Goal: Transaction & Acquisition: Purchase product/service

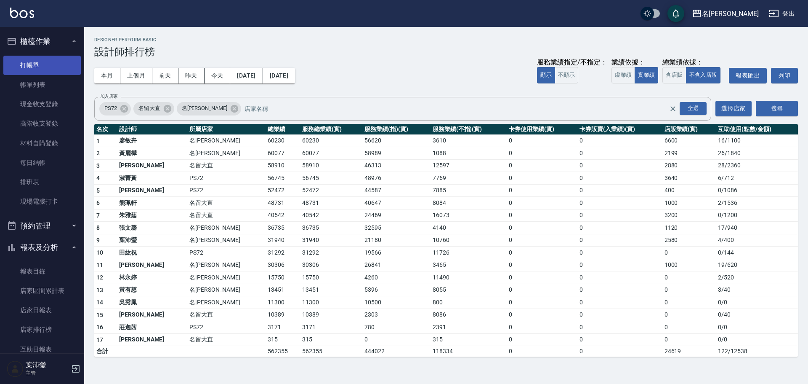
click at [54, 61] on link "打帳單" at bounding box center [41, 65] width 77 height 19
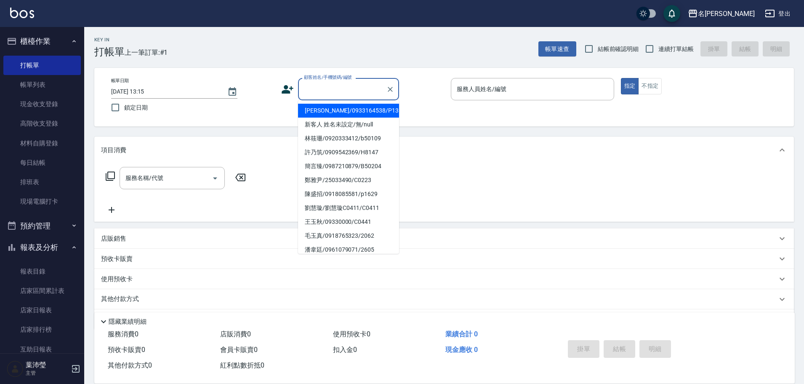
click at [323, 91] on input "顧客姓名/手機號碼/編號" at bounding box center [342, 89] width 81 height 15
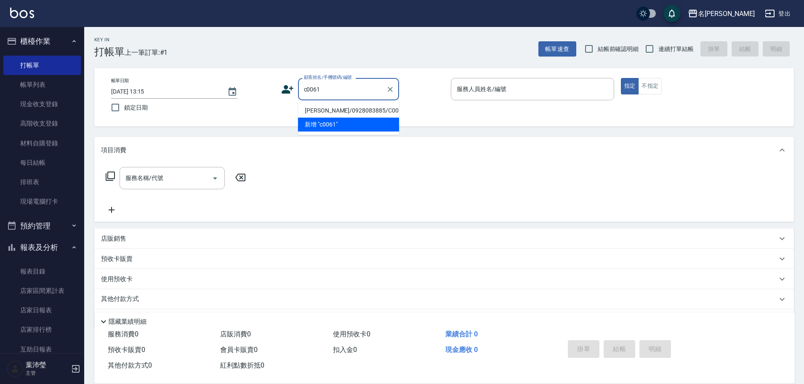
click at [367, 109] on li "[PERSON_NAME]/0928083885/C0061" at bounding box center [348, 111] width 101 height 14
type input "[PERSON_NAME]/0928083885/C0061"
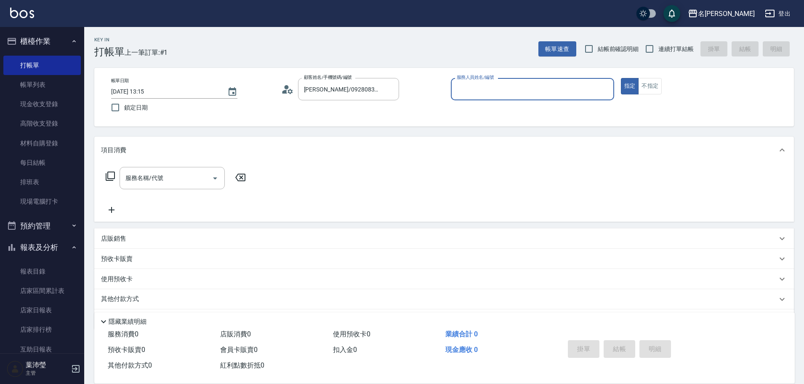
type input "敏卉-2"
click at [110, 173] on icon at bounding box center [110, 176] width 10 height 10
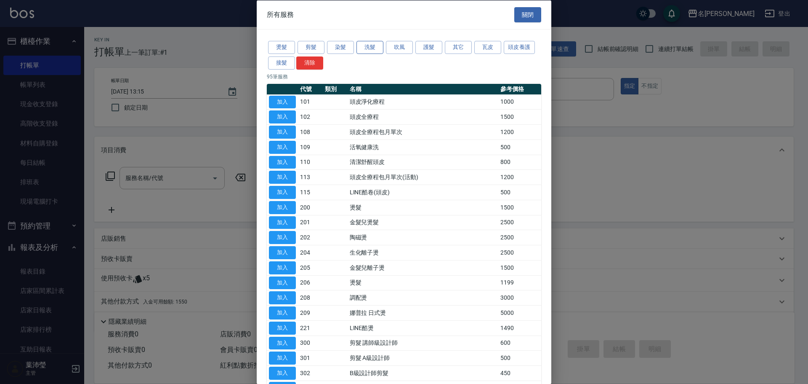
click at [365, 46] on button "洗髮" at bounding box center [370, 47] width 27 height 13
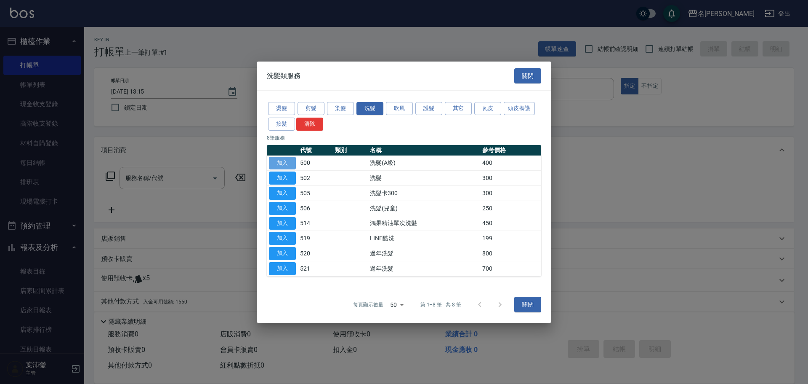
click at [283, 162] on button "加入" at bounding box center [282, 162] width 27 height 13
type input "洗髮(A級)(500)"
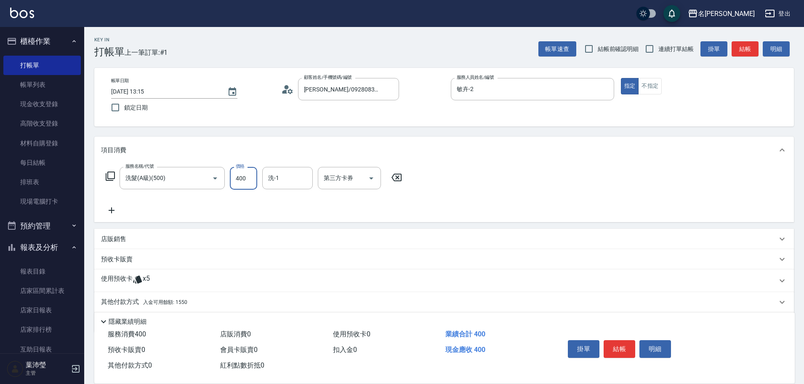
click at [250, 179] on input "400" at bounding box center [243, 178] width 27 height 23
type input "450"
click at [123, 300] on p "其他付款方式 入金可用餘額: 1550" at bounding box center [144, 301] width 86 height 9
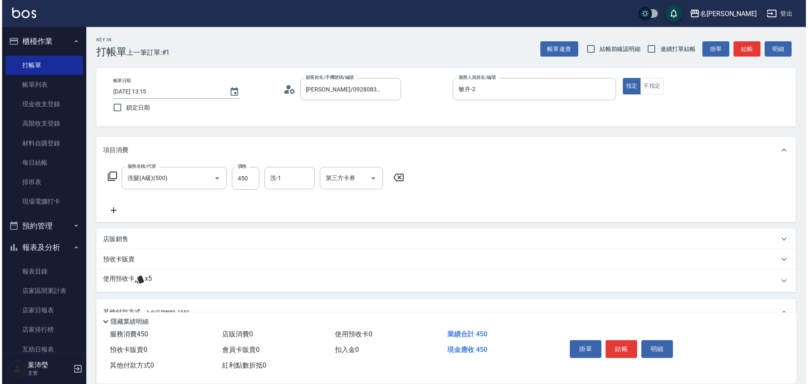
scroll to position [129, 0]
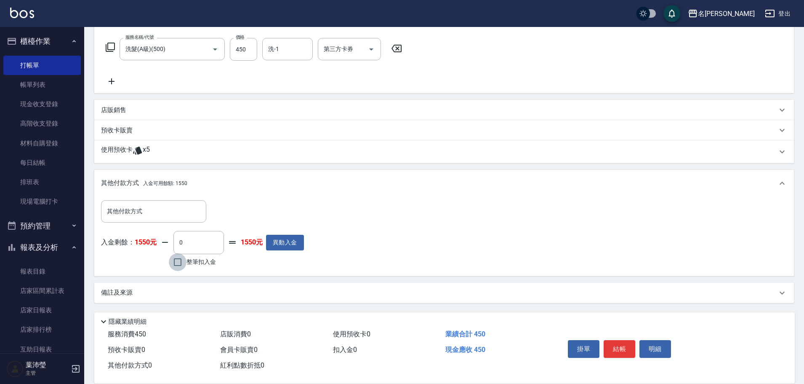
drag, startPoint x: 179, startPoint y: 260, endPoint x: 171, endPoint y: 258, distance: 8.0
click at [177, 260] on input "整筆扣入金" at bounding box center [178, 262] width 18 height 18
checkbox input "true"
type input "450"
click at [648, 340] on button "明細" at bounding box center [656, 349] width 32 height 18
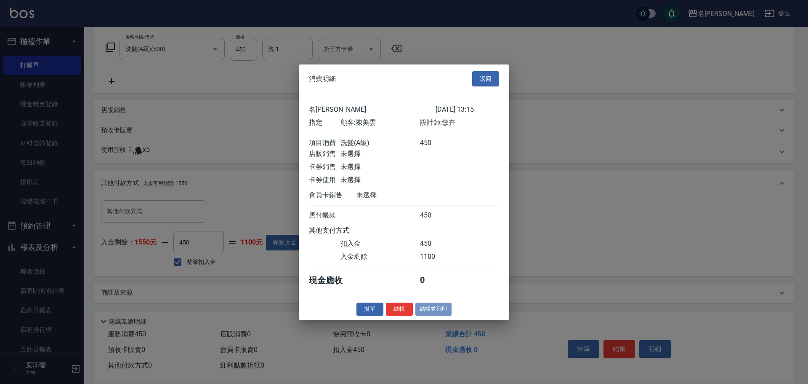
click at [440, 315] on button "結帳並列印" at bounding box center [434, 308] width 37 height 13
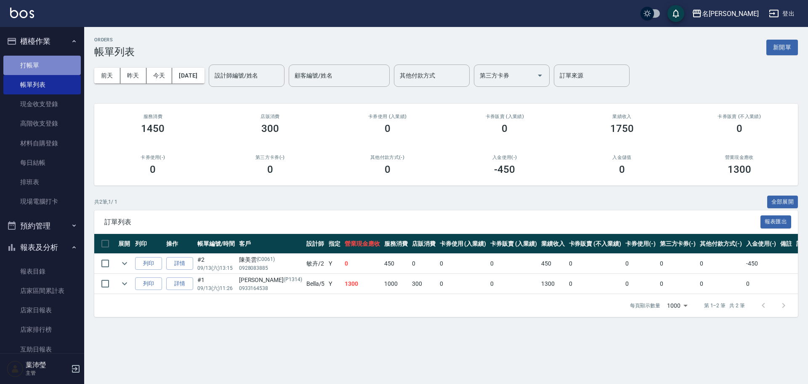
click at [62, 59] on link "打帳單" at bounding box center [41, 65] width 77 height 19
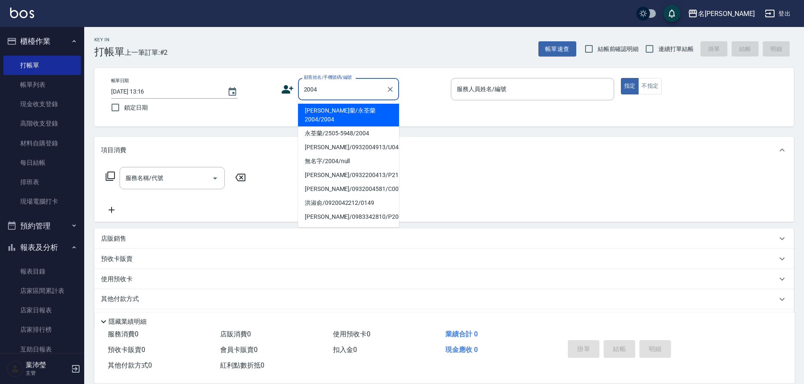
drag, startPoint x: 364, startPoint y: 115, endPoint x: 366, endPoint y: 93, distance: 21.2
click at [365, 113] on li "[PERSON_NAME]蘭/永荃蘭2004/2004" at bounding box center [348, 115] width 101 height 23
type input "[PERSON_NAME]蘭/永荃蘭2004/2004"
type input "敏卉-2"
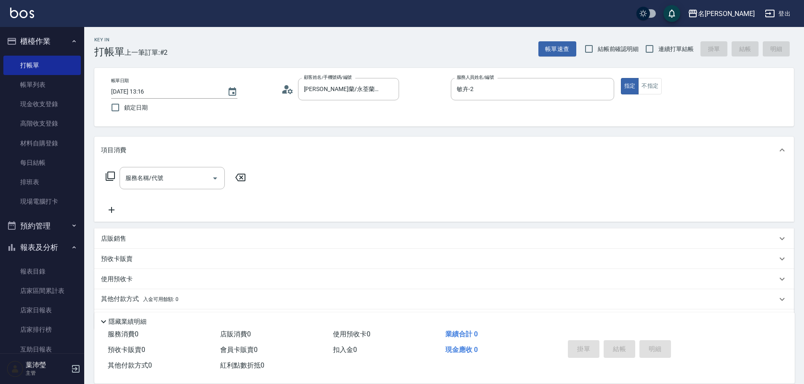
click at [109, 174] on icon at bounding box center [110, 176] width 10 height 10
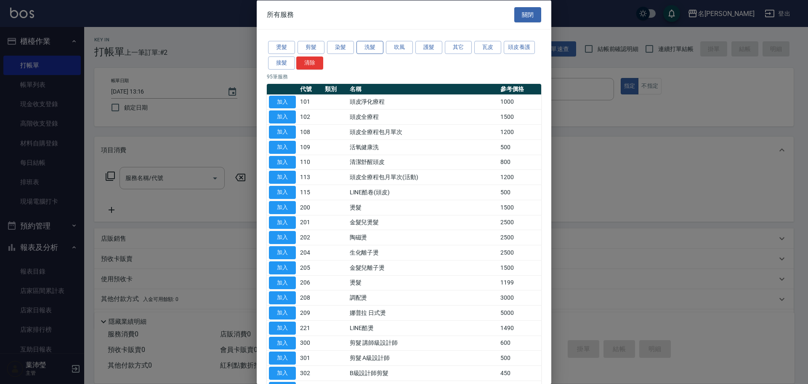
click at [364, 45] on button "洗髮" at bounding box center [370, 47] width 27 height 13
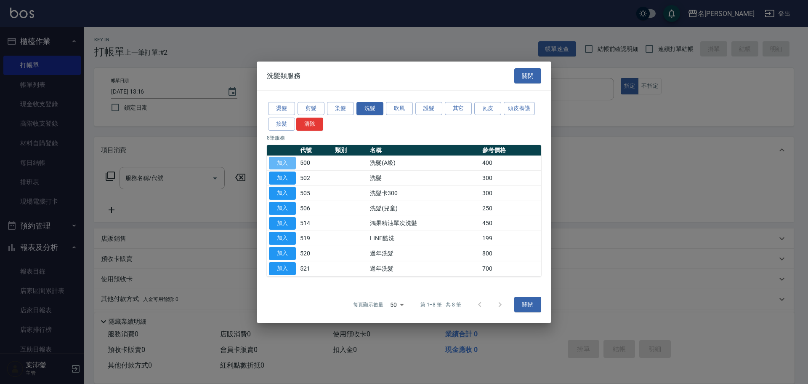
drag, startPoint x: 284, startPoint y: 162, endPoint x: 285, endPoint y: 157, distance: 4.7
click at [284, 160] on button "加入" at bounding box center [282, 162] width 27 height 13
type input "洗髮(A級)(500)"
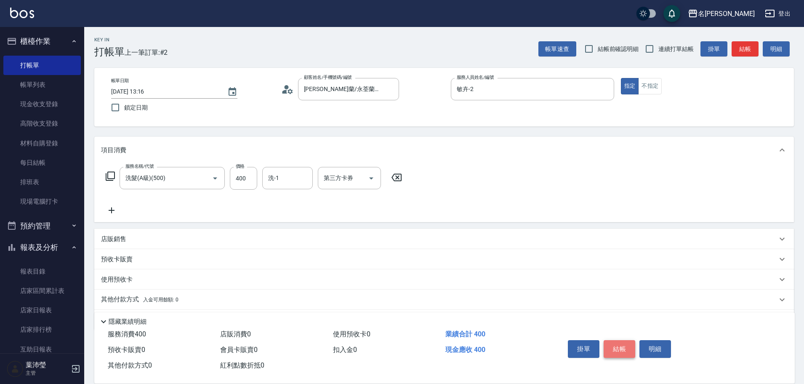
click at [614, 344] on button "結帳" at bounding box center [620, 349] width 32 height 18
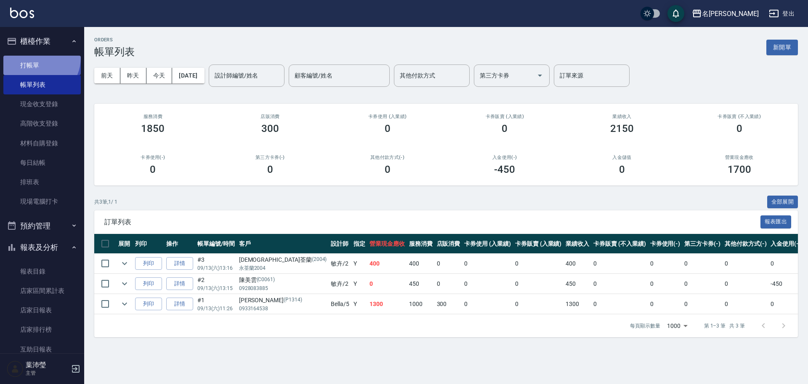
click at [35, 57] on link "打帳單" at bounding box center [41, 65] width 77 height 19
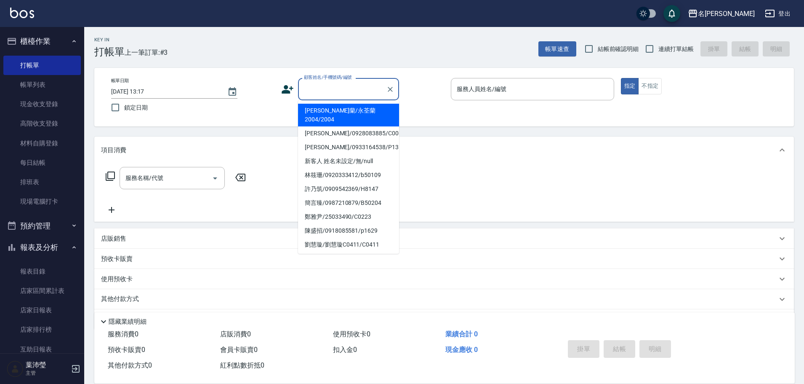
click at [327, 92] on input "顧客姓名/手機號碼/編號" at bounding box center [342, 89] width 81 height 15
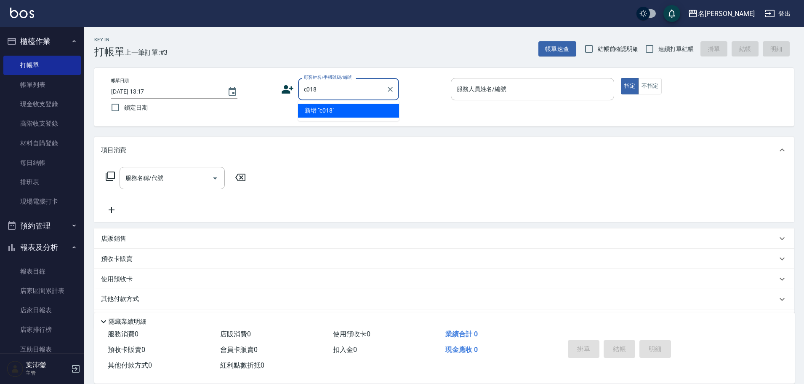
type input "c0183"
click at [387, 92] on icon "Clear" at bounding box center [390, 89] width 8 height 8
type input "c0081"
click at [388, 87] on icon "Clear" at bounding box center [390, 89] width 8 height 8
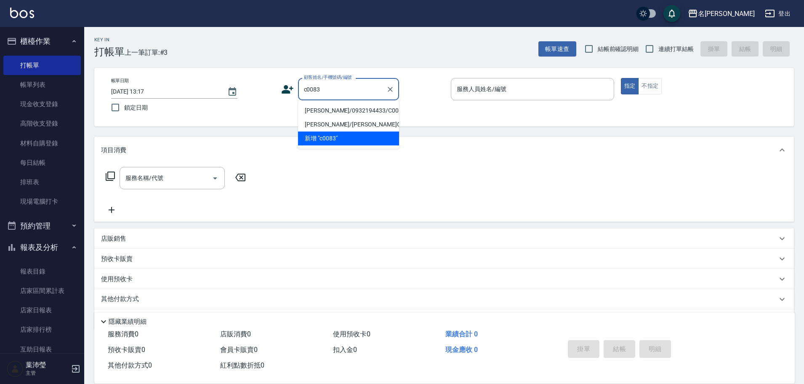
click at [349, 112] on li "[PERSON_NAME]/0932194433/C0083" at bounding box center [348, 111] width 101 height 14
type input "[PERSON_NAME]/0932194433/C0083"
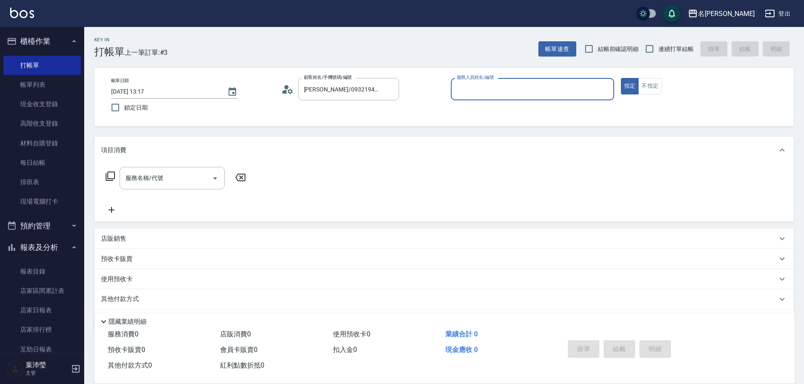
type input "敏卉-2"
click at [112, 174] on icon at bounding box center [110, 176] width 10 height 10
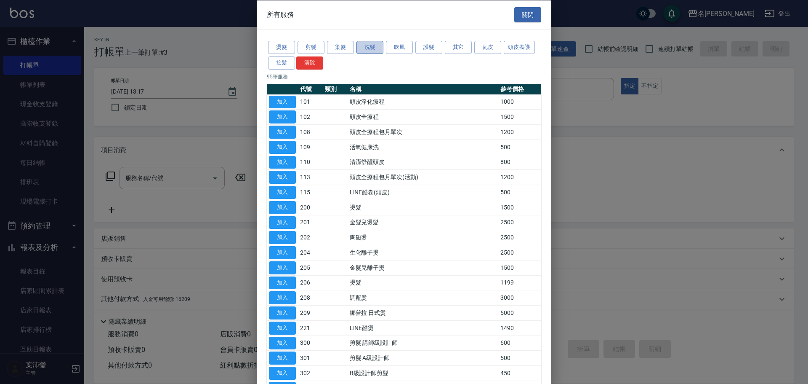
click at [371, 49] on button "洗髮" at bounding box center [370, 47] width 27 height 13
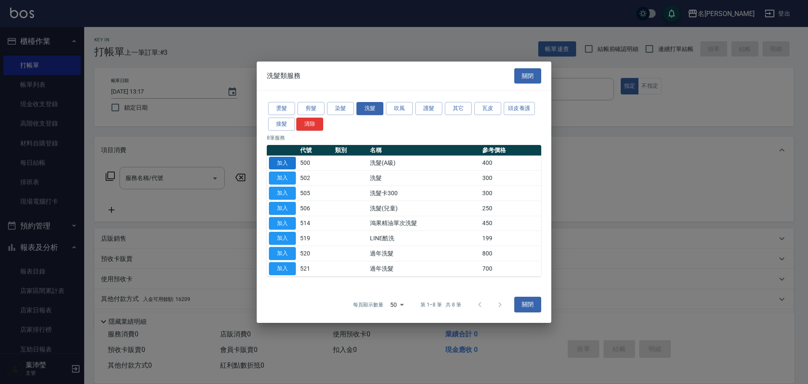
click at [281, 160] on button "加入" at bounding box center [282, 162] width 27 height 13
type input "洗髮(A級)(500)"
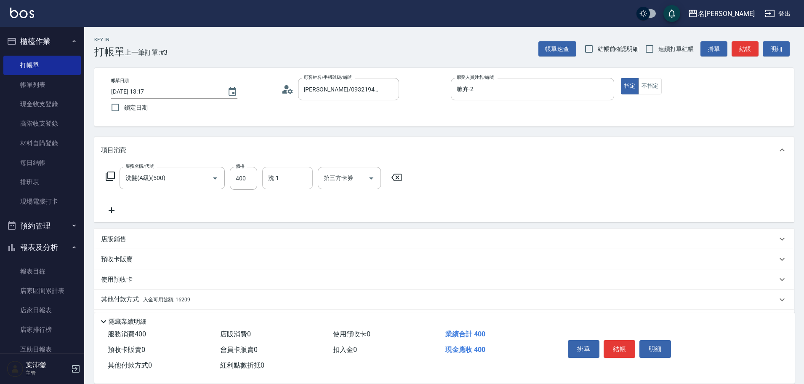
click at [303, 177] on input "洗-1" at bounding box center [287, 178] width 43 height 15
click at [279, 193] on div "語爭 -20" at bounding box center [287, 199] width 51 height 14
type input "語爭-20"
click at [110, 175] on icon at bounding box center [110, 176] width 10 height 10
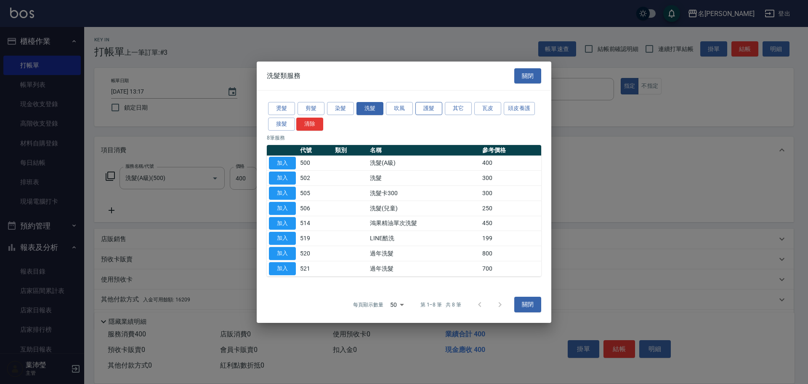
click at [429, 107] on button "護髮" at bounding box center [429, 108] width 27 height 13
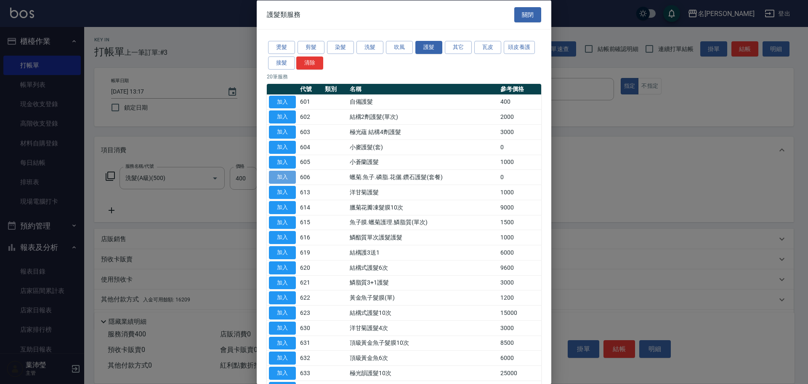
click at [278, 176] on button "加入" at bounding box center [282, 177] width 27 height 13
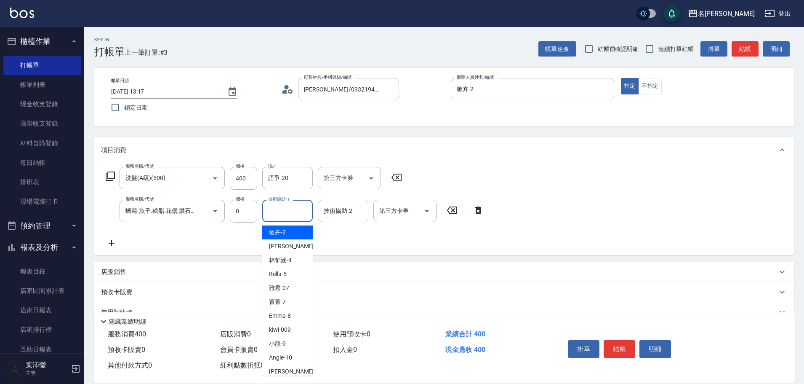
click at [278, 213] on input "技術協助-1" at bounding box center [287, 210] width 43 height 15
click at [286, 232] on div "敏卉 -2" at bounding box center [287, 232] width 51 height 14
type input "敏卉-2"
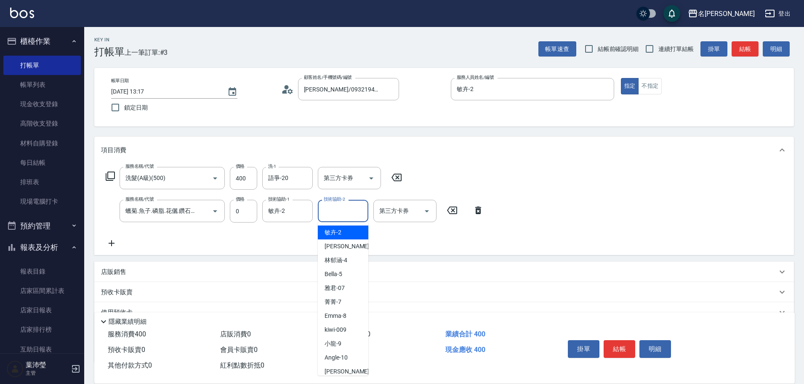
click at [341, 207] on input "技術協助-2" at bounding box center [343, 210] width 43 height 15
click at [342, 235] on span "語爭 -20" at bounding box center [335, 232] width 20 height 9
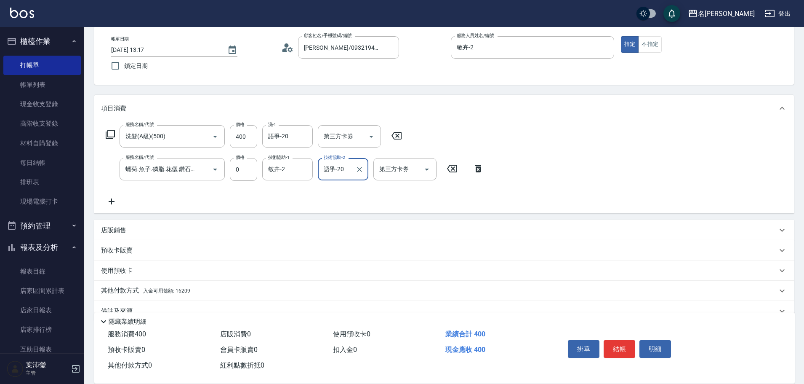
scroll to position [60, 0]
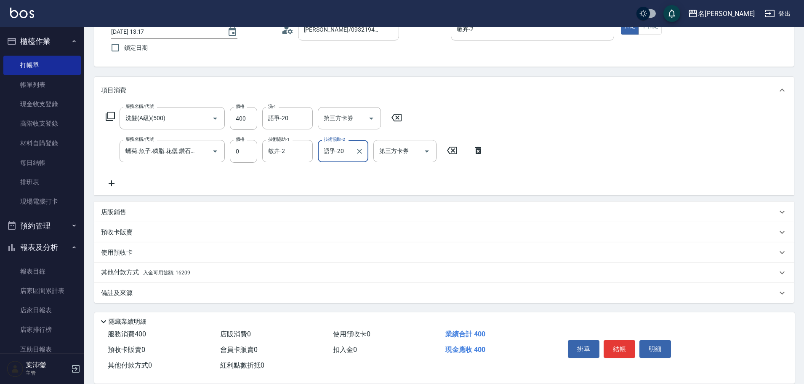
type input "語爭-20"
click at [127, 271] on p "其他付款方式 入金可用餘額: 16209" at bounding box center [145, 272] width 89 height 9
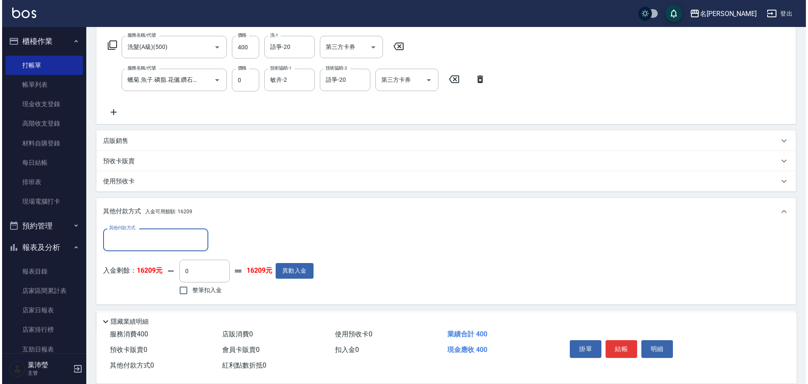
scroll to position [159, 0]
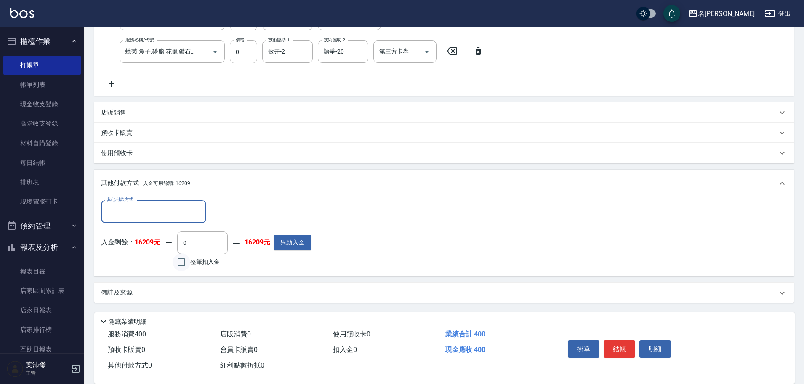
click at [181, 263] on input "整筆扣入金" at bounding box center [182, 262] width 18 height 18
checkbox input "true"
type input "400"
click at [650, 344] on button "明細" at bounding box center [656, 349] width 32 height 18
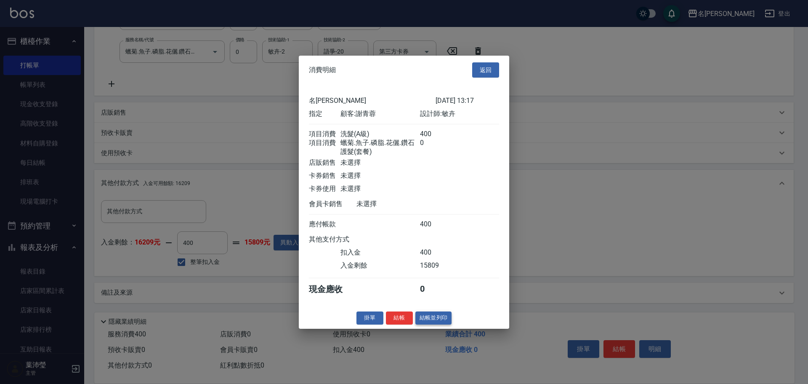
click at [440, 322] on button "結帳並列印" at bounding box center [434, 317] width 37 height 13
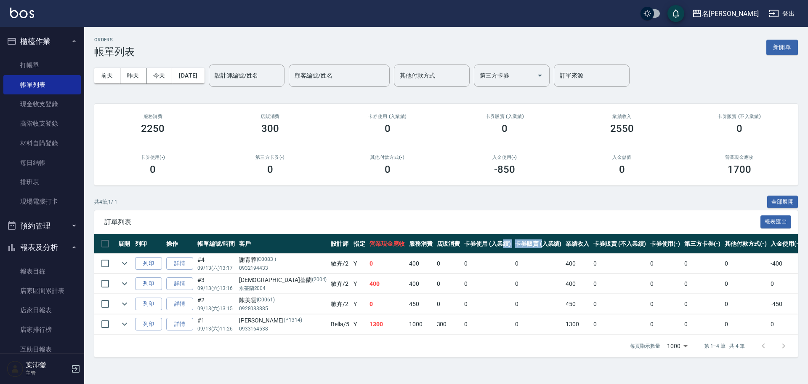
drag, startPoint x: 446, startPoint y: 233, endPoint x: 390, endPoint y: 203, distance: 63.3
click at [416, 211] on div "訂單列表 報表匯出 展開 列印 操作 帳單編號/時間 客戶 設計師 指定 營業現金應收 服務消費 店販消費 卡券使用 (入業績) 卡券販賣 (入業績) 業績收…" at bounding box center [446, 283] width 704 height 147
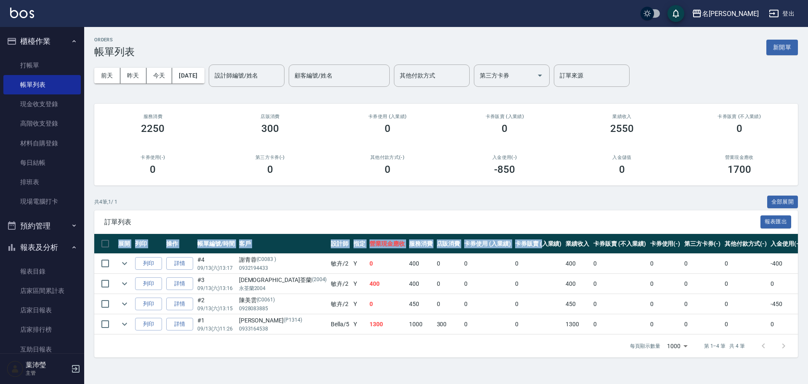
click at [58, 47] on button "櫃檯作業" at bounding box center [41, 41] width 77 height 22
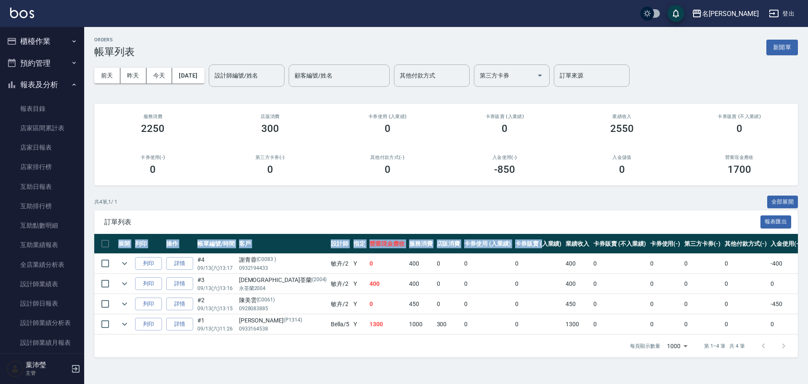
click at [56, 63] on button "預約管理" at bounding box center [41, 63] width 77 height 22
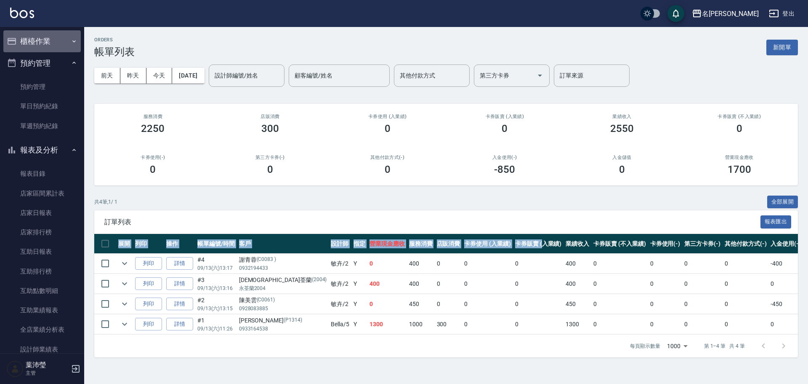
click at [64, 40] on button "櫃檯作業" at bounding box center [41, 41] width 77 height 22
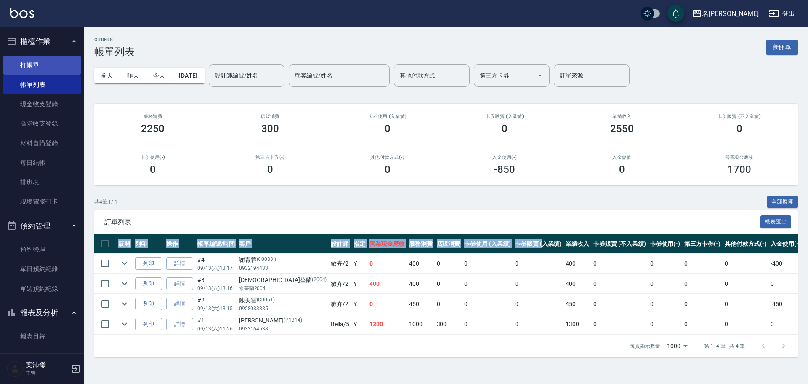
click at [57, 56] on link "打帳單" at bounding box center [41, 65] width 77 height 19
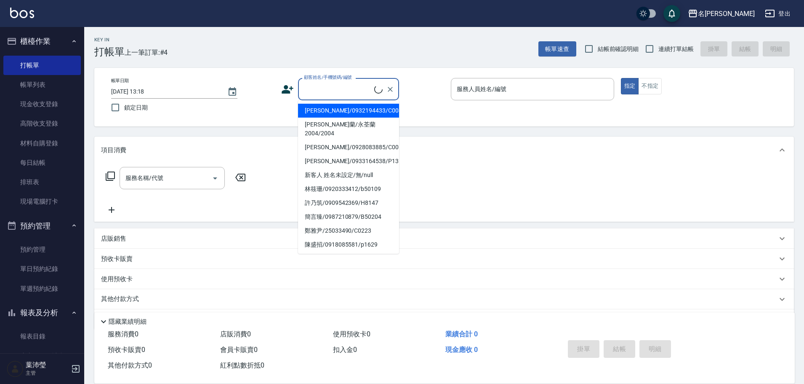
click at [324, 87] on input "顧客姓名/手機號碼/編號" at bounding box center [338, 89] width 72 height 15
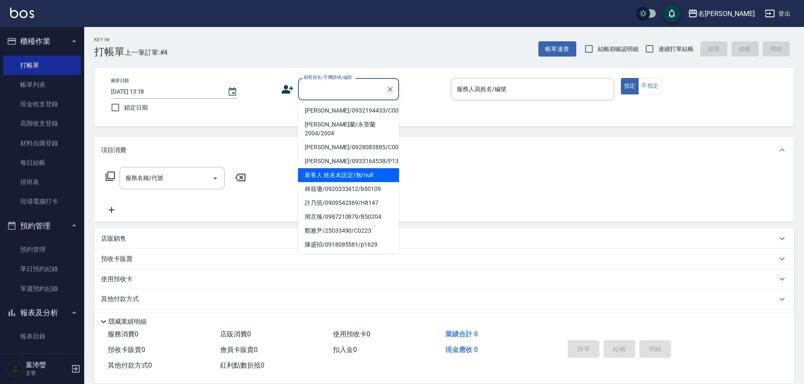
click at [324, 168] on li "新客人 姓名未設定/無/null" at bounding box center [348, 175] width 101 height 14
type input "新客人 姓名未設定/無/null"
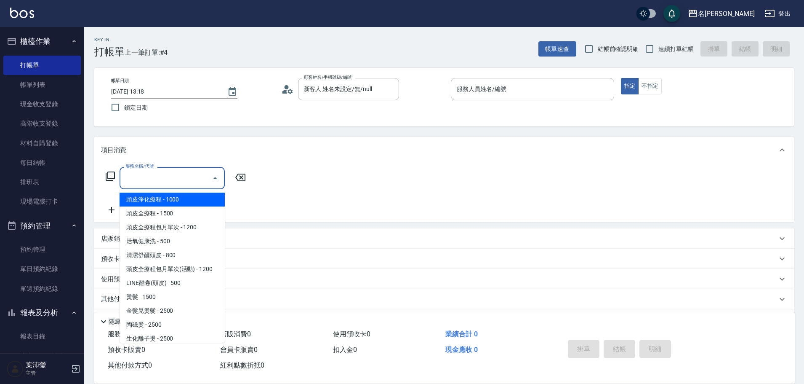
click at [172, 176] on input "服務名稱/代號" at bounding box center [165, 178] width 85 height 15
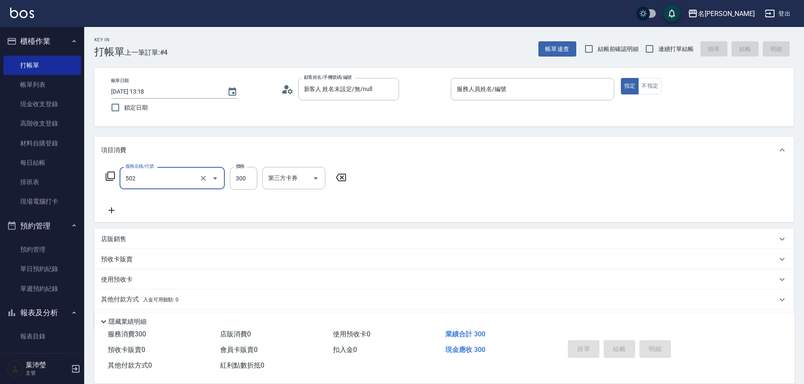
type input "洗髮(502)"
type input "[PERSON_NAME]-19"
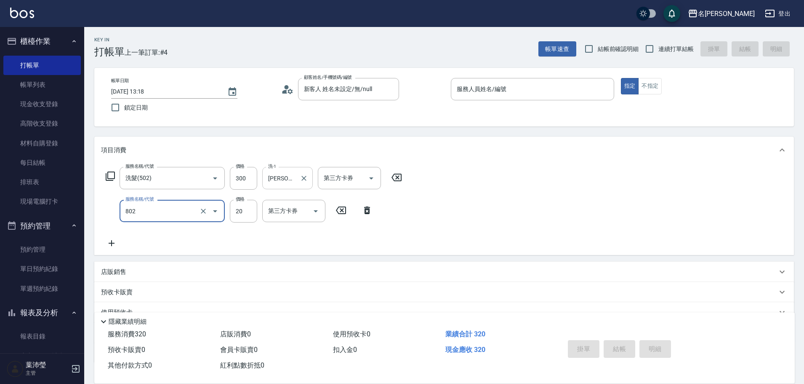
type input "潤絲(802)"
type input "[PERSON_NAME]-19"
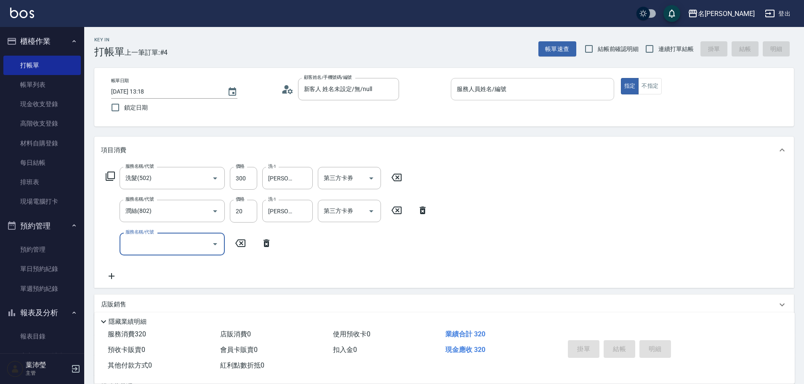
click at [480, 91] on input "服務人員姓名/編號" at bounding box center [533, 89] width 156 height 15
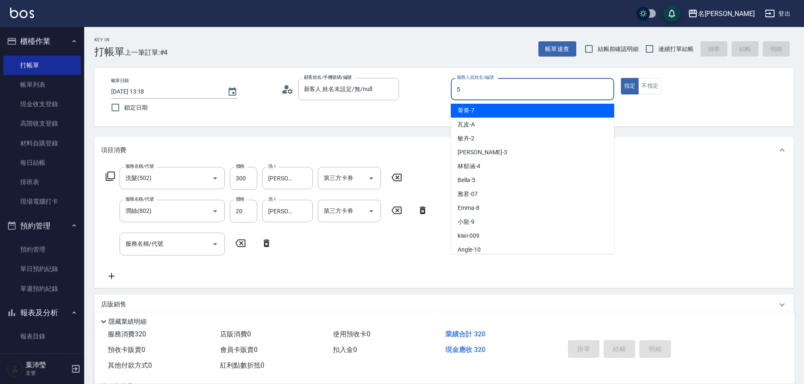
type input "Bella-5"
type button "true"
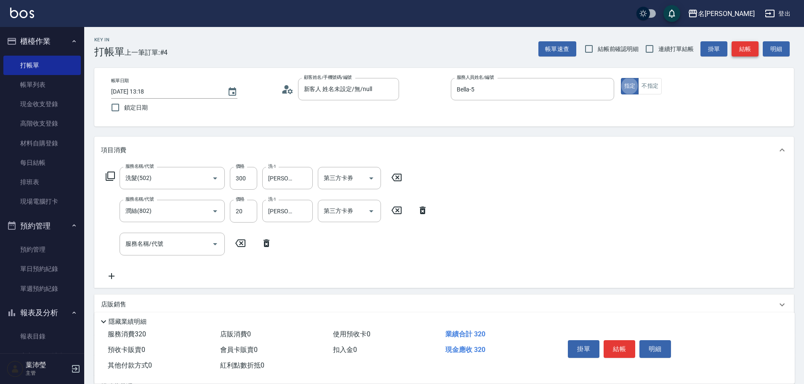
click at [746, 46] on button "結帳" at bounding box center [745, 49] width 27 height 16
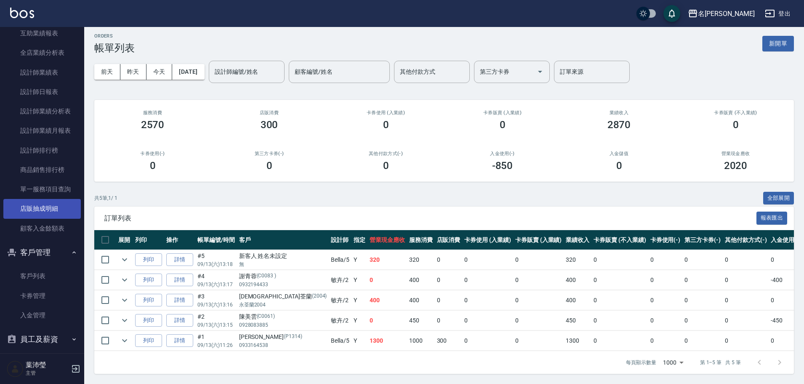
scroll to position [463, 0]
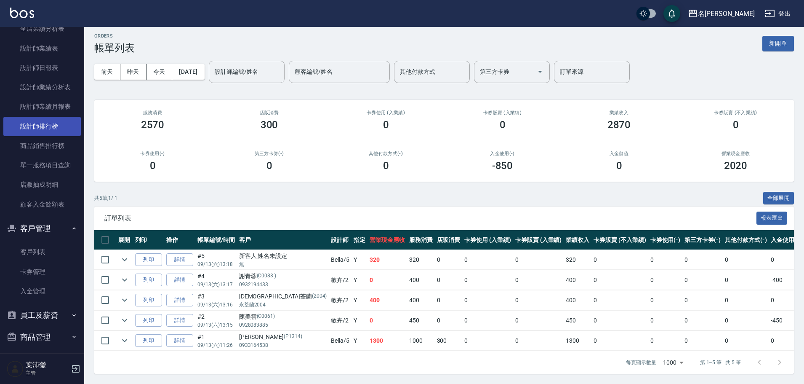
click at [47, 125] on link "設計師排行榜" at bounding box center [41, 126] width 77 height 19
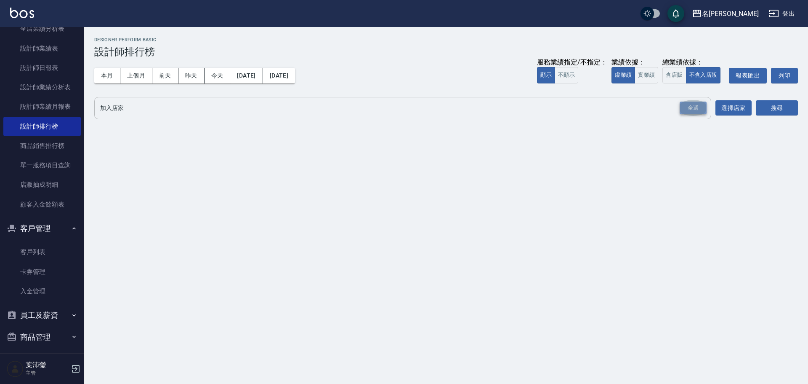
click at [688, 110] on div "全選" at bounding box center [693, 107] width 27 height 13
click at [648, 74] on button "實業績" at bounding box center [647, 75] width 24 height 16
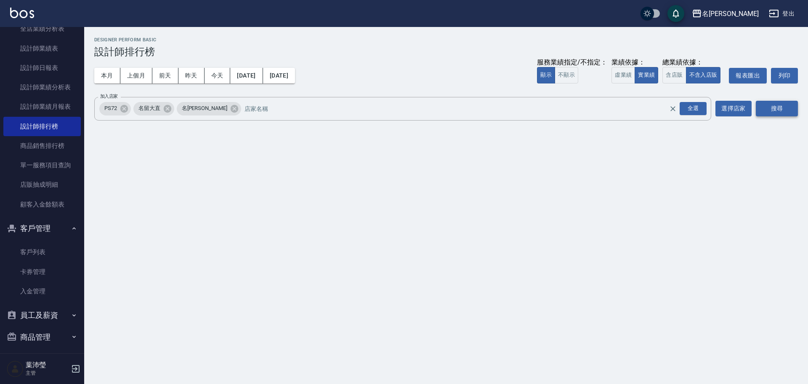
click at [781, 112] on button "搜尋" at bounding box center [777, 109] width 42 height 16
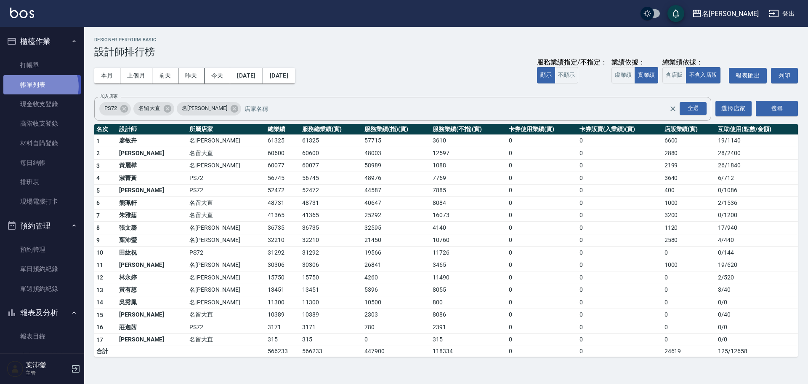
click at [38, 87] on link "帳單列表" at bounding box center [41, 84] width 77 height 19
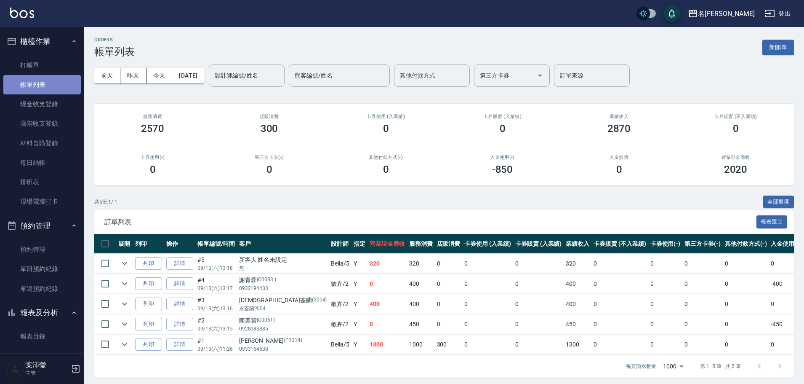
click at [41, 75] on link "帳單列表" at bounding box center [41, 84] width 77 height 19
click at [41, 68] on link "打帳單" at bounding box center [41, 65] width 77 height 19
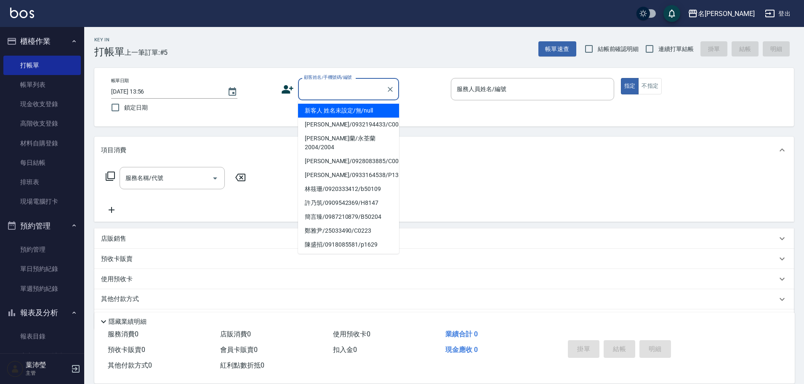
click at [341, 89] on input "顧客姓名/手機號碼/編號" at bounding box center [342, 89] width 81 height 15
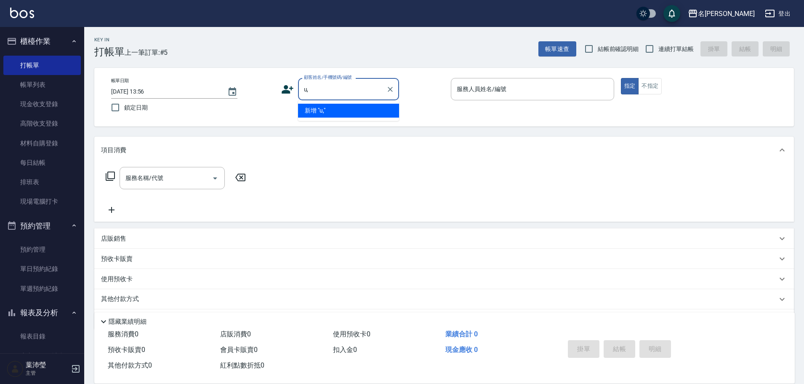
type input "u"
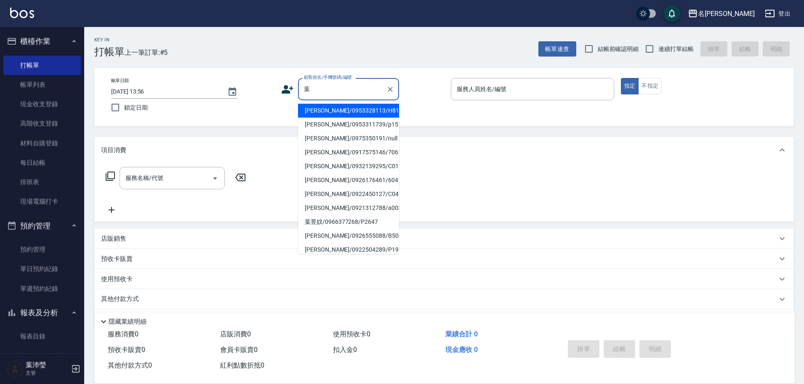
click at [335, 114] on li "[PERSON_NAME]/0953328113/H8176" at bounding box center [348, 111] width 101 height 14
type input "[PERSON_NAME]/0953328113/H8176"
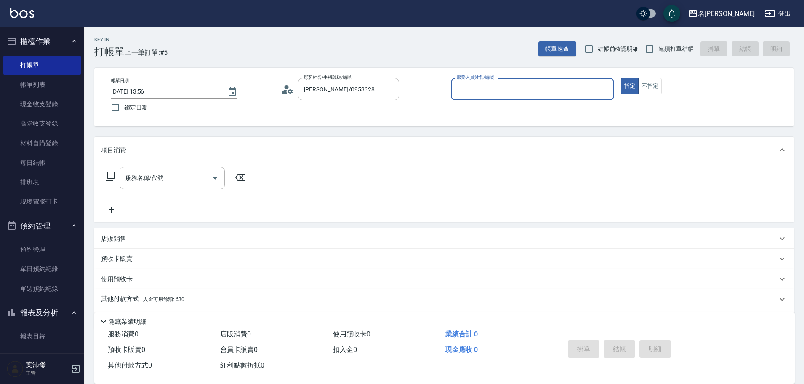
click at [465, 90] on input "服務人員姓名/編號" at bounding box center [533, 89] width 156 height 15
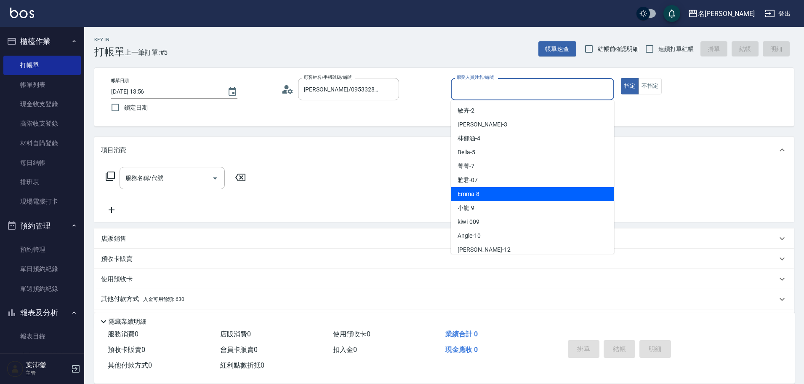
click at [517, 193] on div "Emma -8" at bounding box center [532, 194] width 163 height 14
type input "Emma-8"
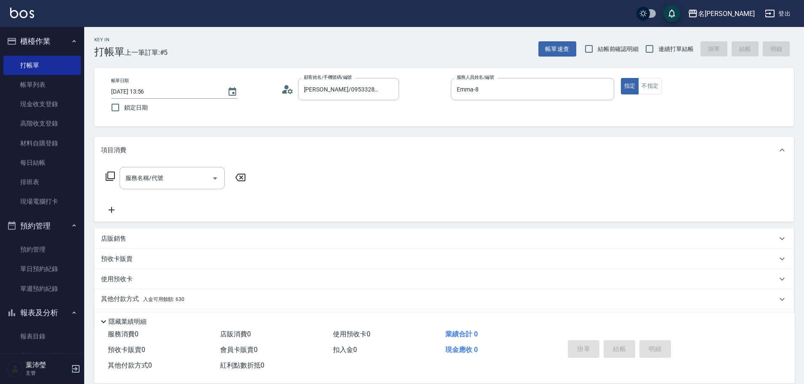
click at [114, 173] on icon at bounding box center [110, 175] width 9 height 9
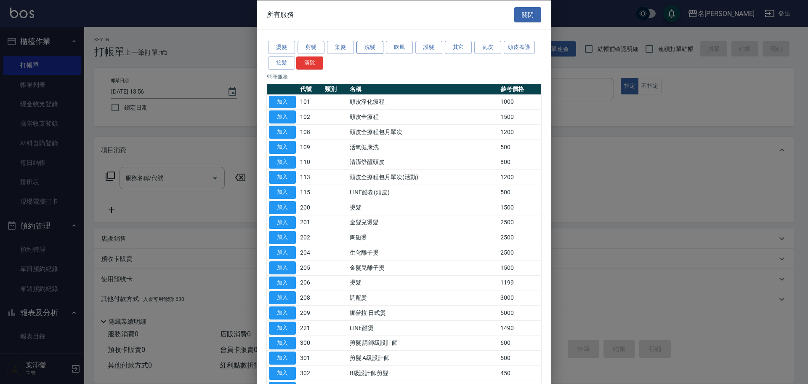
click at [379, 52] on button "洗髮" at bounding box center [370, 47] width 27 height 13
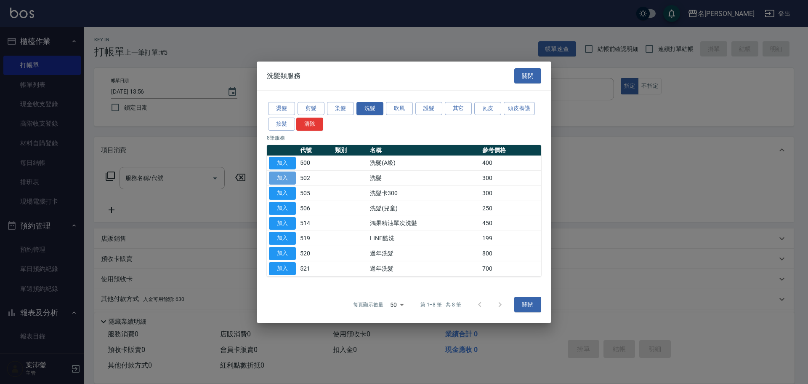
click at [283, 183] on button "加入" at bounding box center [282, 177] width 27 height 13
type input "洗髮(502)"
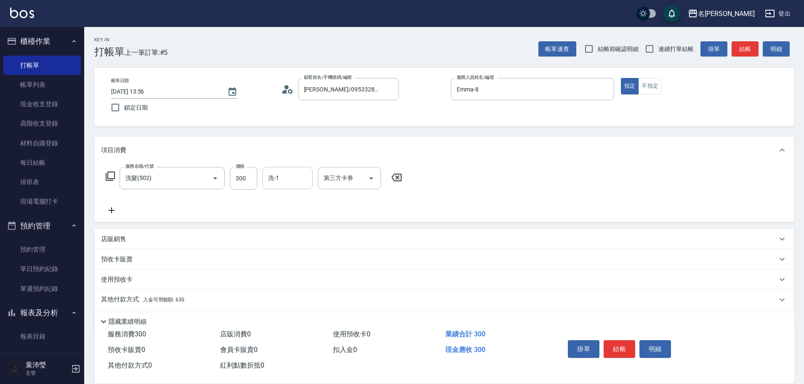
click at [280, 179] on input "洗-1" at bounding box center [287, 178] width 43 height 15
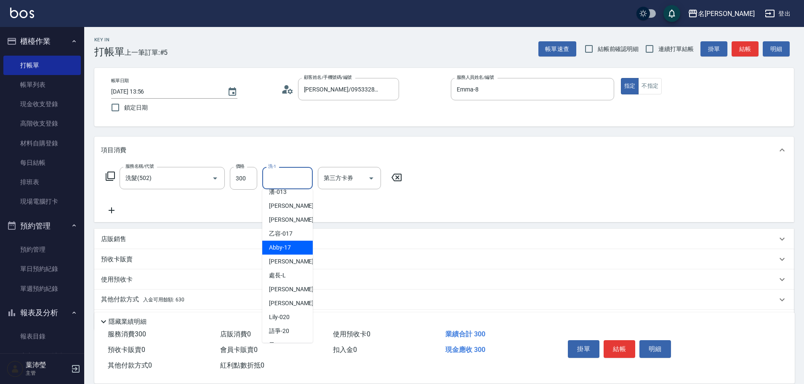
scroll to position [201, 0]
click at [294, 262] on div "[PERSON_NAME] -19" at bounding box center [287, 263] width 51 height 14
type input "[PERSON_NAME]-19"
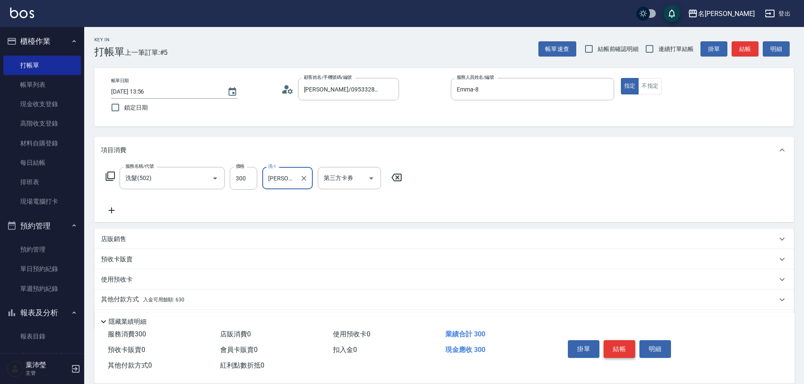
click at [613, 347] on button "結帳" at bounding box center [620, 349] width 32 height 18
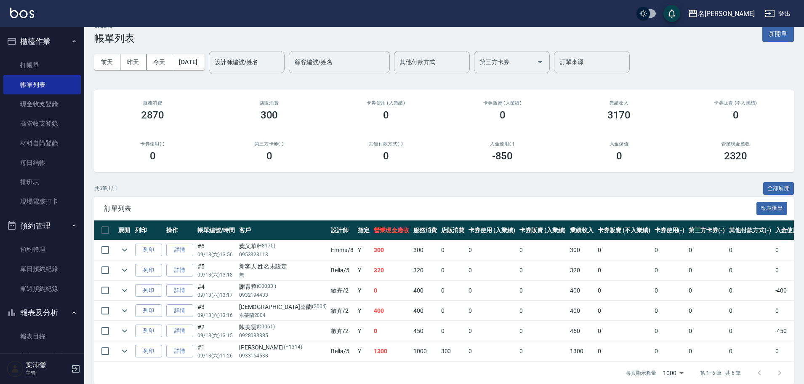
scroll to position [17, 0]
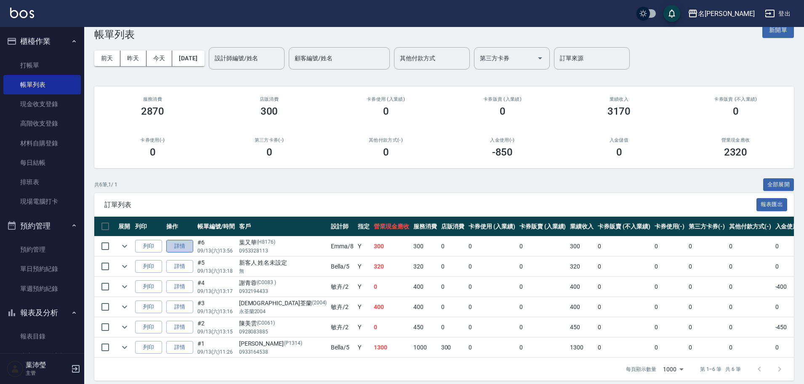
click at [176, 248] on link "詳情" at bounding box center [179, 246] width 27 height 13
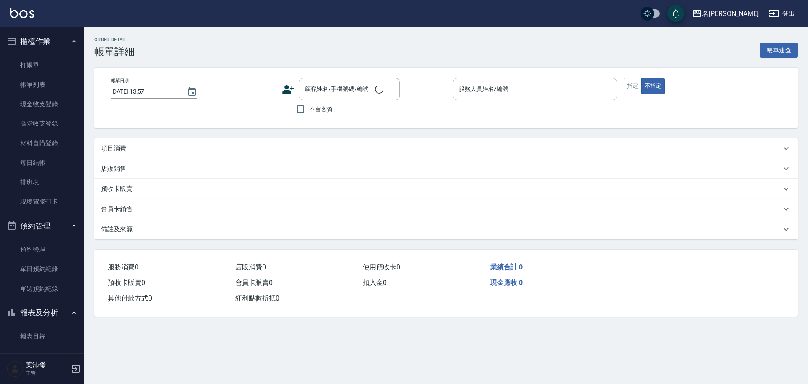
type input "[DATE] 13:56"
type input "Emma-8"
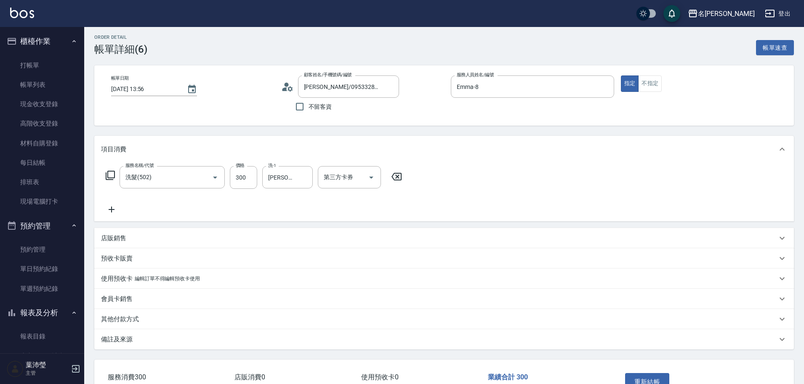
type input "[PERSON_NAME]/0953328113/H8176"
type input "洗髮(502)"
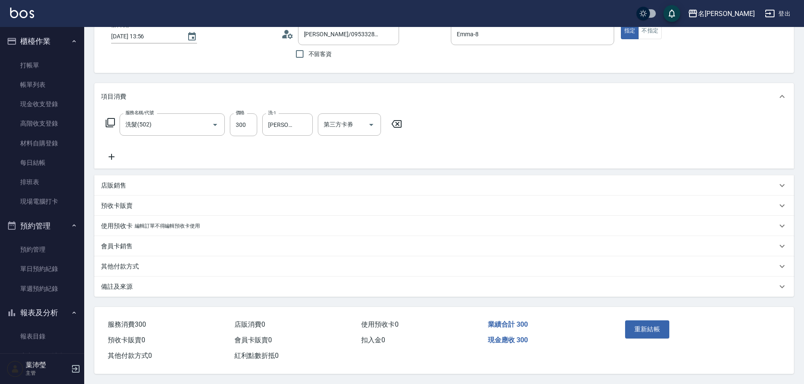
click at [107, 121] on icon at bounding box center [110, 122] width 9 height 9
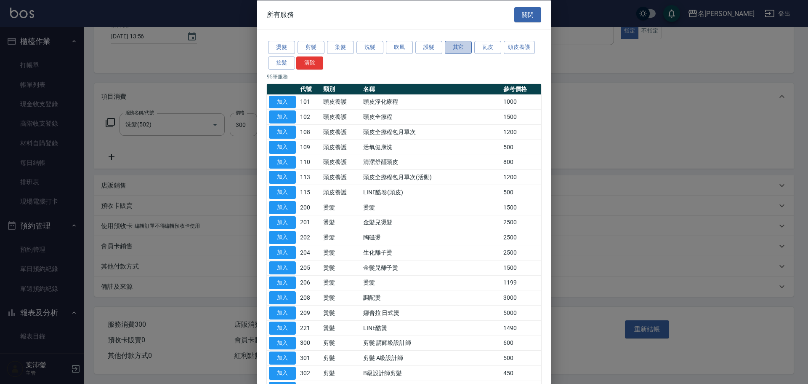
click at [466, 45] on button "其它" at bounding box center [458, 47] width 27 height 13
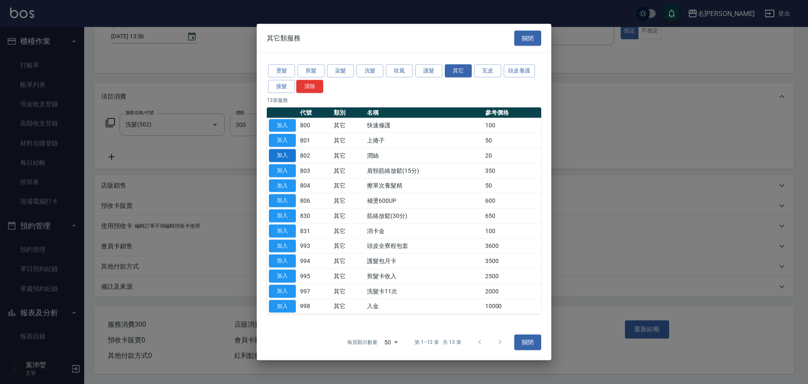
click at [287, 155] on button "加入" at bounding box center [282, 155] width 27 height 13
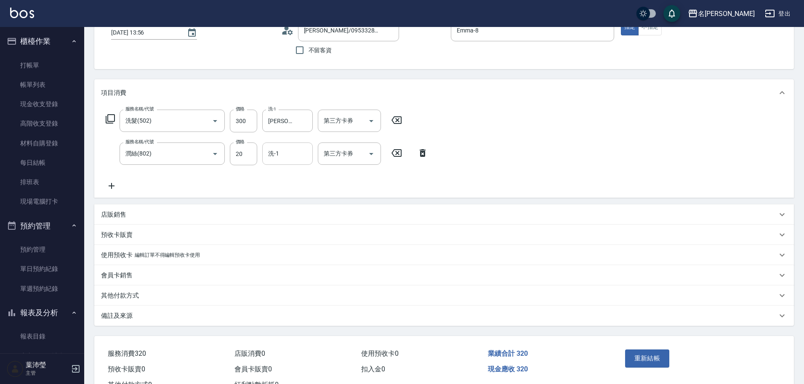
click at [303, 159] on input "洗-1" at bounding box center [287, 153] width 43 height 15
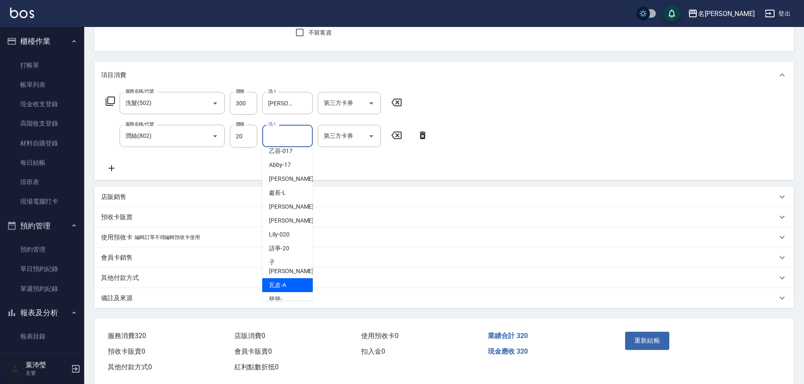
scroll to position [92, 0]
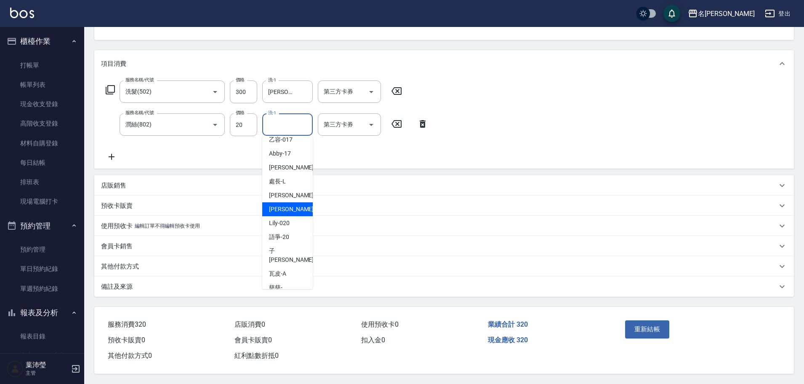
click at [282, 211] on div "[PERSON_NAME] -19" at bounding box center [287, 209] width 51 height 14
type input "[PERSON_NAME]-19"
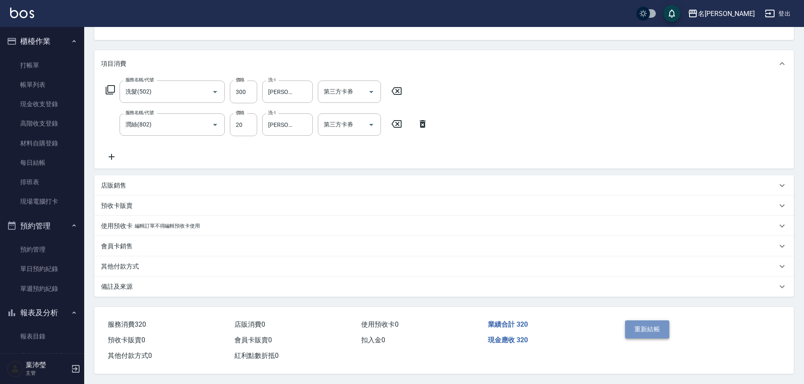
click at [643, 320] on button "重新結帳" at bounding box center [647, 329] width 45 height 18
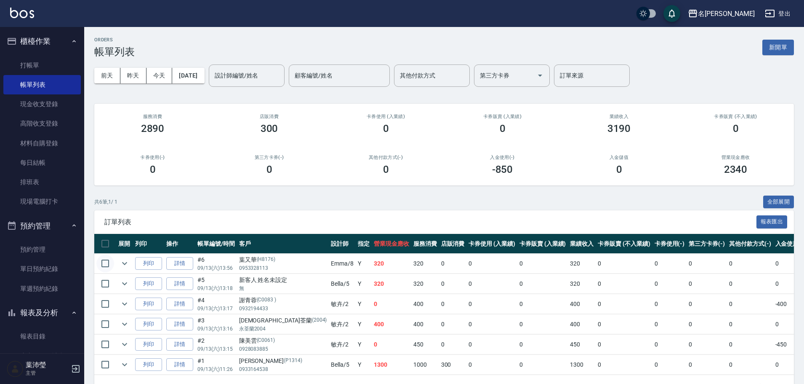
click at [109, 259] on input "checkbox" at bounding box center [105, 263] width 18 height 18
checkbox input "true"
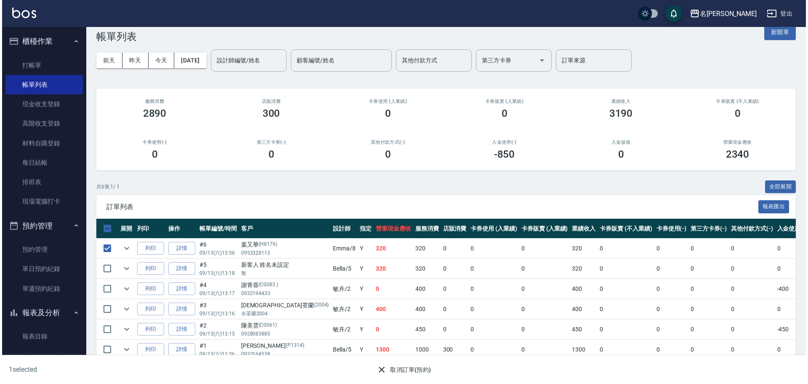
scroll to position [30, 0]
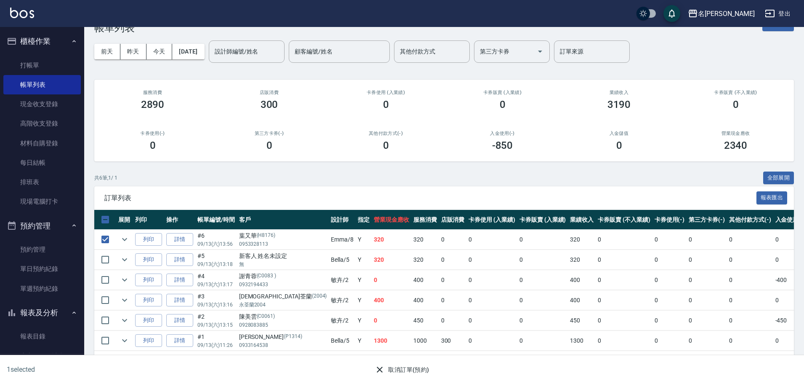
click at [421, 370] on button "取消訂單(預約)" at bounding box center [401, 370] width 61 height 16
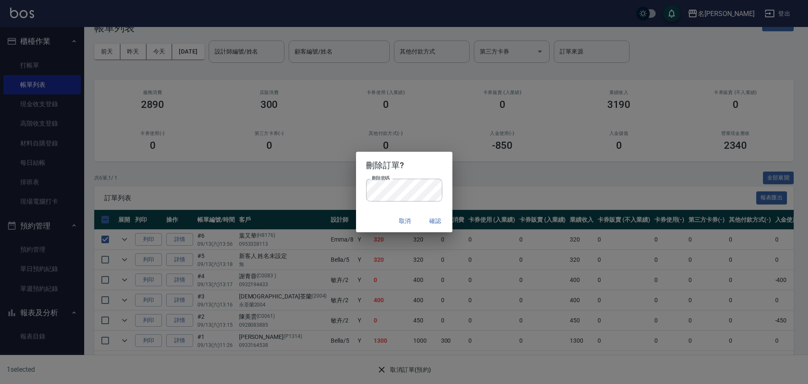
click at [430, 223] on button "確認" at bounding box center [435, 221] width 27 height 16
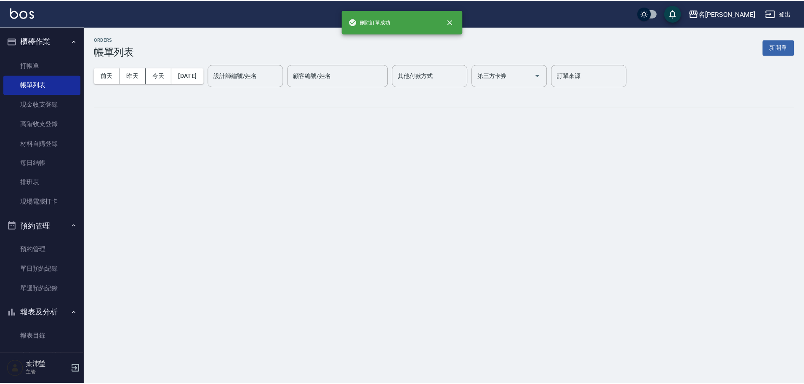
scroll to position [0, 0]
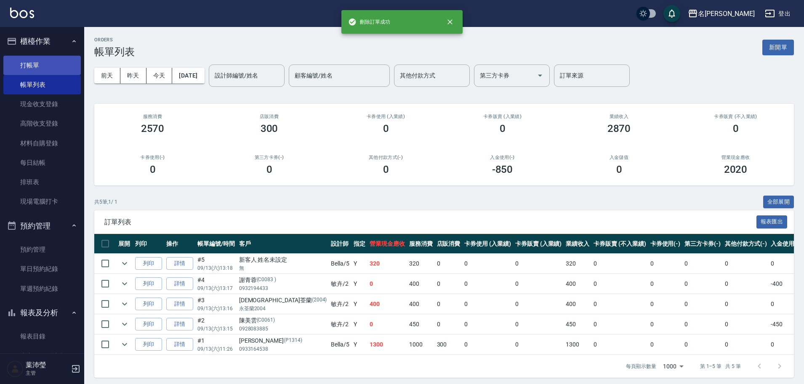
click at [29, 63] on link "打帳單" at bounding box center [41, 65] width 77 height 19
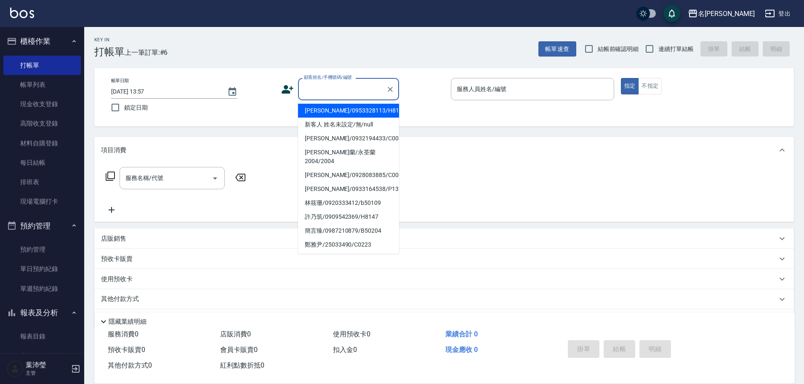
click at [333, 90] on input "顧客姓名/手機號碼/編號" at bounding box center [342, 89] width 81 height 15
click at [317, 115] on li "[PERSON_NAME]/0953328113/H8176" at bounding box center [348, 111] width 101 height 14
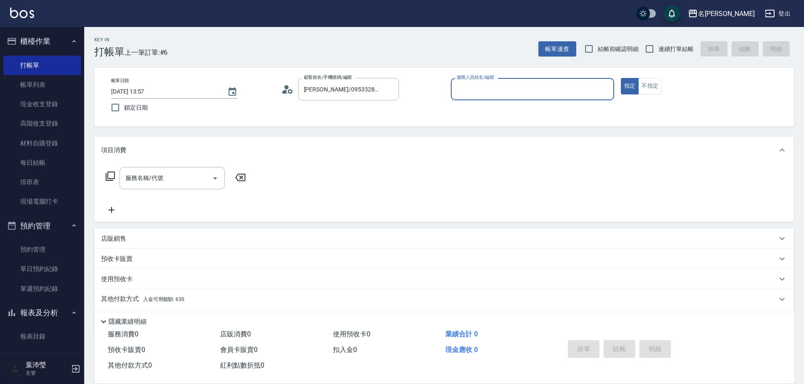
type input "[PERSON_NAME]/0953328113/H8176"
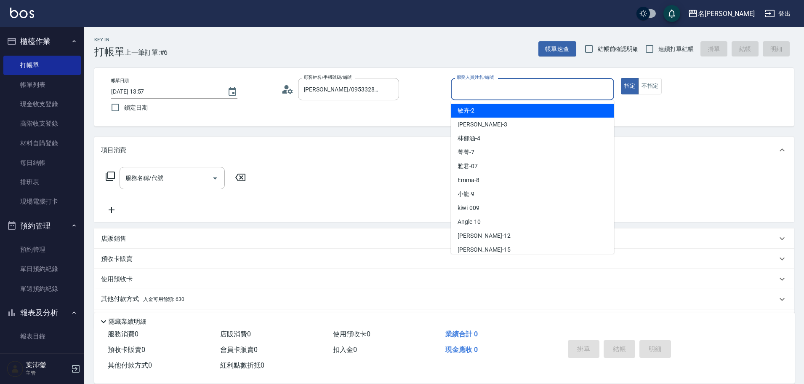
drag, startPoint x: 514, startPoint y: 89, endPoint x: 476, endPoint y: 145, distance: 67.3
click at [515, 89] on input "服務人員姓名/編號" at bounding box center [533, 89] width 156 height 15
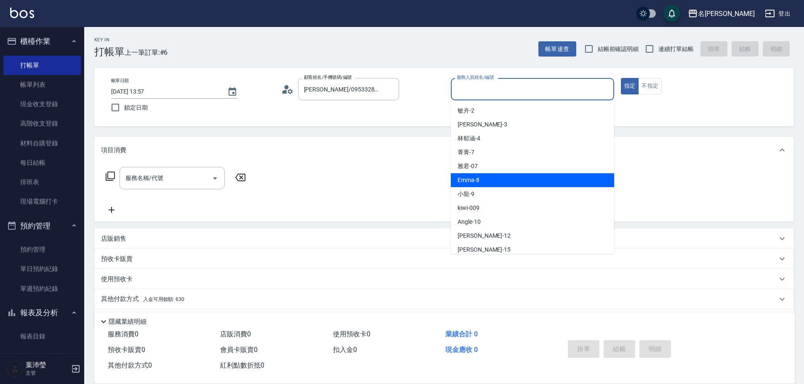
drag, startPoint x: 506, startPoint y: 178, endPoint x: 434, endPoint y: 175, distance: 72.1
click at [505, 178] on div "Emma -8" at bounding box center [532, 180] width 163 height 14
type input "Emma-8"
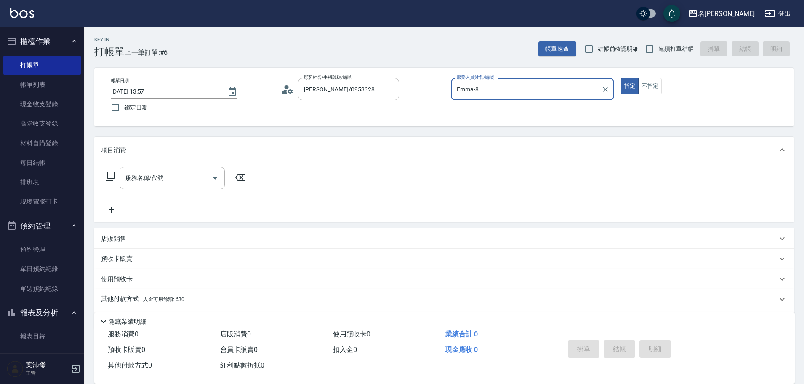
click at [111, 175] on icon at bounding box center [110, 176] width 10 height 10
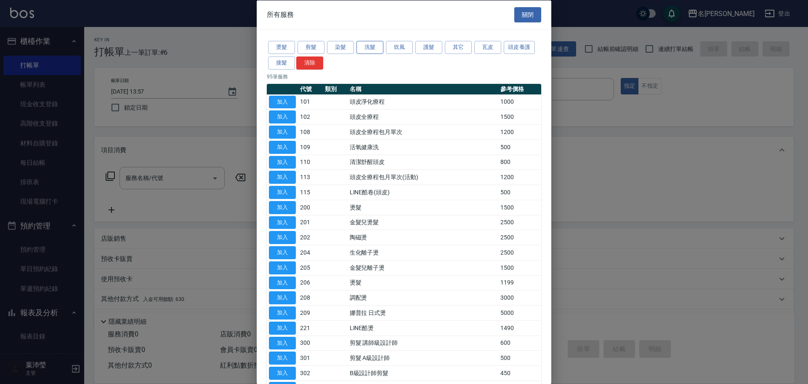
drag, startPoint x: 366, startPoint y: 51, endPoint x: 351, endPoint y: 62, distance: 18.9
click at [365, 51] on button "洗髮" at bounding box center [370, 47] width 27 height 13
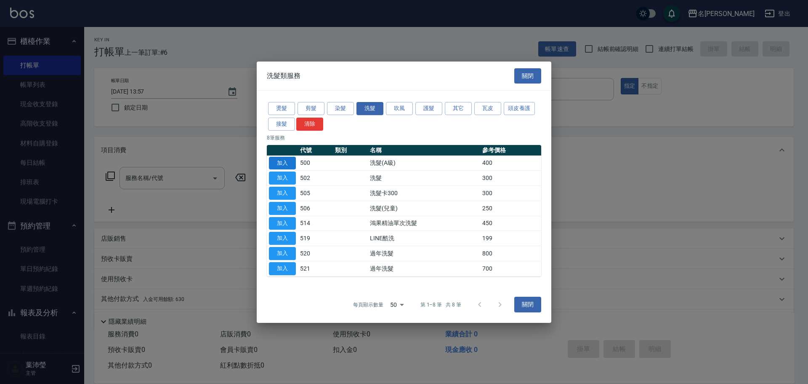
click at [277, 159] on button "加入" at bounding box center [282, 162] width 27 height 13
type input "洗髮(A級)(500)"
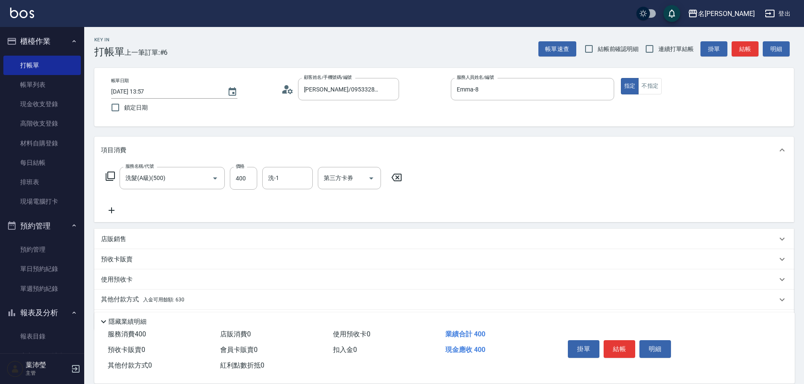
click at [277, 169] on div "洗-1" at bounding box center [287, 178] width 51 height 22
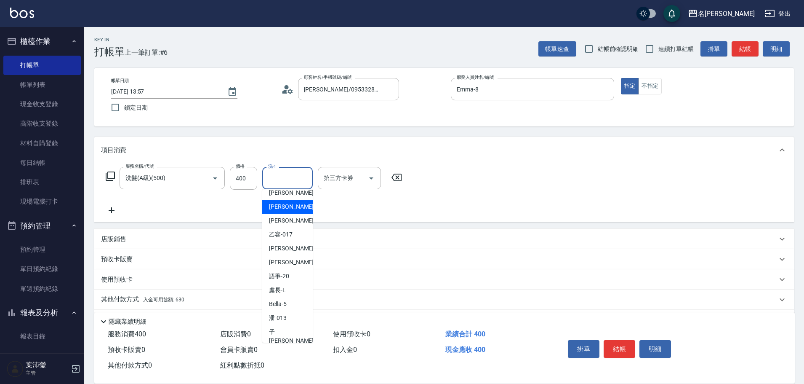
scroll to position [201, 0]
click at [137, 177] on input "洗髮(A級)(500)" at bounding box center [160, 178] width 74 height 15
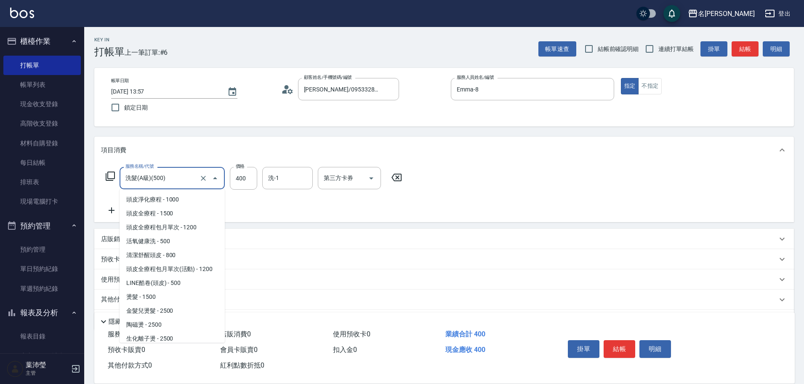
scroll to position [281, 0]
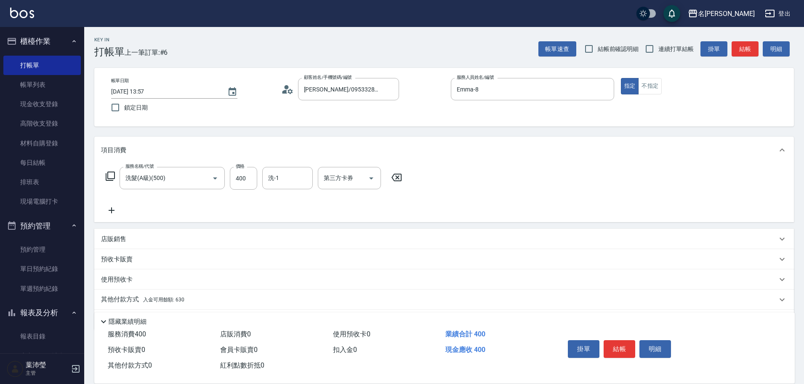
click at [113, 171] on icon at bounding box center [110, 176] width 10 height 10
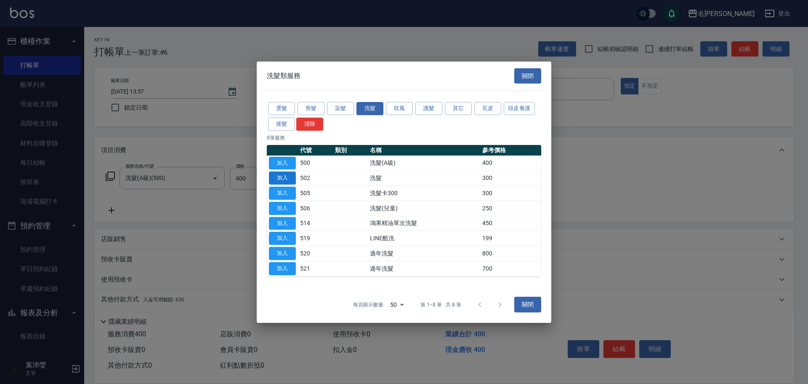
click at [283, 180] on button "加入" at bounding box center [282, 177] width 27 height 13
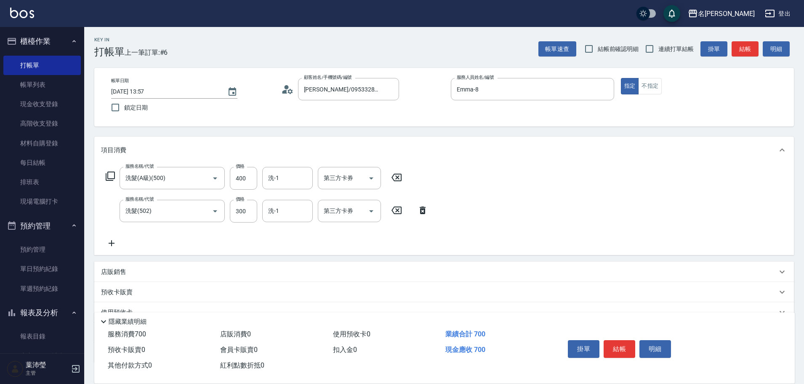
click at [399, 174] on icon at bounding box center [397, 177] width 10 height 8
click at [283, 212] on input "洗-1" at bounding box center [287, 210] width 43 height 15
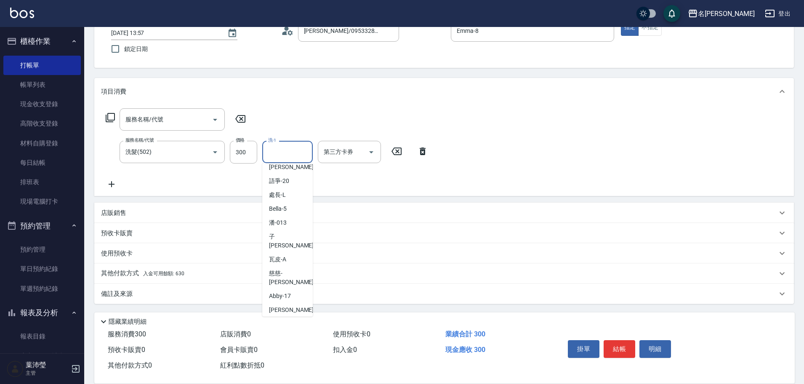
scroll to position [59, 0]
click at [290, 166] on div "[PERSON_NAME] -19" at bounding box center [287, 166] width 51 height 14
type input "[PERSON_NAME]-19"
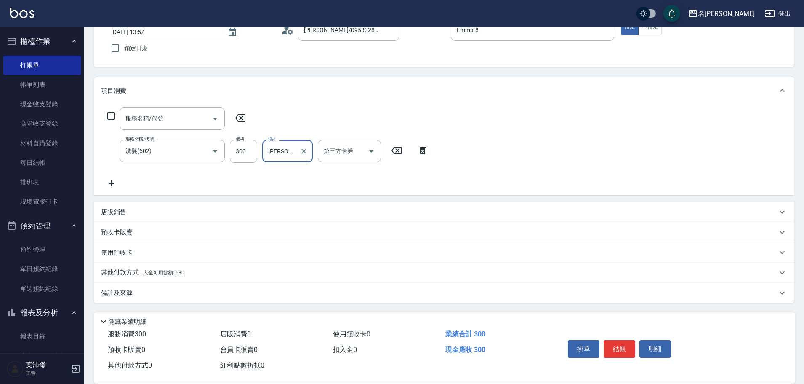
click at [107, 120] on icon at bounding box center [110, 117] width 10 height 10
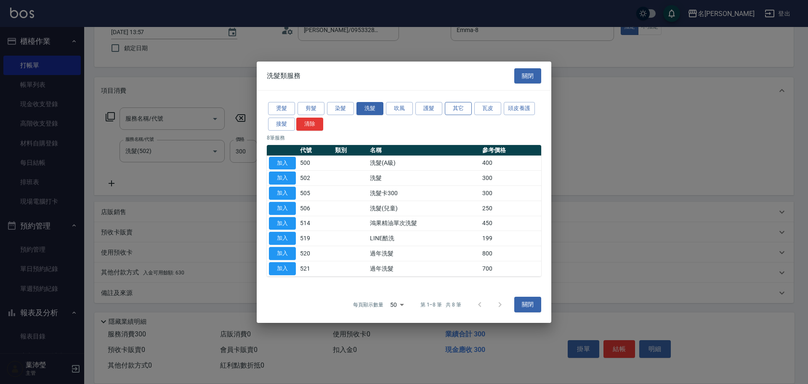
click at [461, 106] on button "其它" at bounding box center [458, 108] width 27 height 13
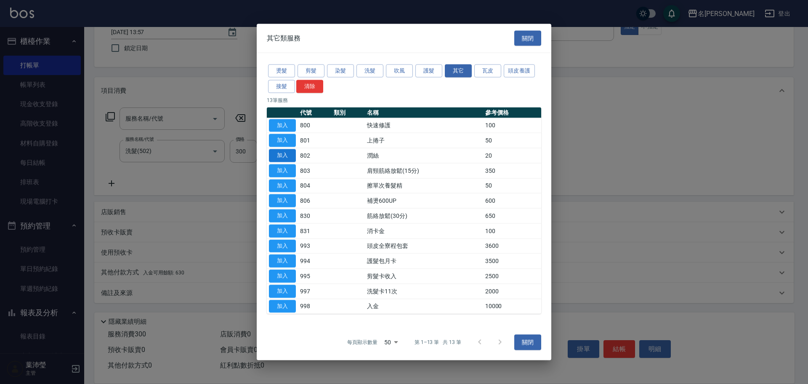
click at [288, 152] on button "加入" at bounding box center [282, 155] width 27 height 13
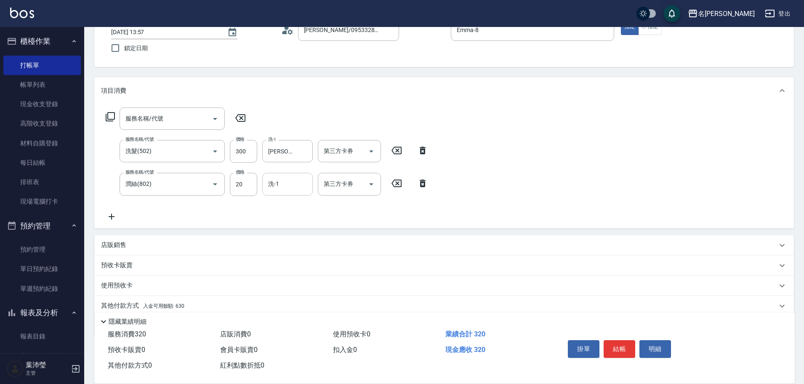
click at [295, 178] on input "洗-1" at bounding box center [287, 183] width 43 height 15
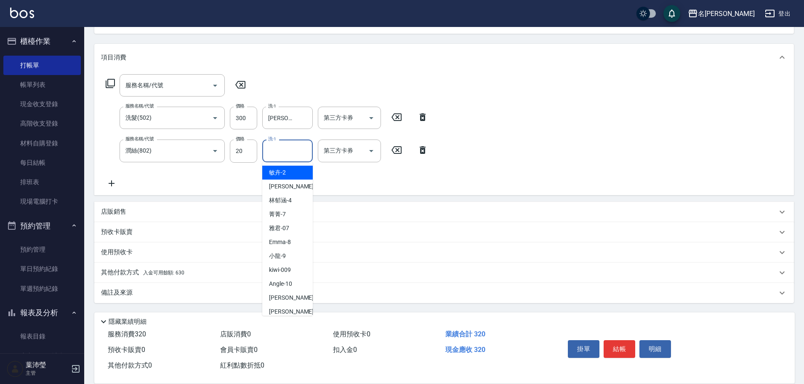
drag, startPoint x: 303, startPoint y: 159, endPoint x: 301, endPoint y: 152, distance: 7.9
click at [301, 152] on input "洗-1" at bounding box center [287, 150] width 43 height 15
click at [304, 172] on div "[PERSON_NAME] -19" at bounding box center [287, 172] width 51 height 14
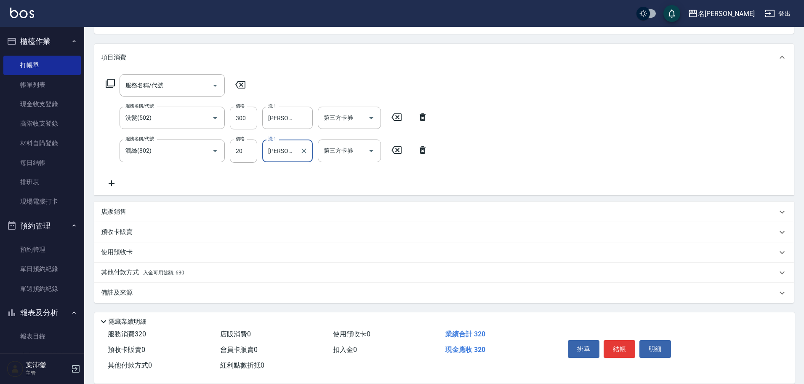
type input "[PERSON_NAME]-19"
click at [237, 88] on icon at bounding box center [240, 85] width 21 height 10
click at [364, 85] on div "服務名稱/代號 服務名稱/代號 服務名稱/代號 洗髮(502) 服務名稱/代號 價格 300 價格 洗-1 宥蓁-19 洗-1 第三方卡券 第三方卡券 服務名…" at bounding box center [267, 131] width 332 height 114
click at [199, 269] on div "其他付款方式 入金可用餘額: 630" at bounding box center [439, 272] width 676 height 9
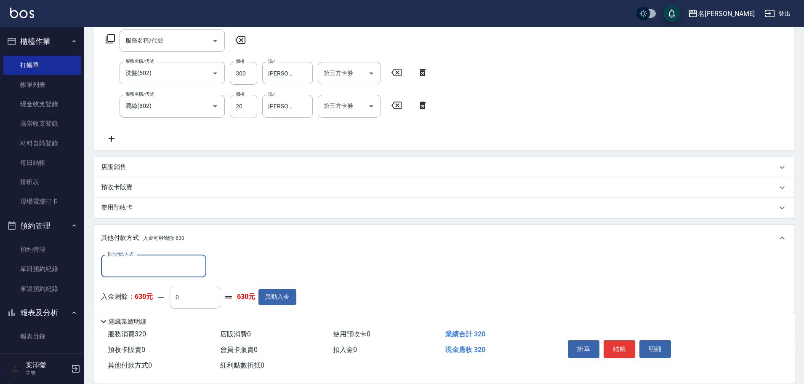
scroll to position [177, 0]
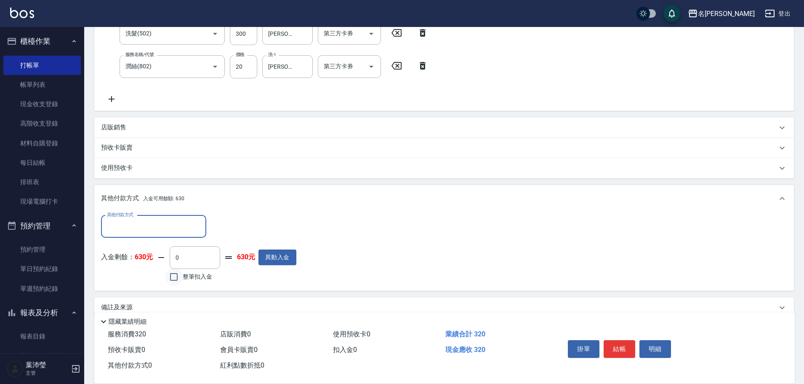
click at [169, 274] on input "整筆扣入金" at bounding box center [174, 277] width 18 height 18
checkbox input "true"
type input "320"
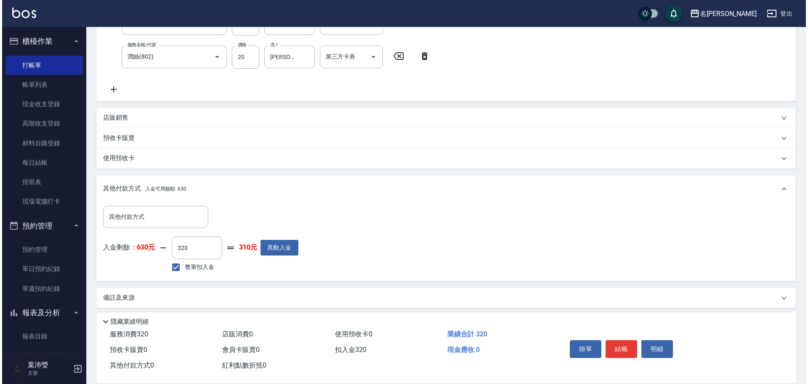
scroll to position [192, 0]
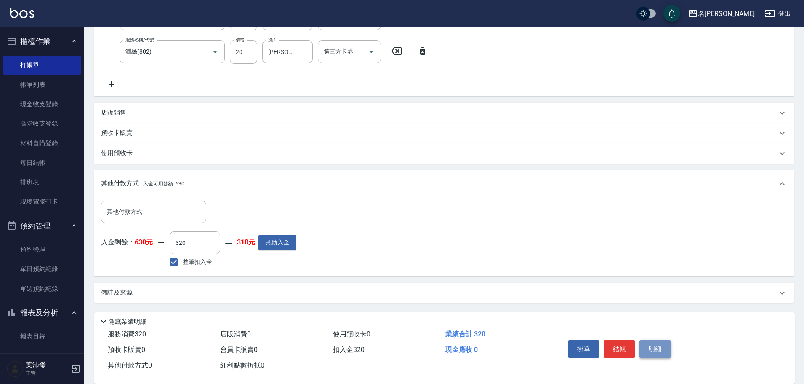
click at [649, 352] on button "明細" at bounding box center [656, 349] width 32 height 18
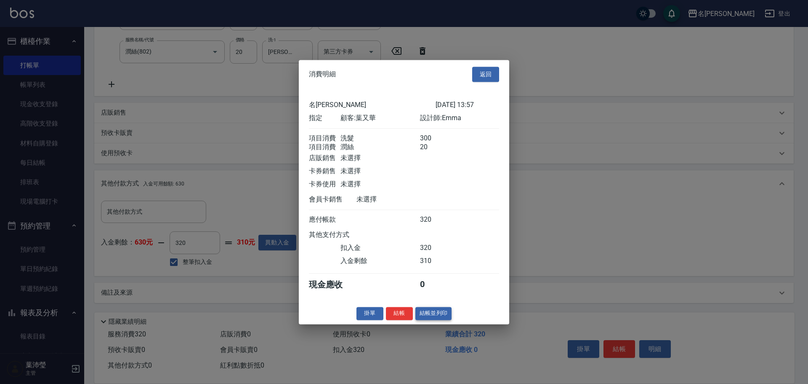
click at [437, 320] on button "結帳並列印" at bounding box center [434, 313] width 37 height 13
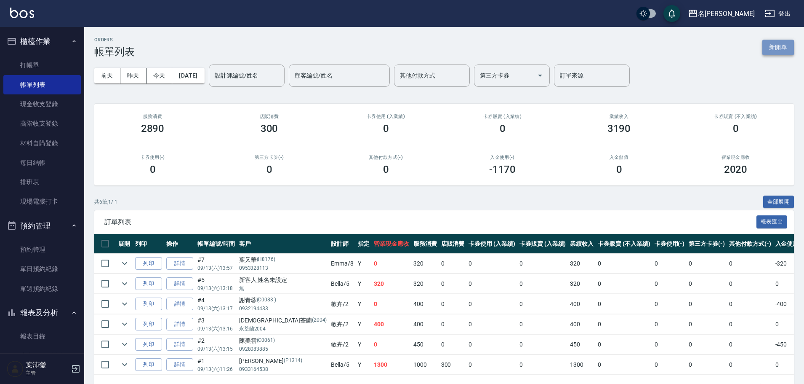
click at [787, 48] on button "新開單" at bounding box center [779, 48] width 32 height 16
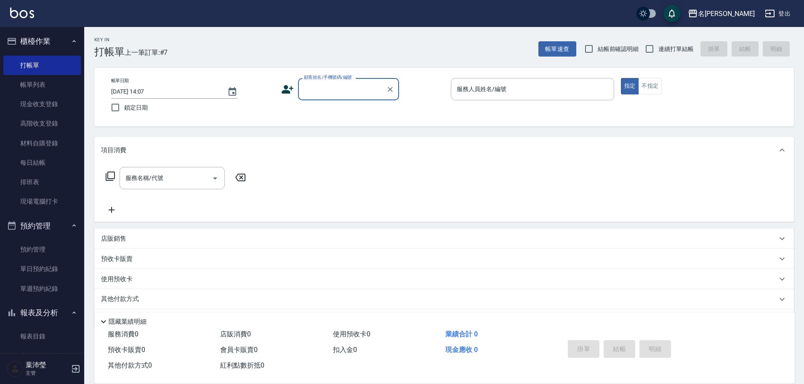
click at [317, 92] on input "顧客姓名/手機號碼/編號" at bounding box center [342, 89] width 81 height 15
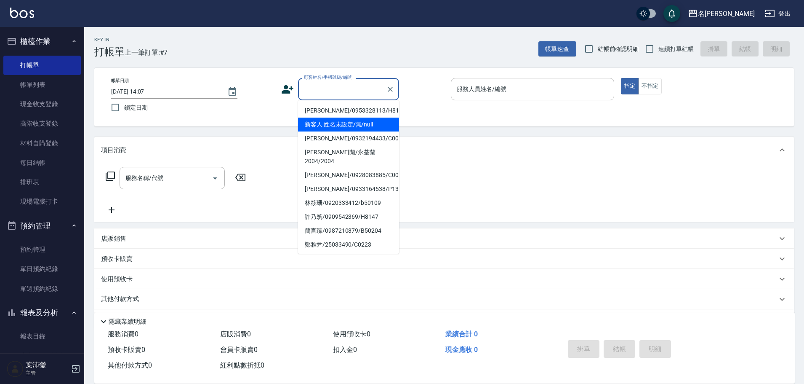
click at [329, 122] on li "新客人 姓名未設定/無/null" at bounding box center [348, 124] width 101 height 14
type input "新客人 姓名未設定/無/null"
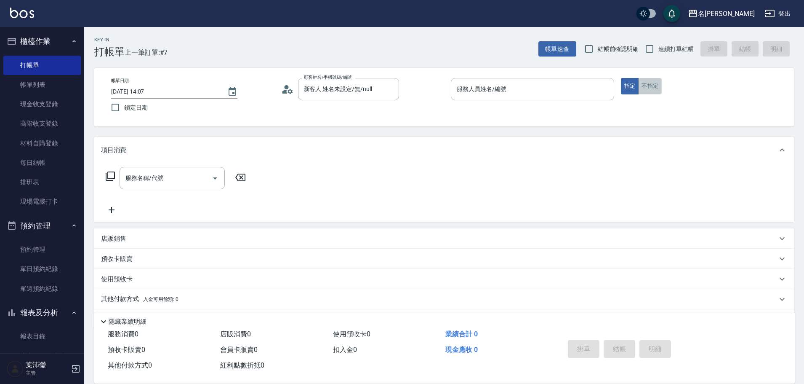
click at [658, 86] on button "不指定" at bounding box center [650, 86] width 24 height 16
click at [607, 92] on input "服務人員姓名/編號" at bounding box center [533, 89] width 156 height 15
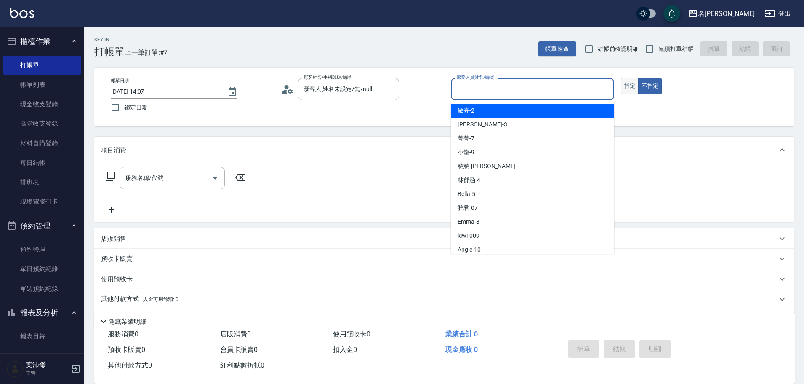
click at [626, 84] on button "指定" at bounding box center [630, 86] width 18 height 16
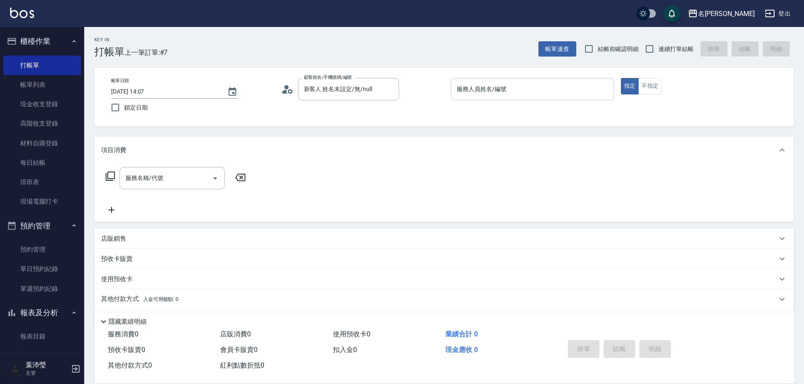
click at [611, 91] on div "服務人員姓名/編號" at bounding box center [532, 89] width 163 height 22
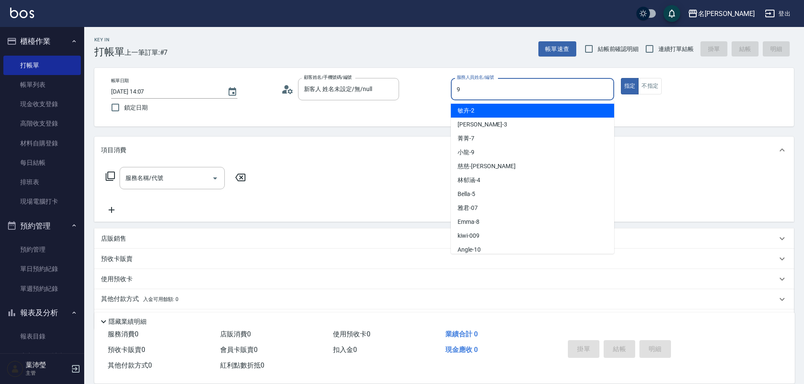
type input "小龍-9"
type button "true"
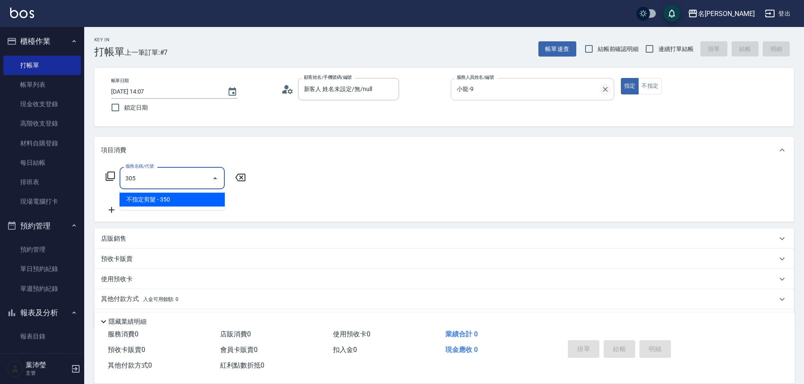
type input "不指定剪髮(305)"
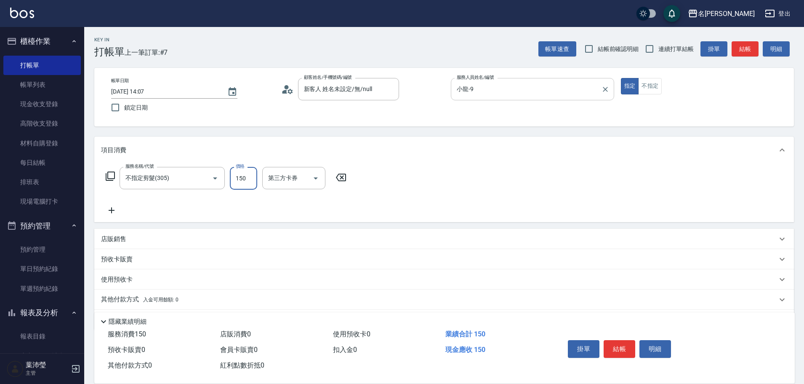
type input "150"
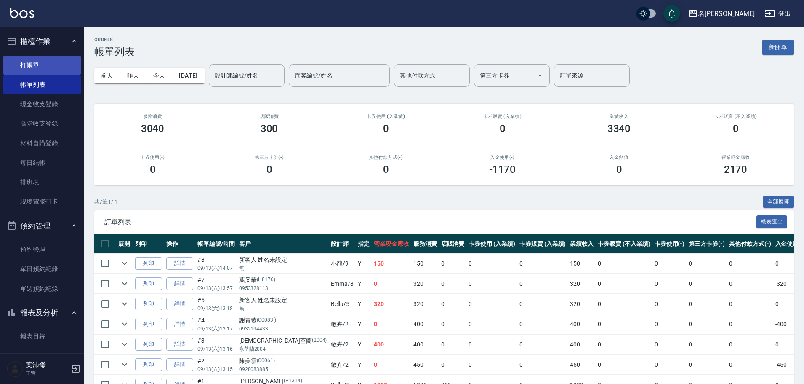
click at [55, 63] on link "打帳單" at bounding box center [41, 65] width 77 height 19
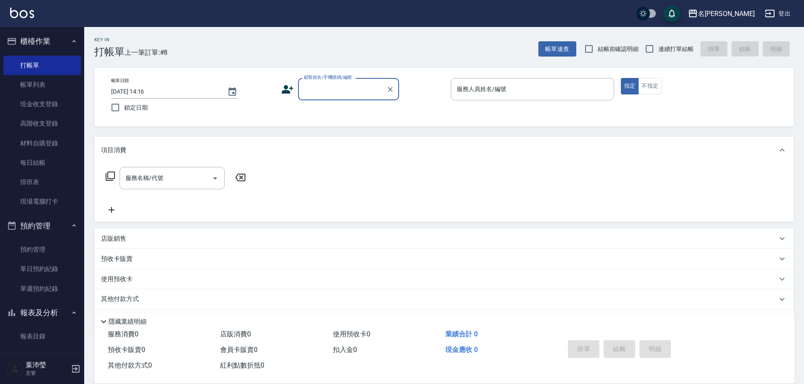
click at [328, 83] on input "顧客姓名/手機號碼/編號" at bounding box center [342, 89] width 81 height 15
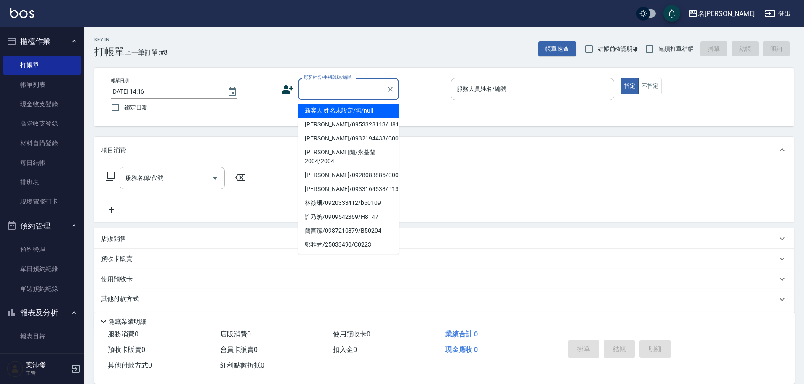
click at [333, 110] on li "新客人 姓名未設定/無/null" at bounding box center [348, 111] width 101 height 14
type input "新客人 姓名未設定/無/null"
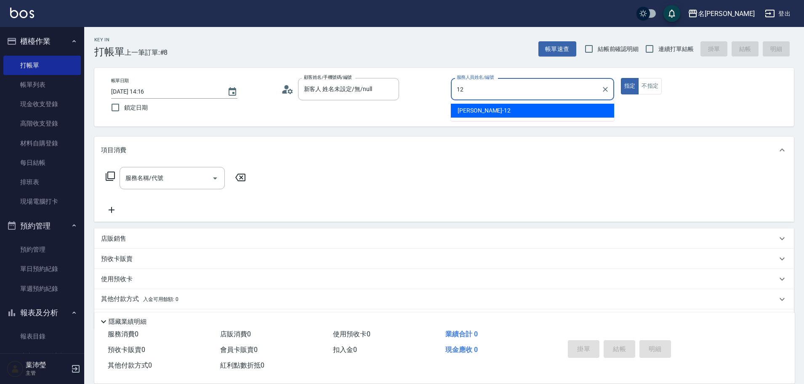
drag, startPoint x: 464, startPoint y: 106, endPoint x: 534, endPoint y: 117, distance: 71.5
click at [476, 107] on div "[PERSON_NAME] -12" at bounding box center [532, 111] width 163 height 14
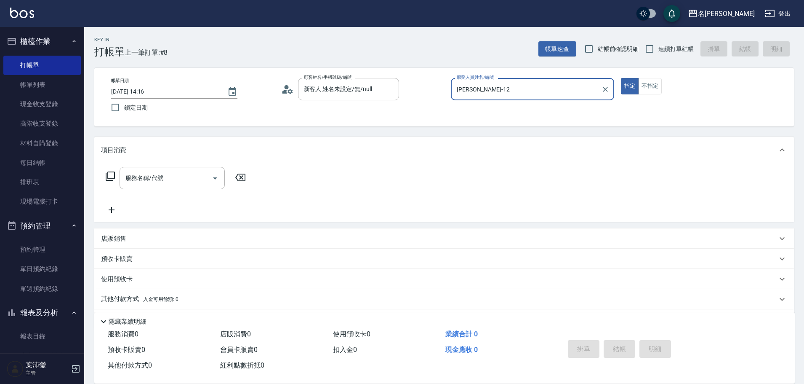
type input "[PERSON_NAME]-12"
click at [111, 176] on icon at bounding box center [110, 176] width 10 height 10
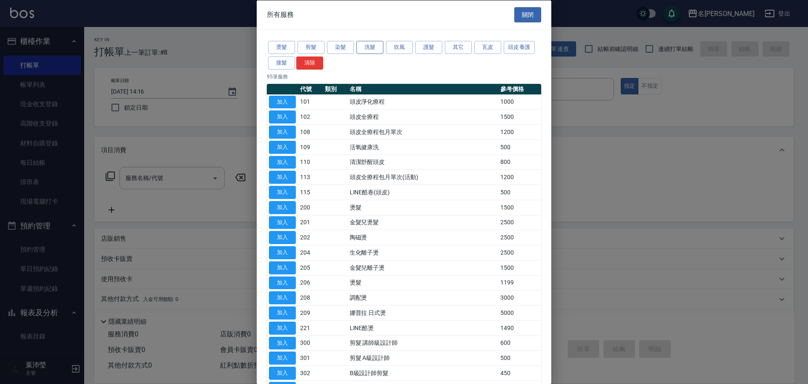
click at [371, 51] on button "洗髮" at bounding box center [370, 47] width 27 height 13
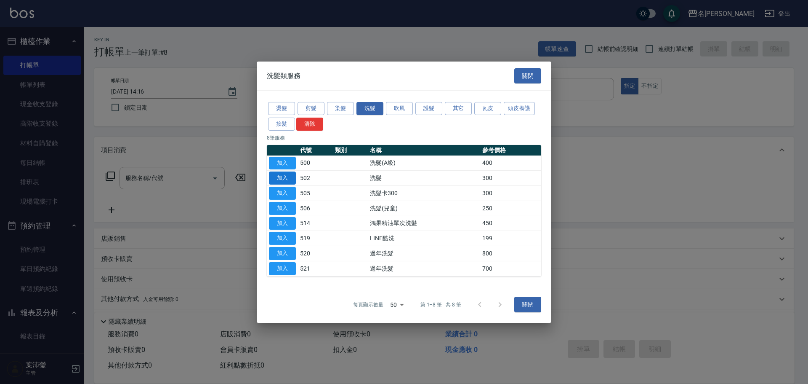
click at [290, 178] on button "加入" at bounding box center [282, 177] width 27 height 13
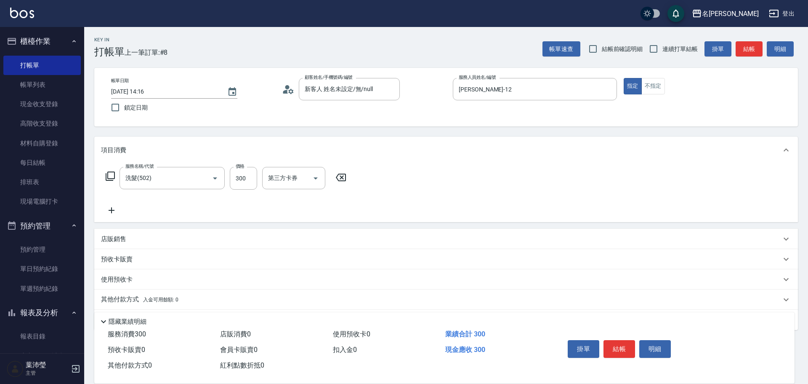
type input "洗髮(502)"
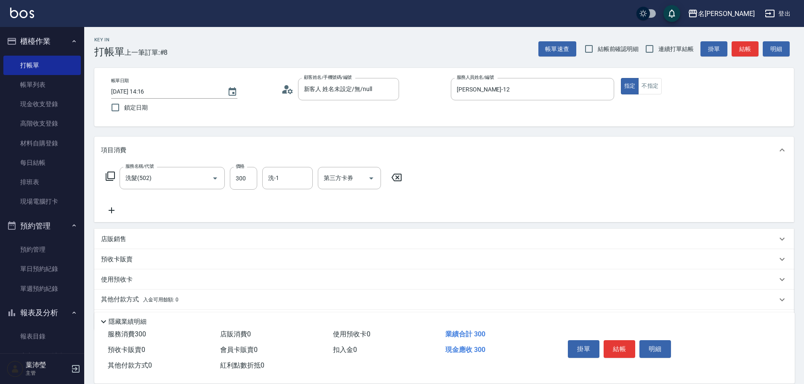
click at [107, 176] on icon at bounding box center [110, 176] width 10 height 10
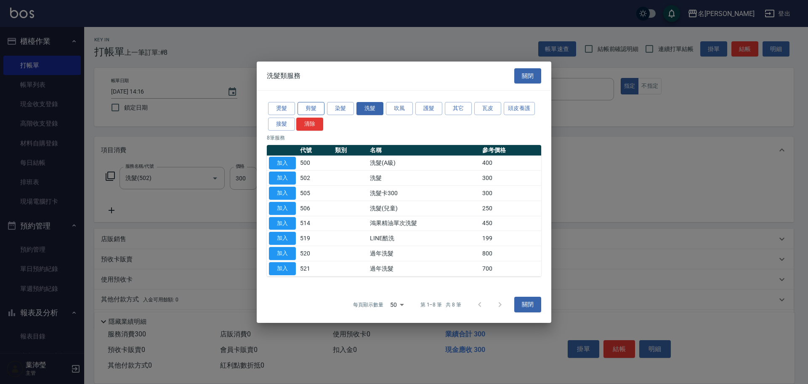
click at [303, 107] on button "剪髮" at bounding box center [311, 108] width 27 height 13
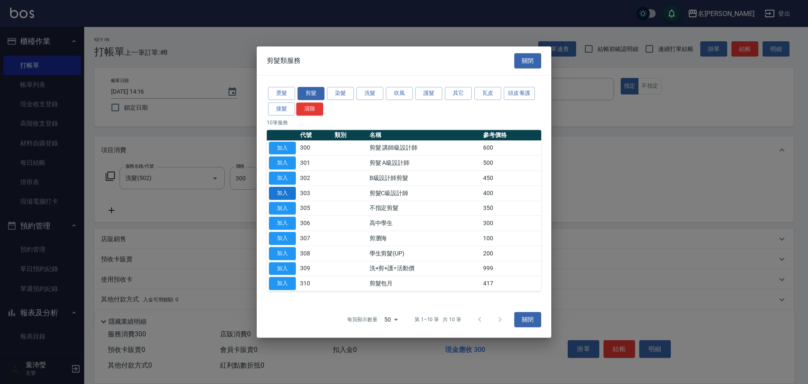
click at [292, 191] on button "加入" at bounding box center [282, 193] width 27 height 13
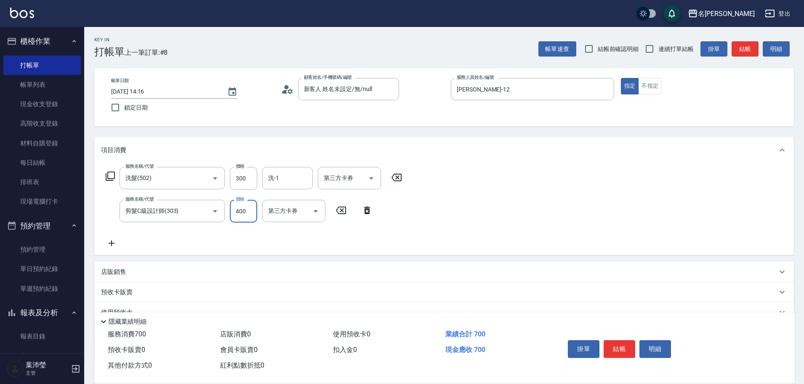
click at [245, 213] on input "400" at bounding box center [243, 211] width 27 height 23
click at [297, 186] on div "洗-1" at bounding box center [287, 178] width 51 height 22
type input "200"
click at [285, 195] on div "[PERSON_NAME] -19" at bounding box center [287, 199] width 51 height 14
type input "[PERSON_NAME]-19"
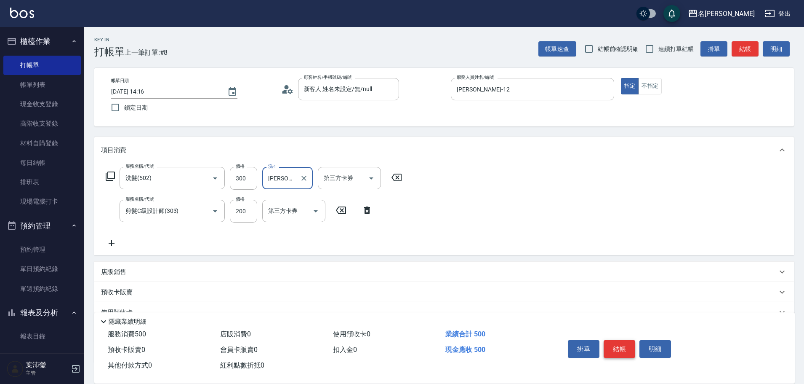
click at [611, 346] on button "結帳" at bounding box center [620, 349] width 32 height 18
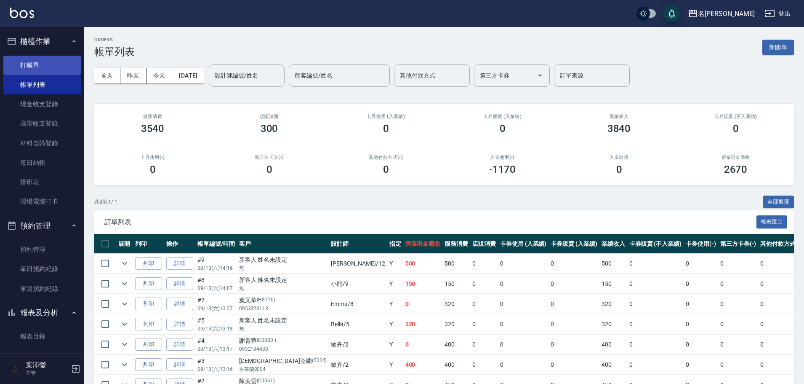
click at [45, 68] on link "打帳單" at bounding box center [41, 65] width 77 height 19
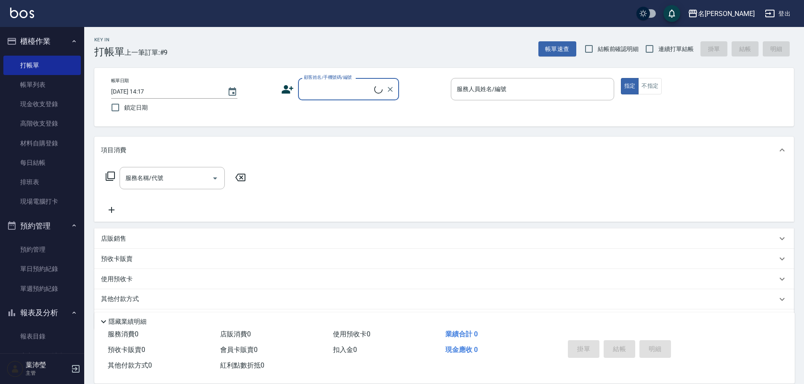
drag, startPoint x: 326, startPoint y: 87, endPoint x: 335, endPoint y: 98, distance: 14.0
click at [326, 87] on input "顧客姓名/手機號碼/編號" at bounding box center [338, 89] width 72 height 15
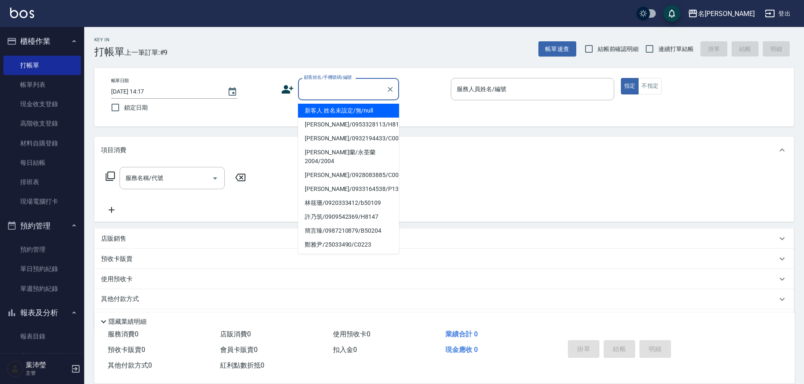
click at [341, 110] on li "新客人 姓名未設定/無/null" at bounding box center [348, 111] width 101 height 14
type input "新客人 姓名未設定/無/null"
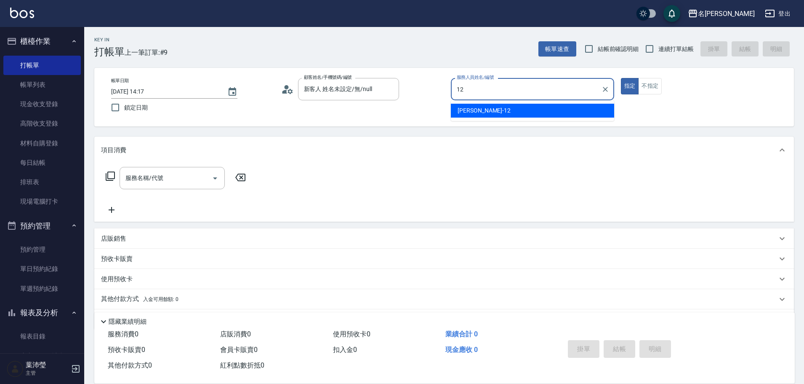
click at [463, 110] on span "[PERSON_NAME] -12" at bounding box center [484, 110] width 53 height 9
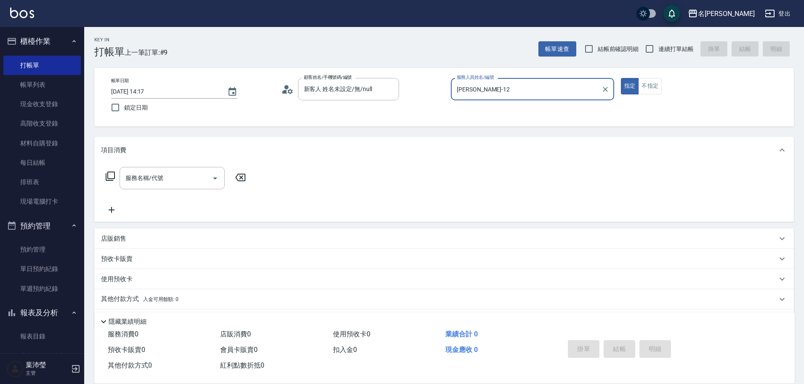
type input "[PERSON_NAME]-12"
click at [112, 172] on icon at bounding box center [110, 175] width 9 height 9
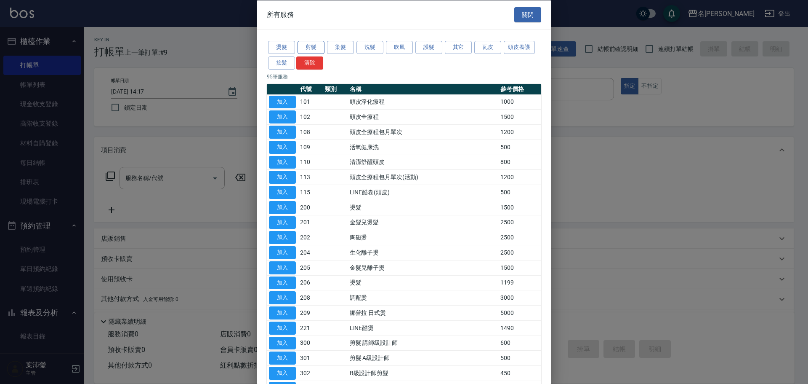
click at [313, 48] on button "剪髮" at bounding box center [311, 47] width 27 height 13
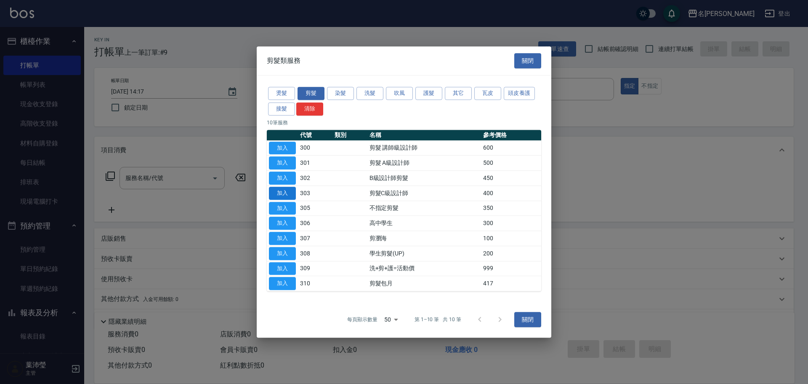
click at [291, 189] on button "加入" at bounding box center [282, 193] width 27 height 13
type input "剪髮C級設計師(303)"
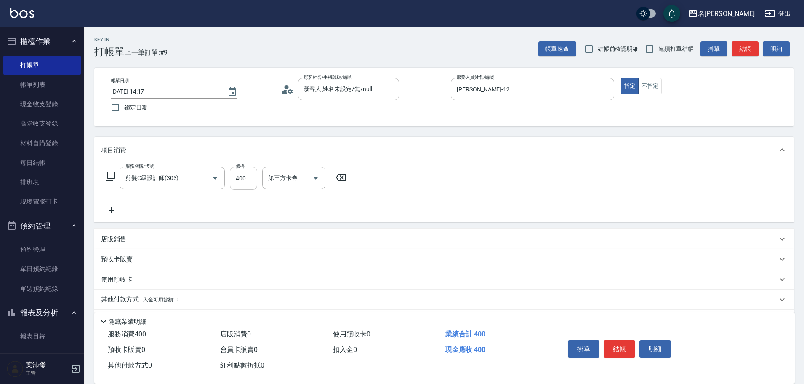
click at [237, 183] on input "400" at bounding box center [243, 178] width 27 height 23
type input "200"
click at [624, 340] on button "結帳" at bounding box center [620, 349] width 32 height 18
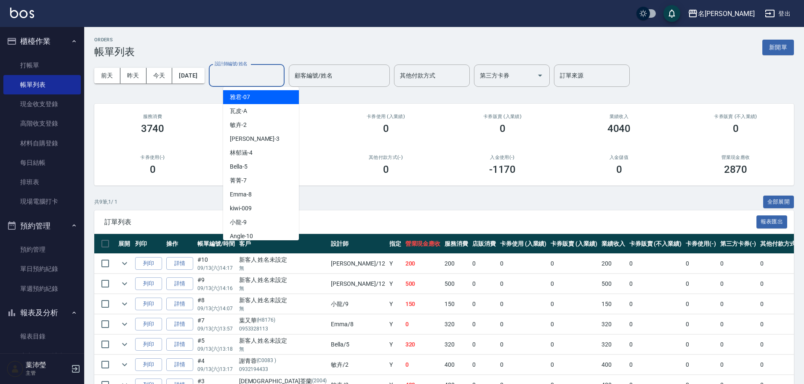
click at [251, 80] on input "設計師編號/姓名" at bounding box center [247, 75] width 68 height 15
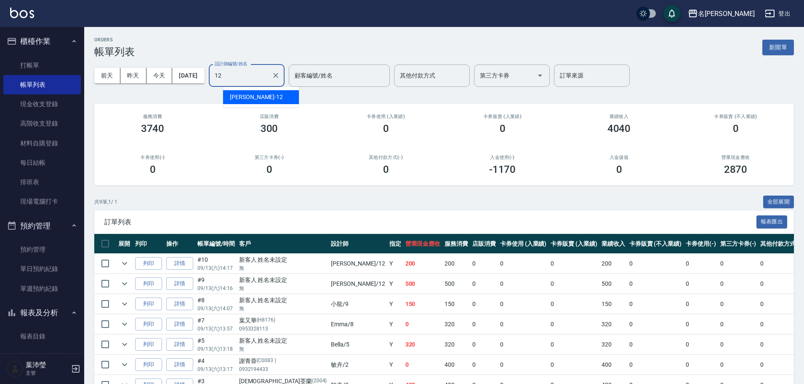
click at [239, 92] on div "[PERSON_NAME] -12" at bounding box center [261, 97] width 76 height 14
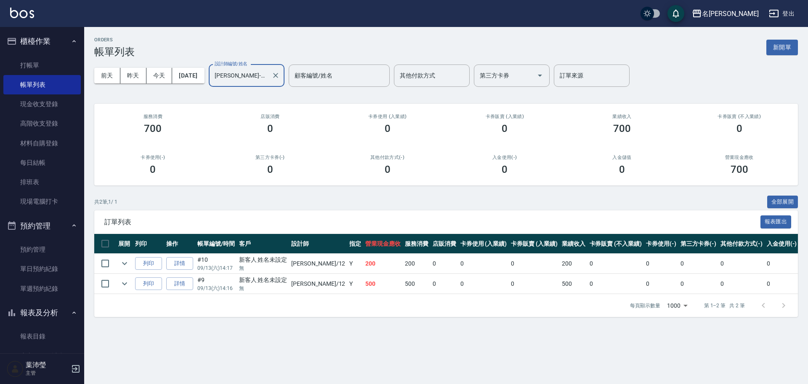
type input "[PERSON_NAME]-12"
drag, startPoint x: 43, startPoint y: 51, endPoint x: 42, endPoint y: 62, distance: 10.6
click at [42, 54] on li "櫃檯作業 打帳單 帳單列表 現金收支登錄 高階收支登錄 材料自購登錄 每日結帳 排班表 現場電腦打卡" at bounding box center [41, 122] width 77 height 184
click at [42, 62] on link "打帳單" at bounding box center [41, 65] width 77 height 19
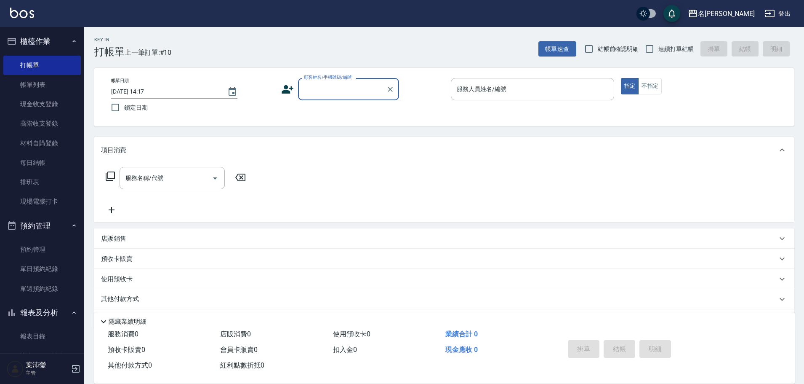
click at [319, 87] on input "顧客姓名/手機號碼/編號" at bounding box center [342, 89] width 81 height 15
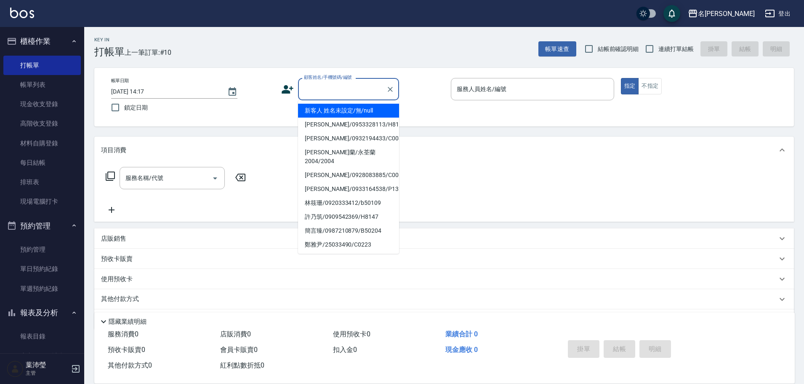
click at [350, 110] on li "新客人 姓名未設定/無/null" at bounding box center [348, 111] width 101 height 14
type input "新客人 姓名未設定/無/null"
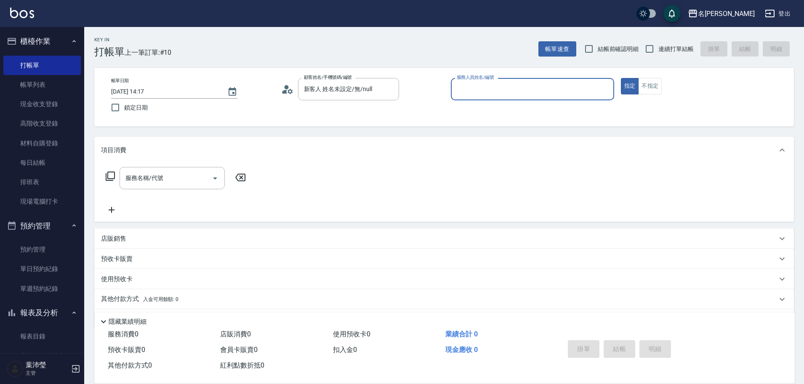
click at [662, 84] on div "指定 不指定" at bounding box center [702, 86] width 163 height 16
click at [651, 89] on button "不指定" at bounding box center [650, 86] width 24 height 16
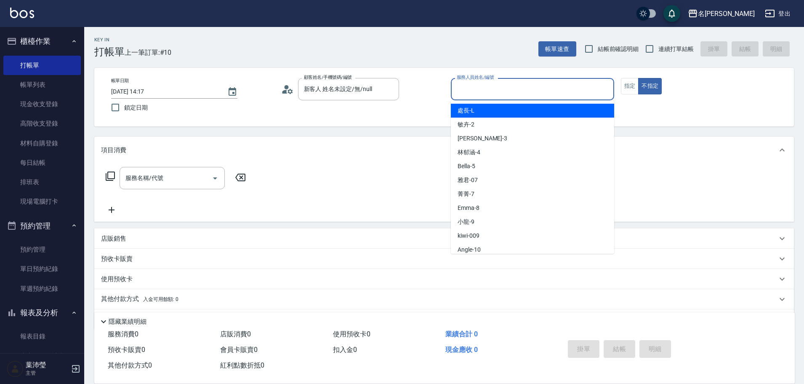
click at [528, 93] on input "服務人員姓名/編號" at bounding box center [533, 89] width 156 height 15
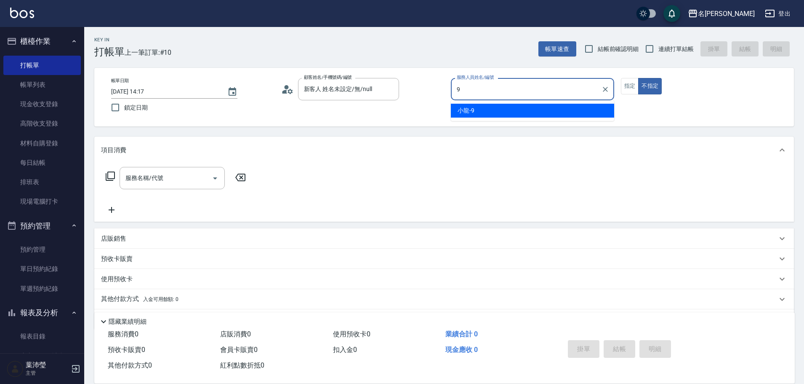
type input "小龍-9"
type button "false"
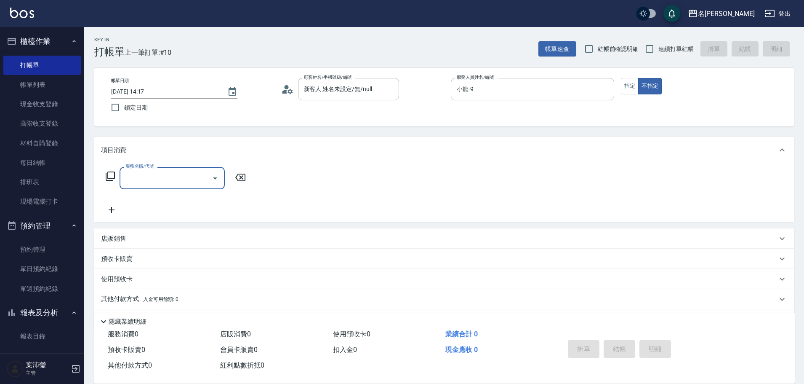
type input "."
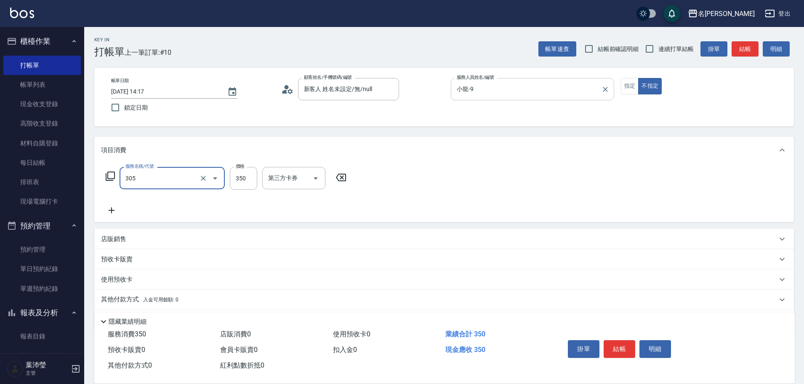
type input "不指定剪髮(305)"
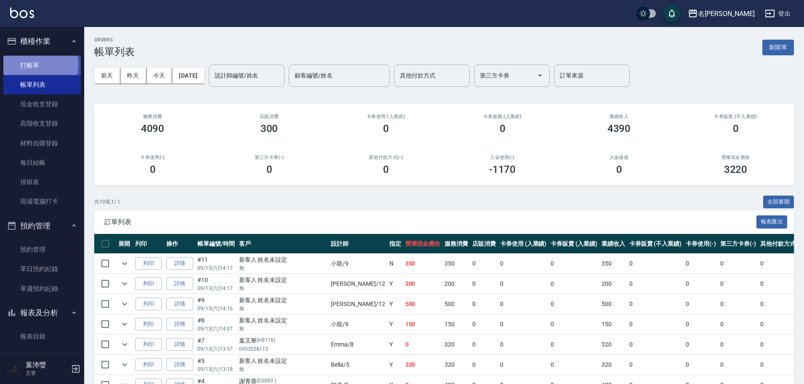
click at [26, 64] on link "打帳單" at bounding box center [41, 65] width 77 height 19
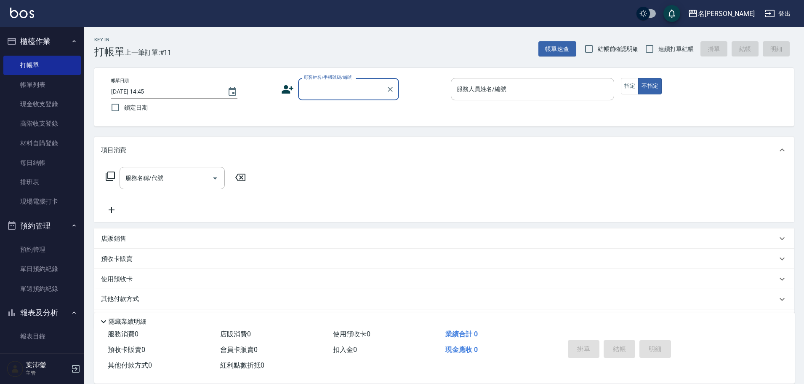
click at [328, 89] on input "顧客姓名/手機號碼/編號" at bounding box center [342, 89] width 81 height 15
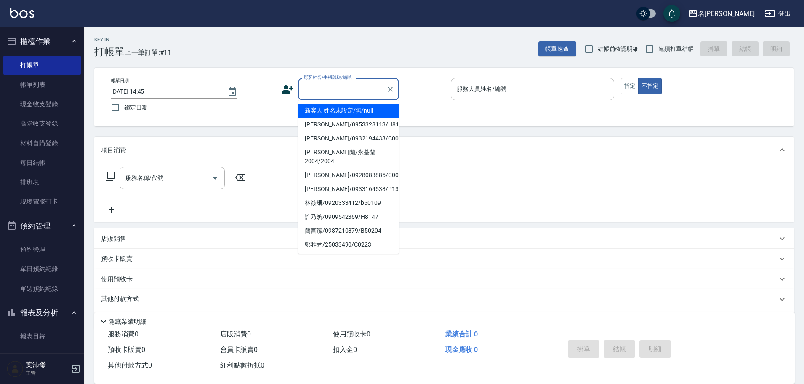
click at [345, 112] on li "新客人 姓名未設定/無/null" at bounding box center [348, 111] width 101 height 14
type input "新客人 姓名未設定/無/null"
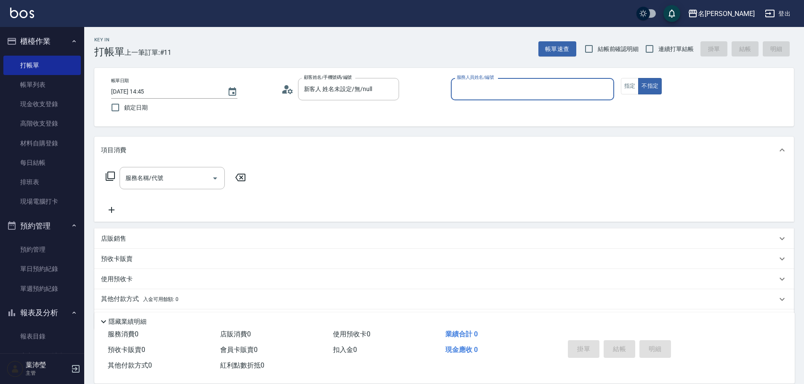
click at [517, 88] on input "服務人員姓名/編號" at bounding box center [533, 89] width 156 height 15
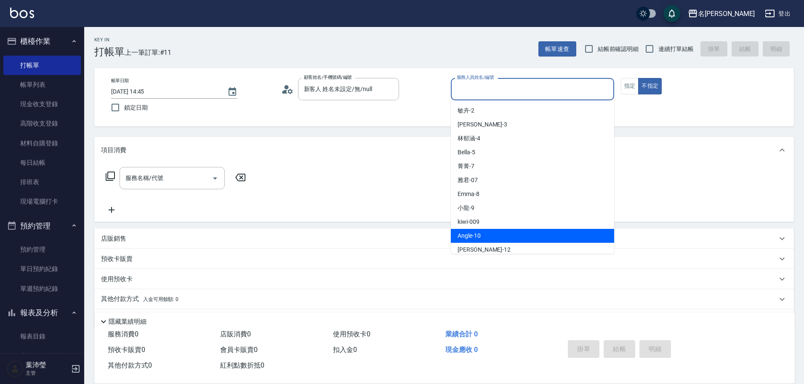
click at [475, 237] on span "Angle -10" at bounding box center [469, 235] width 23 height 9
type input "Angle-10"
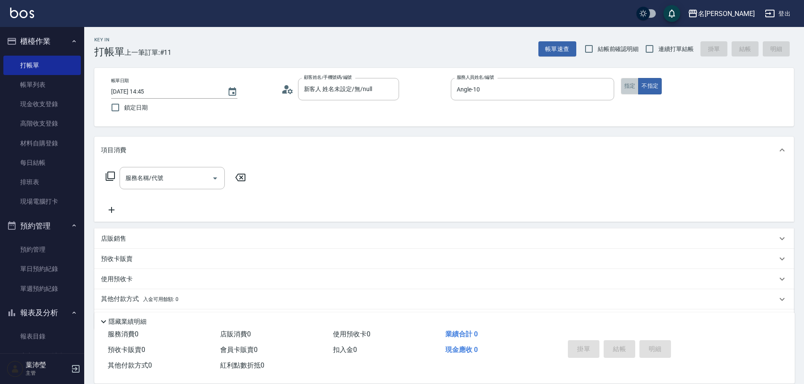
click at [630, 85] on button "指定" at bounding box center [630, 86] width 18 height 16
click at [113, 176] on icon at bounding box center [110, 176] width 10 height 10
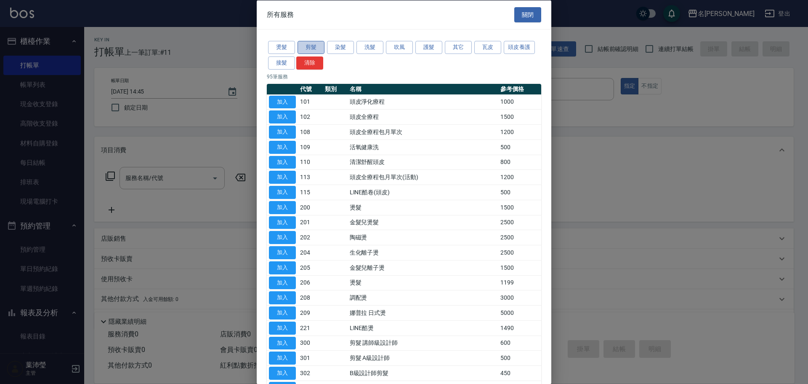
click at [313, 43] on button "剪髮" at bounding box center [311, 47] width 27 height 13
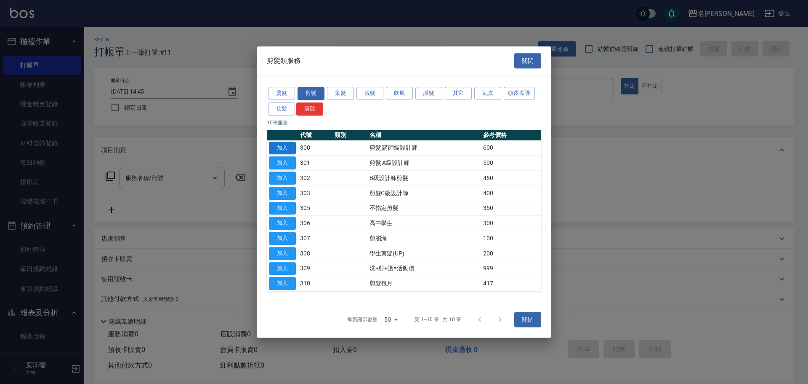
click at [275, 144] on button "加入" at bounding box center [282, 147] width 27 height 13
type input "剪髮 講師級設計師(300)"
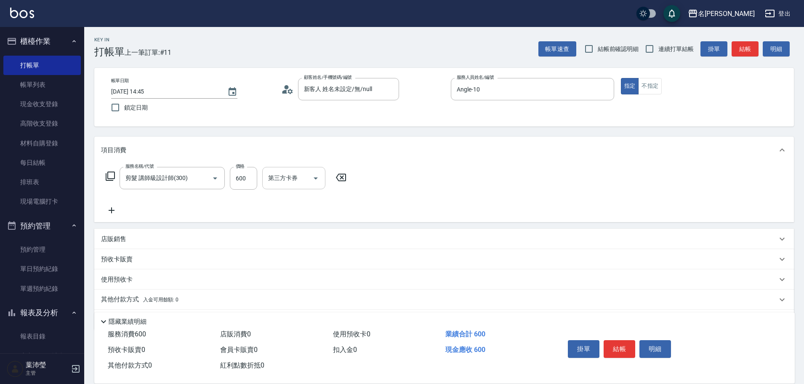
click at [265, 184] on div "第三方卡券" at bounding box center [293, 178] width 63 height 22
click at [243, 184] on input "600" at bounding box center [243, 178] width 27 height 23
type input "650"
click at [616, 343] on button "結帳" at bounding box center [620, 349] width 32 height 18
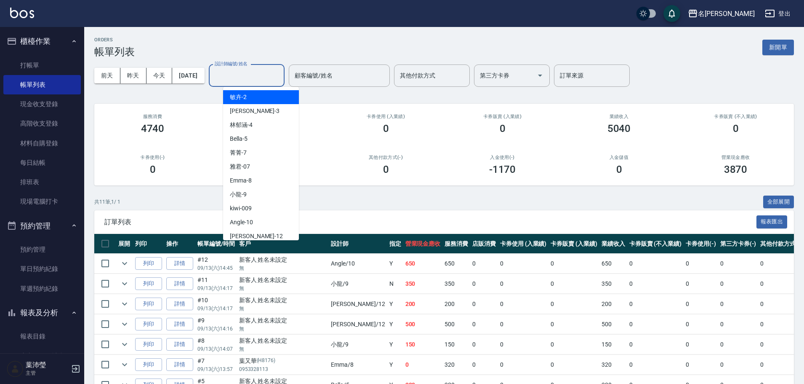
click at [239, 74] on input "設計師編號/姓名" at bounding box center [247, 75] width 68 height 15
click at [280, 220] on div "Angle -10" at bounding box center [261, 222] width 76 height 14
type input "Angle-10"
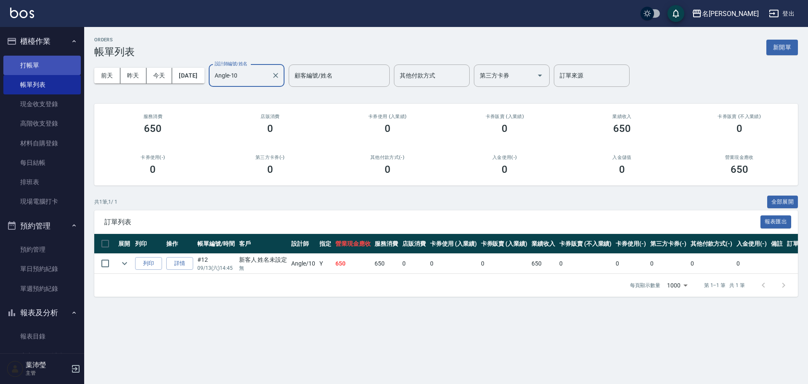
click at [37, 62] on link "打帳單" at bounding box center [41, 65] width 77 height 19
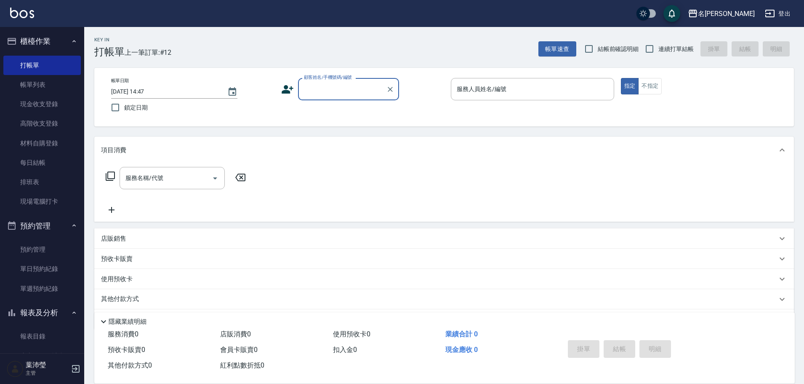
click at [354, 89] on input "顧客姓名/手機號碼/編號" at bounding box center [342, 89] width 81 height 15
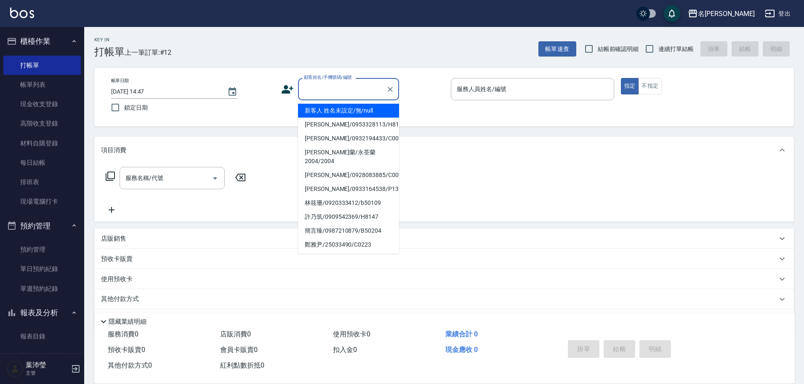
click at [347, 108] on li "新客人 姓名未設定/無/null" at bounding box center [348, 111] width 101 height 14
type input "新客人 姓名未設定/無/null"
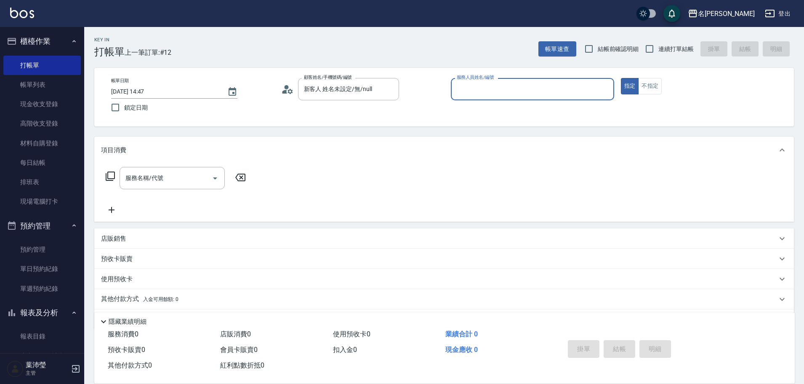
click at [610, 78] on div "服務人員姓名/編號" at bounding box center [532, 89] width 163 height 22
type input "小龍-9"
type button "true"
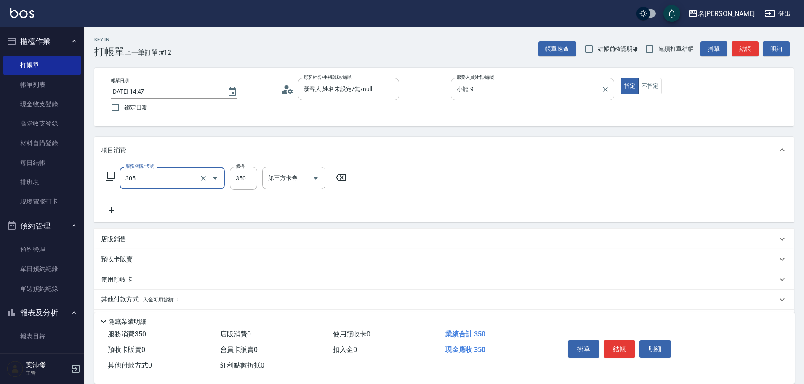
type input "不指定剪髮(305)"
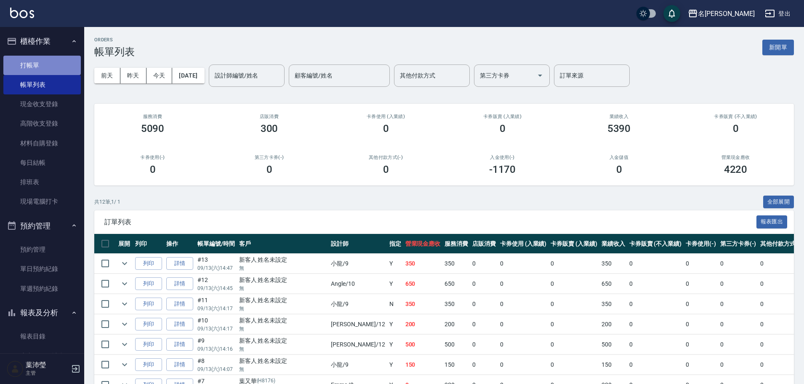
click at [57, 62] on link "打帳單" at bounding box center [41, 65] width 77 height 19
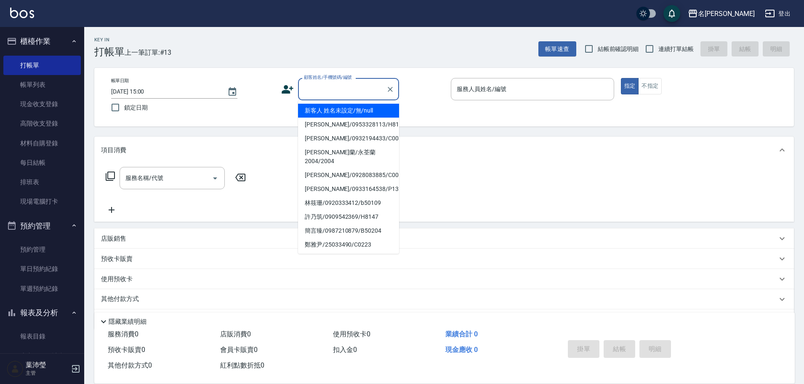
drag, startPoint x: 314, startPoint y: 93, endPoint x: 317, endPoint y: 96, distance: 4.8
click at [315, 93] on input "顧客姓名/手機號碼/編號" at bounding box center [342, 89] width 81 height 15
click at [323, 109] on li "新客人 姓名未設定/無/null" at bounding box center [348, 111] width 101 height 14
type input "新客人 姓名未設定/無/null"
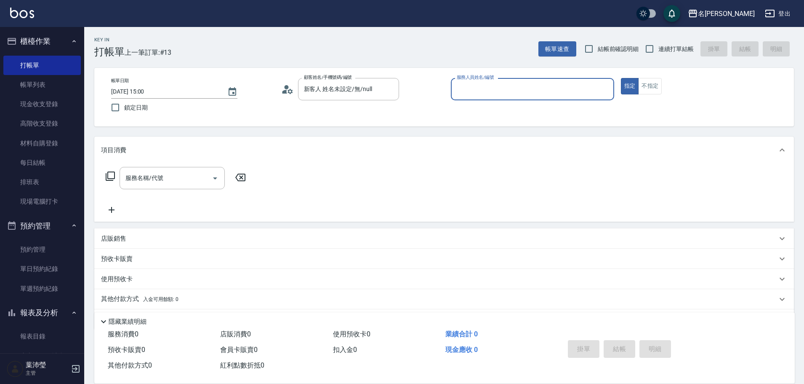
click at [469, 89] on input "服務人員姓名/編號" at bounding box center [533, 89] width 156 height 15
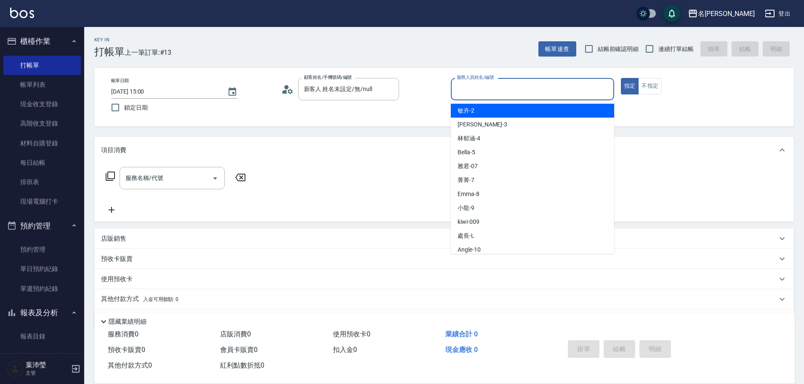
drag, startPoint x: 469, startPoint y: 112, endPoint x: 453, endPoint y: 113, distance: 16.9
click at [469, 111] on span "敏卉 -2" at bounding box center [466, 110] width 17 height 9
type input "敏卉-2"
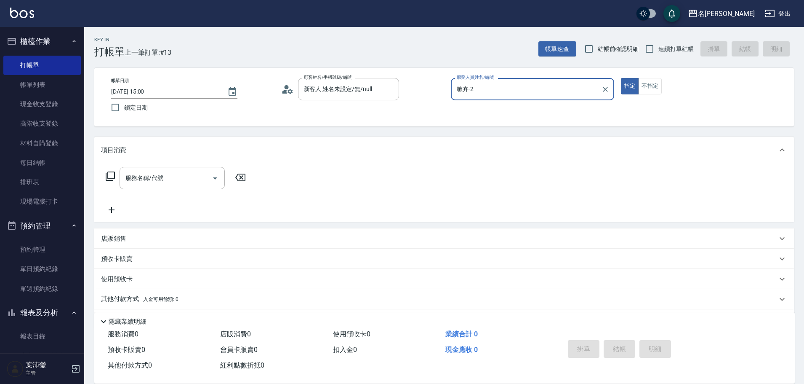
click at [110, 174] on icon at bounding box center [110, 176] width 10 height 10
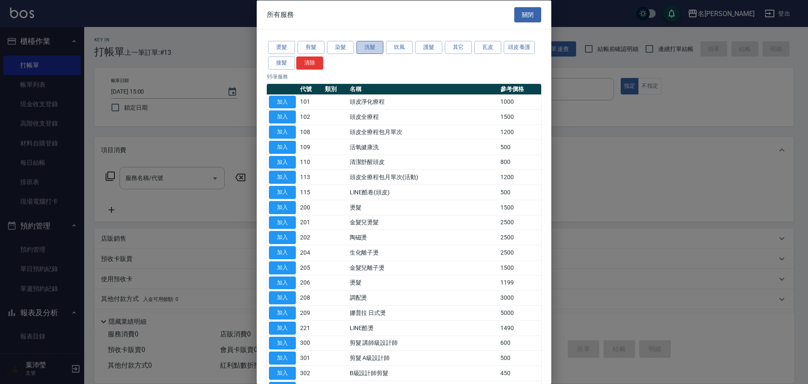
click at [376, 46] on button "洗髮" at bounding box center [370, 47] width 27 height 13
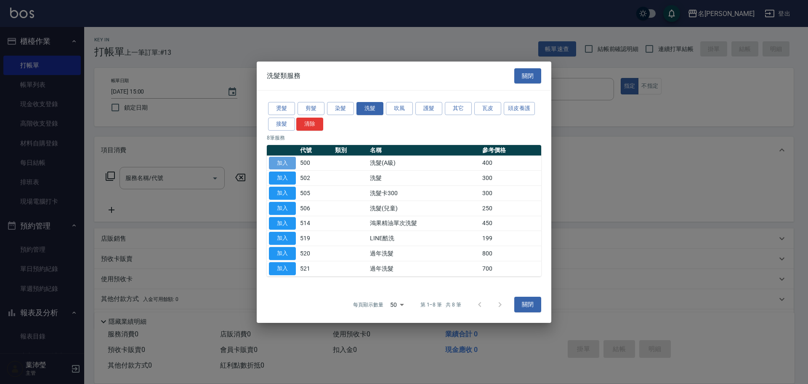
click at [282, 159] on button "加入" at bounding box center [282, 162] width 27 height 13
type input "洗髮(A級)(500)"
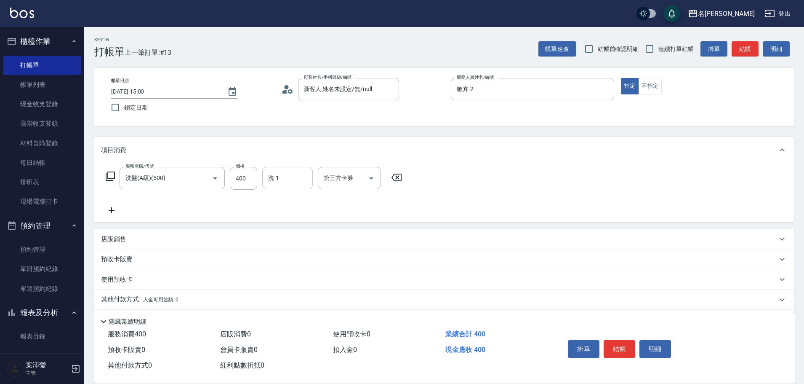
click at [293, 180] on input "洗-1" at bounding box center [287, 178] width 43 height 15
click at [294, 204] on div "語爭 -20" at bounding box center [287, 199] width 51 height 14
type input "語爭-20"
click at [109, 172] on icon at bounding box center [110, 175] width 9 height 9
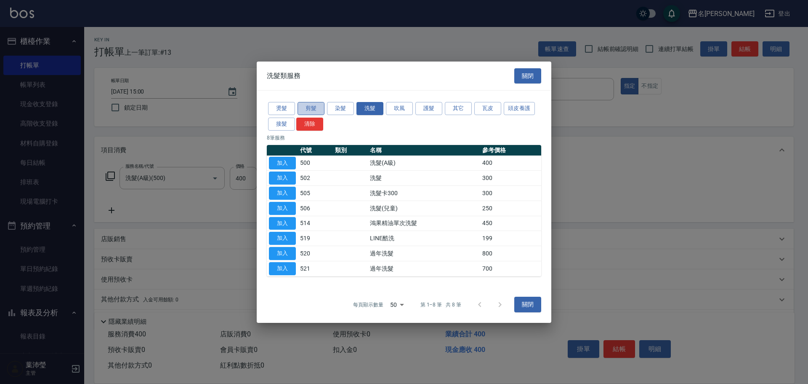
click at [300, 108] on button "剪髮" at bounding box center [311, 108] width 27 height 13
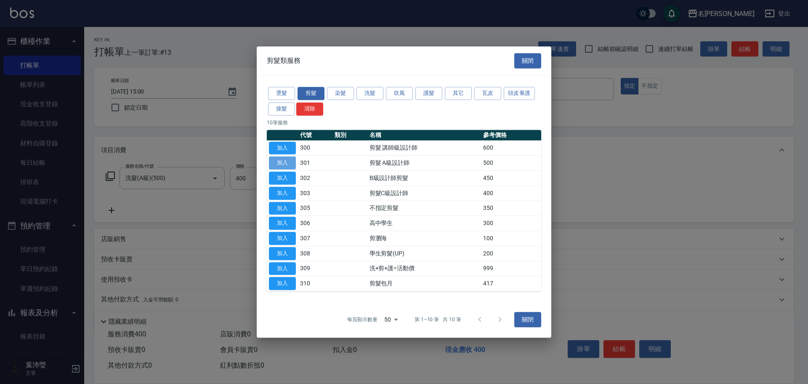
click at [284, 160] on button "加入" at bounding box center [282, 162] width 27 height 13
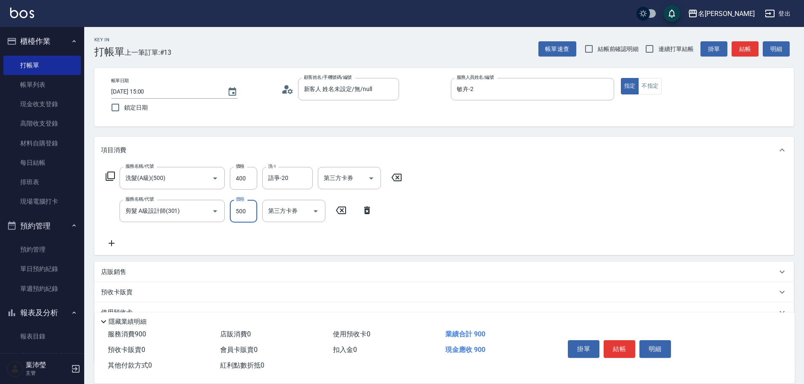
click at [253, 211] on input "500" at bounding box center [243, 211] width 27 height 23
type input "1200"
click at [110, 173] on icon at bounding box center [110, 176] width 10 height 10
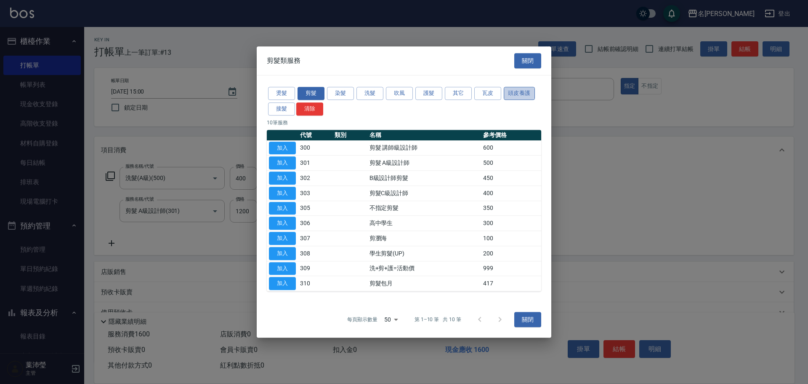
click at [509, 96] on button "頭皮養護" at bounding box center [519, 93] width 31 height 13
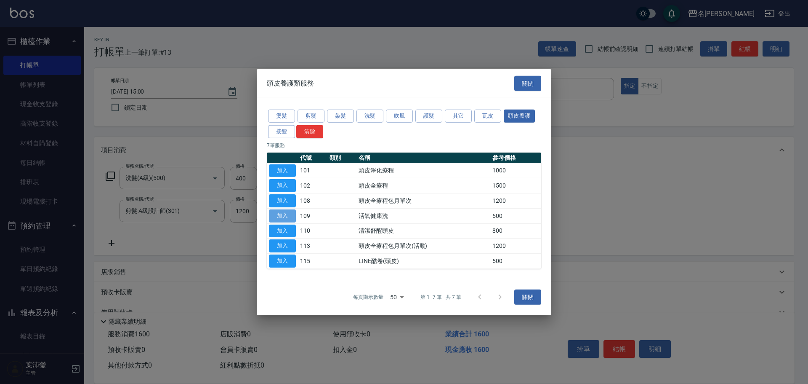
click at [288, 214] on button "加入" at bounding box center [282, 215] width 27 height 13
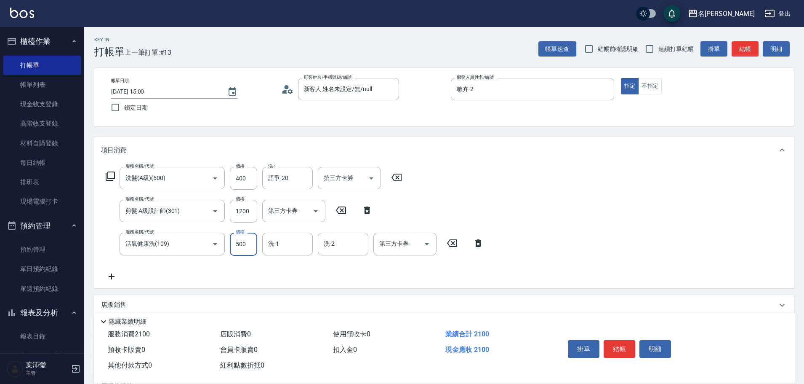
click at [249, 244] on input "500" at bounding box center [243, 243] width 27 height 23
type input "600"
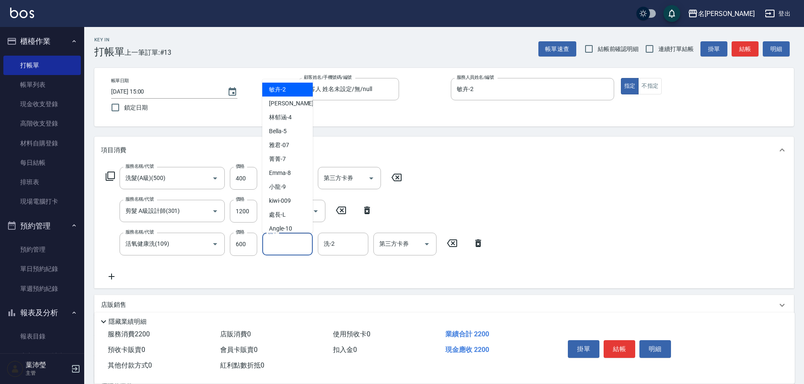
click at [291, 247] on input "洗-1" at bounding box center [287, 243] width 43 height 15
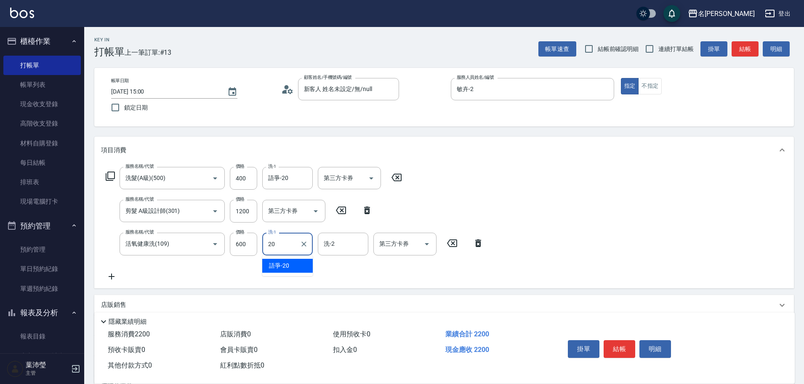
click at [286, 270] on div "語爭 -20" at bounding box center [287, 266] width 51 height 14
type input "語爭-20"
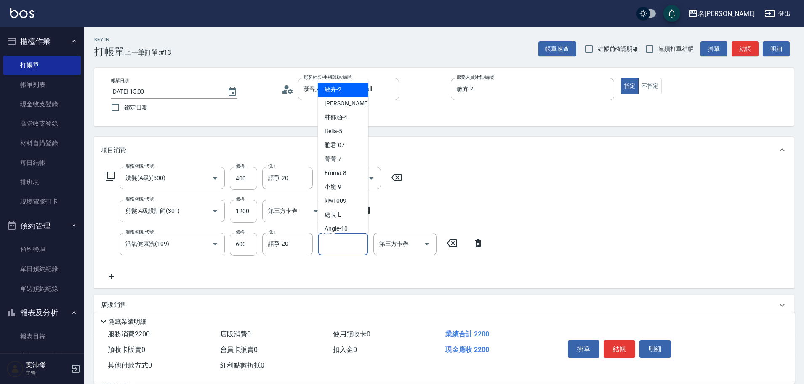
click at [348, 244] on input "洗-2" at bounding box center [343, 243] width 43 height 15
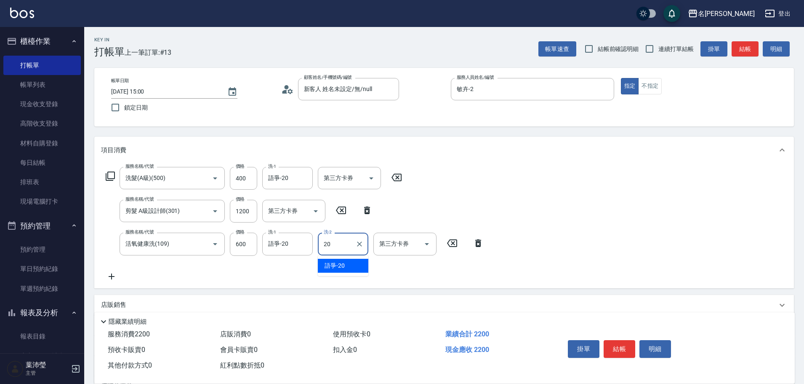
click at [338, 264] on span "語爭 -20" at bounding box center [335, 265] width 20 height 9
type input "語爭-20"
click at [620, 346] on button "結帳" at bounding box center [620, 349] width 32 height 18
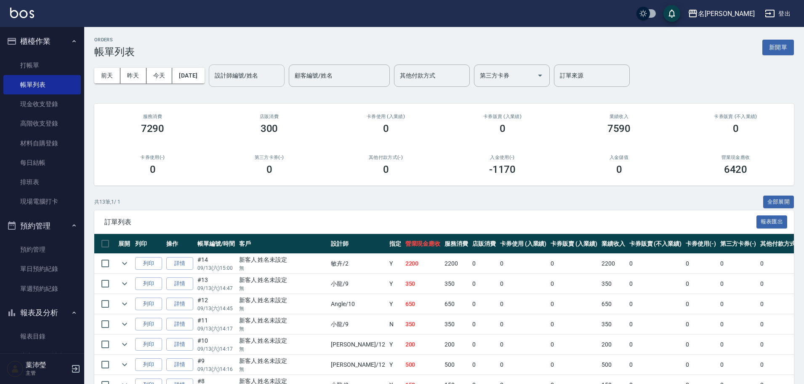
click at [269, 77] on input "設計師編號/姓名" at bounding box center [247, 75] width 68 height 15
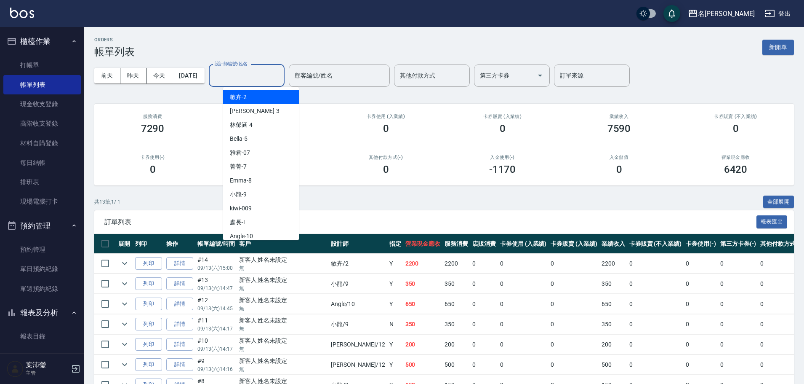
click at [258, 100] on div "敏卉 -2" at bounding box center [261, 97] width 76 height 14
type input "敏卉-2"
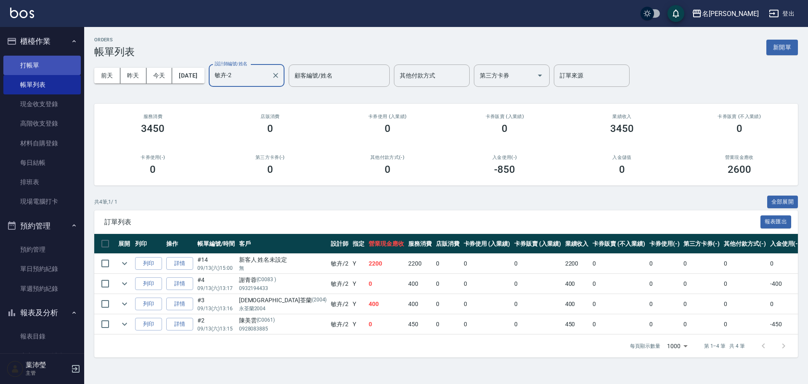
click at [45, 62] on link "打帳單" at bounding box center [41, 65] width 77 height 19
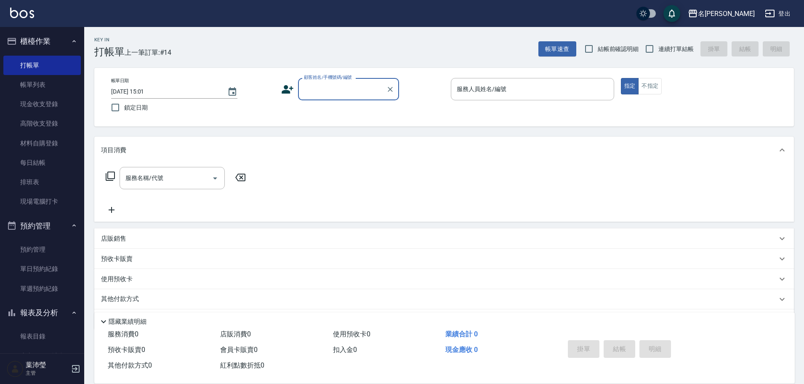
drag, startPoint x: 589, startPoint y: 185, endPoint x: 498, endPoint y: 151, distance: 97.4
click at [581, 176] on div "服務名稱/代號 服務名稱/代號" at bounding box center [444, 192] width 700 height 58
click at [331, 83] on div "顧客姓名/手機號碼/編號 顧客姓名/手機號碼/編號" at bounding box center [348, 89] width 101 height 22
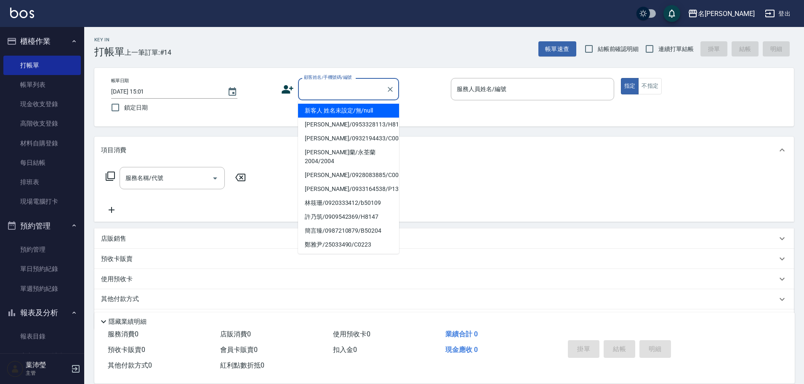
click at [349, 109] on li "新客人 姓名未設定/無/null" at bounding box center [348, 111] width 101 height 14
type input "新客人 姓名未設定/無/null"
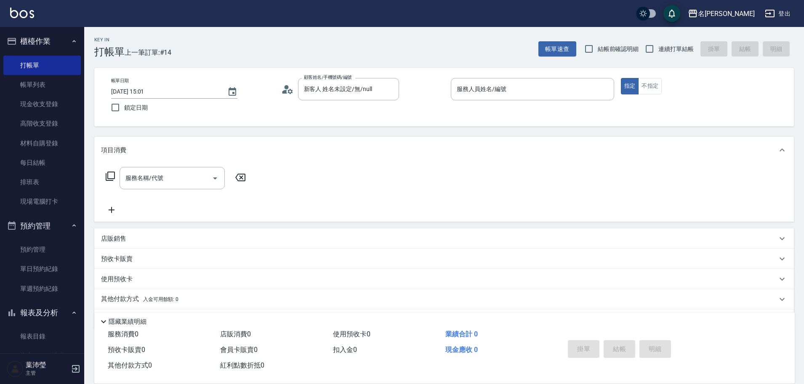
click at [664, 88] on div "指定 不指定" at bounding box center [702, 86] width 163 height 16
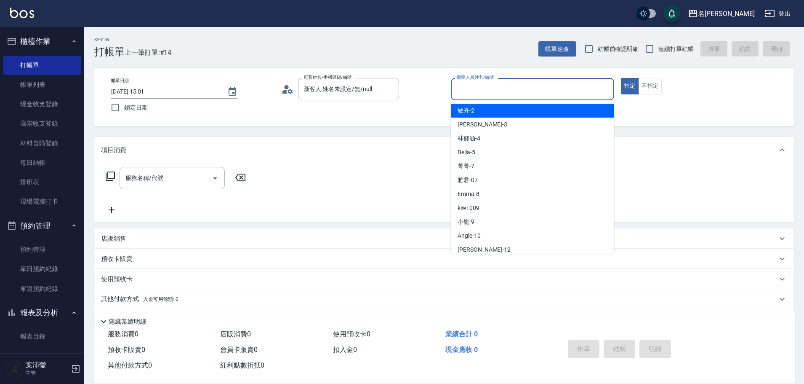
click at [588, 88] on input "服務人員姓名/編號" at bounding box center [533, 89] width 156 height 15
type input "小龍-9"
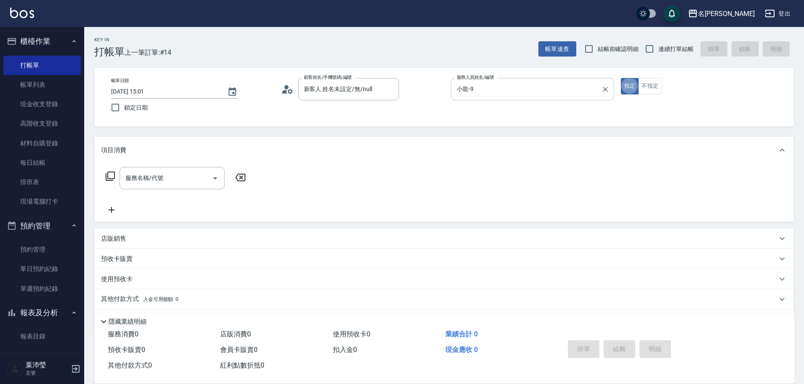
type button "true"
type input "3"
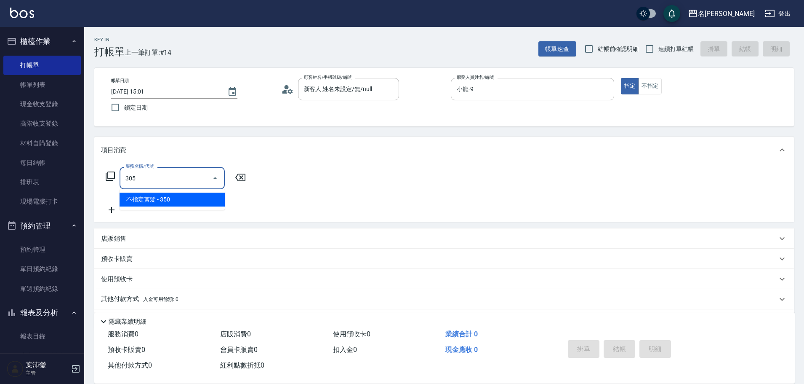
type input "不指定剪髮(305)"
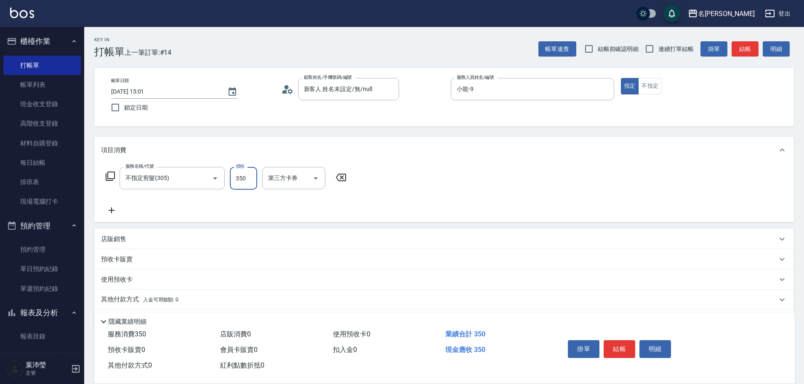
click at [242, 183] on input "350" at bounding box center [243, 178] width 27 height 23
type input "150"
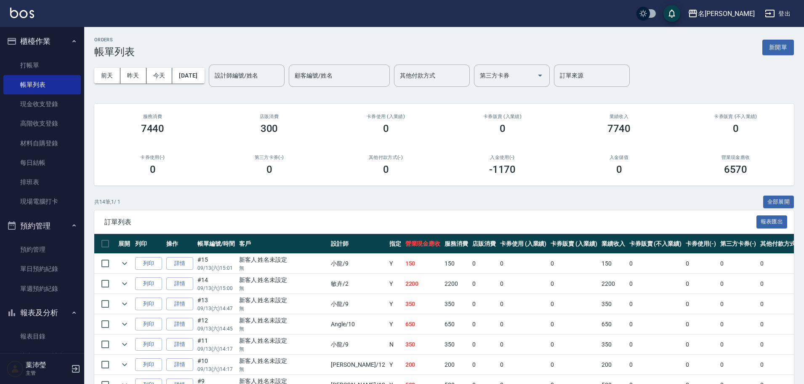
click at [47, 18] on div "名[PERSON_NAME]出" at bounding box center [402, 13] width 804 height 27
click at [236, 77] on input "設計師編號/姓名" at bounding box center [247, 75] width 68 height 15
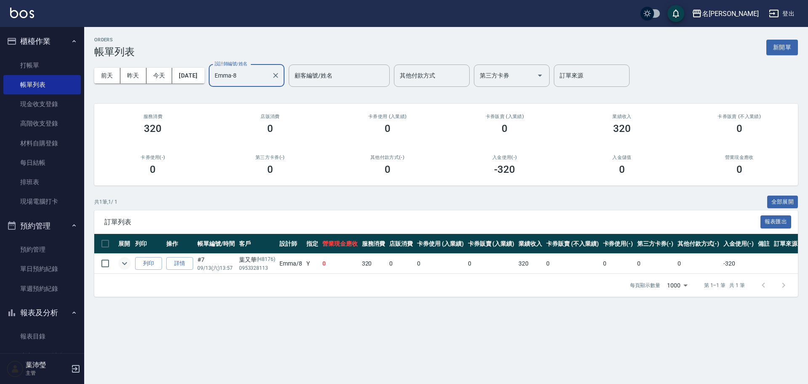
type input "Emma-8"
click at [124, 260] on icon "expand row" at bounding box center [125, 263] width 10 height 10
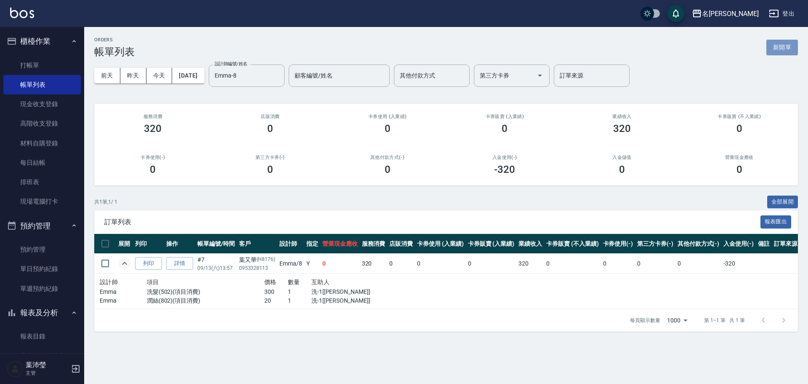
drag, startPoint x: 787, startPoint y: 49, endPoint x: 774, endPoint y: 50, distance: 13.1
click at [787, 49] on button "新開單" at bounding box center [783, 48] width 32 height 16
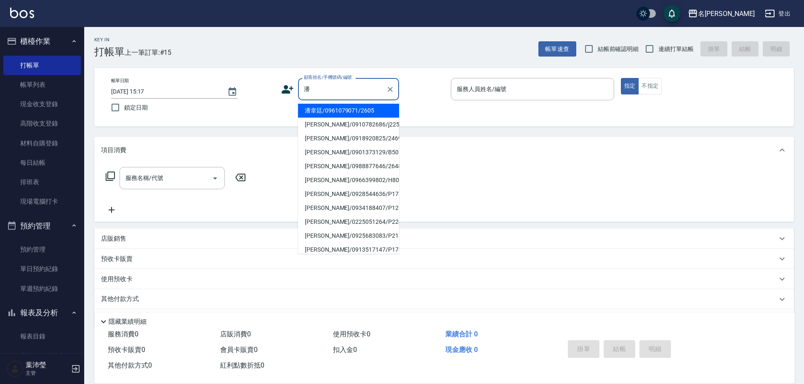
click at [355, 143] on li "[PERSON_NAME]/0918920825/2469" at bounding box center [348, 138] width 101 height 14
type input "[PERSON_NAME]/0918920825/2469"
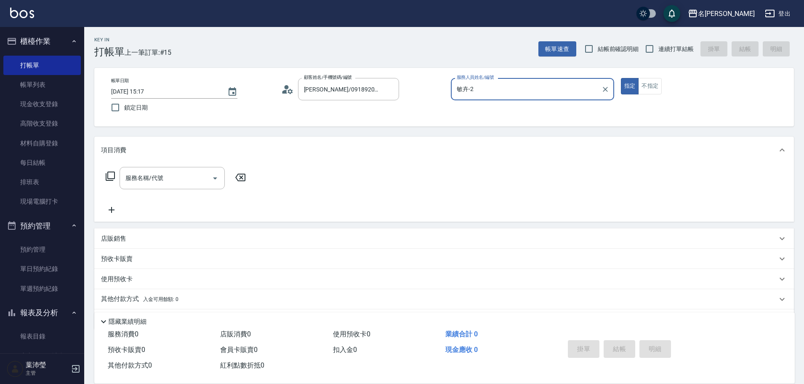
click at [477, 99] on div "[PERSON_NAME]-2 服務人員姓名/編號" at bounding box center [532, 89] width 163 height 22
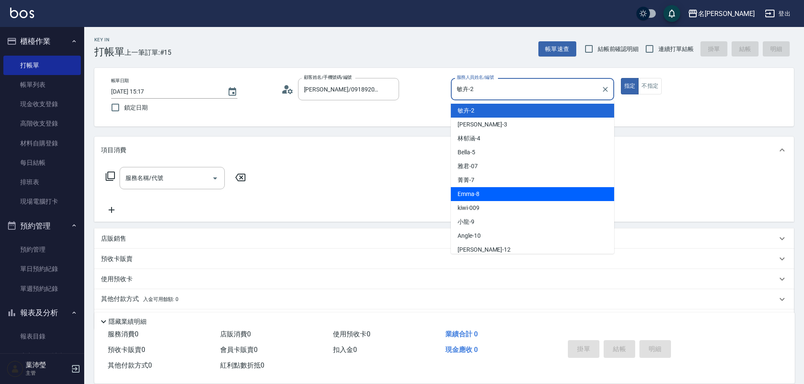
drag, startPoint x: 491, startPoint y: 191, endPoint x: 551, endPoint y: 147, distance: 74.4
click at [490, 190] on div "Emma -8" at bounding box center [532, 194] width 163 height 14
type input "Emma-8"
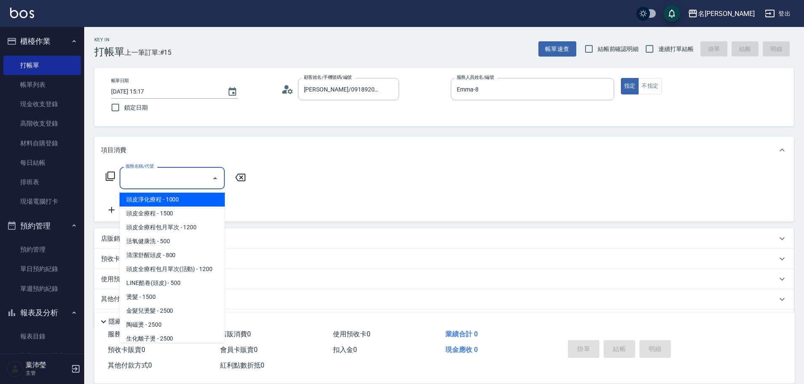
click at [196, 174] on input "服務名稱/代號" at bounding box center [165, 178] width 85 height 15
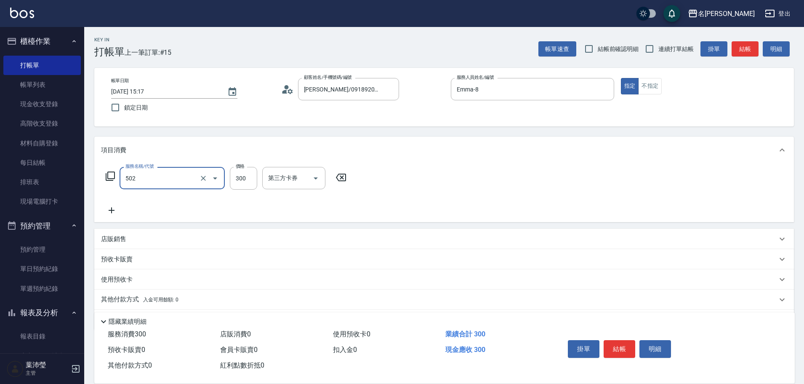
type input "洗髮(502)"
type input "[PERSON_NAME]-19"
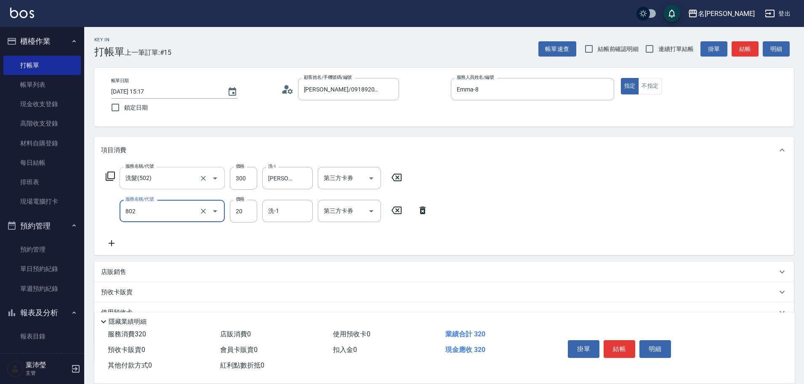
type input "潤絲(802)"
type input "[PERSON_NAME]-19"
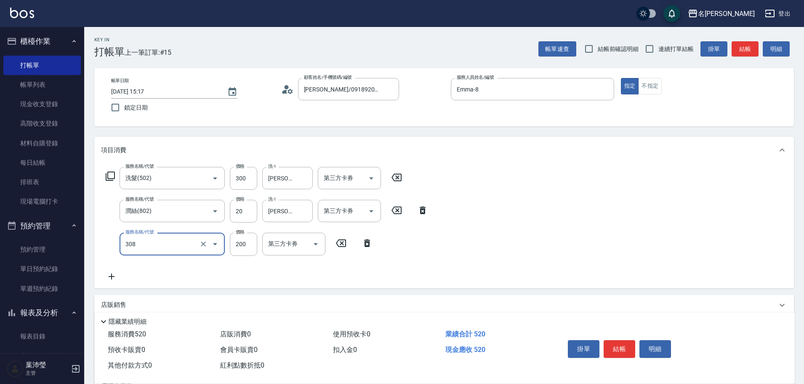
type input "學生剪髮(UP)(308)"
type input "250"
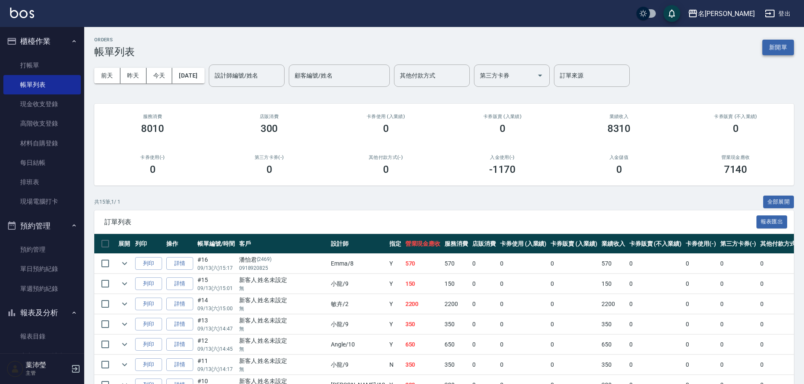
click at [773, 51] on button "新開單" at bounding box center [779, 48] width 32 height 16
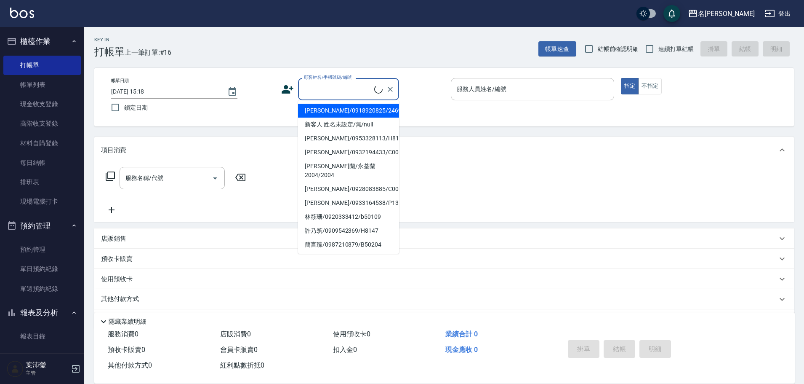
click at [333, 88] on input "顧客姓名/手機號碼/編號" at bounding box center [338, 89] width 72 height 15
click at [349, 123] on li "新客人 姓名未設定/無/null" at bounding box center [348, 124] width 101 height 14
type input "新客人 姓名未設定/無/null"
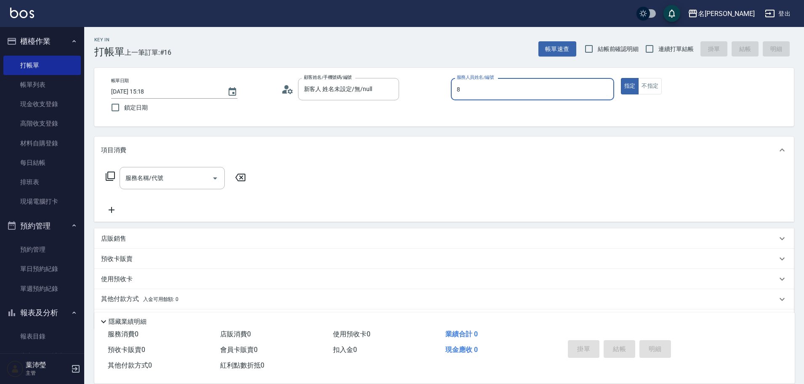
type input "Emma-8"
type button "true"
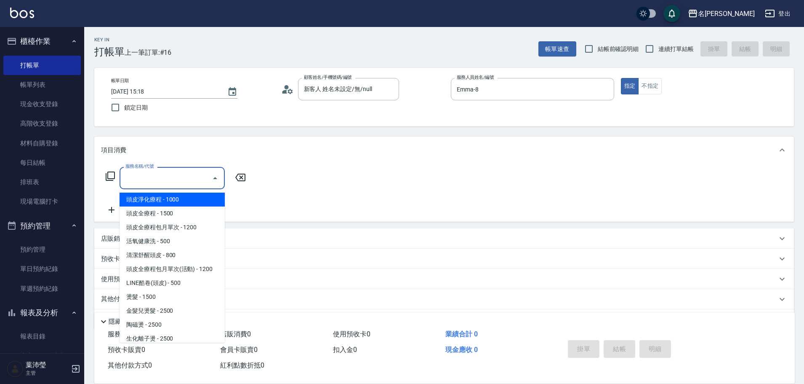
click at [168, 183] on input "服務名稱/代號" at bounding box center [165, 178] width 85 height 15
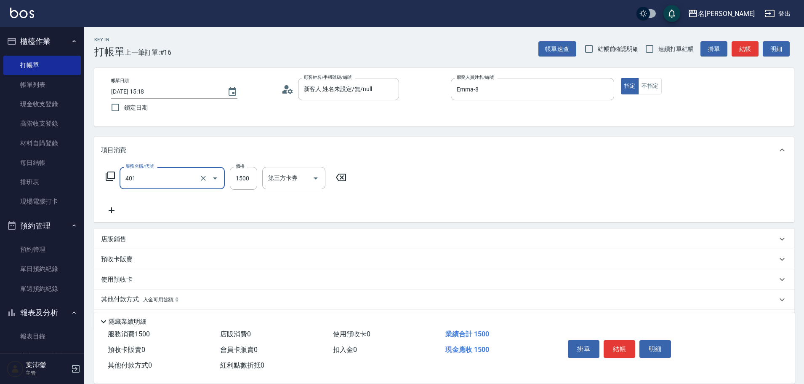
type input "染髮(401)"
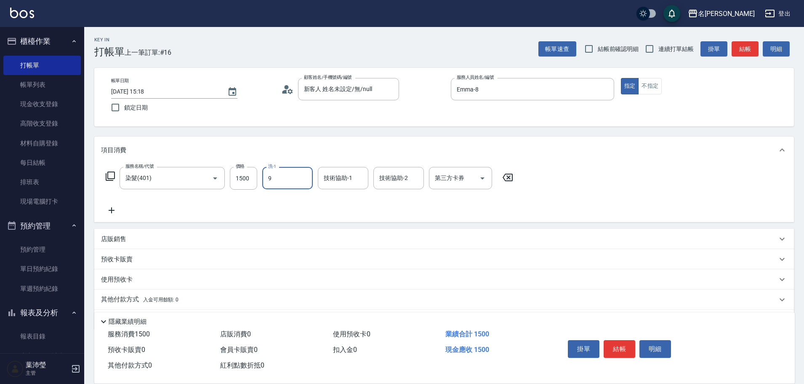
type input "小龍-9"
type input "Emma-8"
drag, startPoint x: 616, startPoint y: 347, endPoint x: 611, endPoint y: 337, distance: 11.7
click at [616, 347] on button "結帳" at bounding box center [620, 349] width 32 height 18
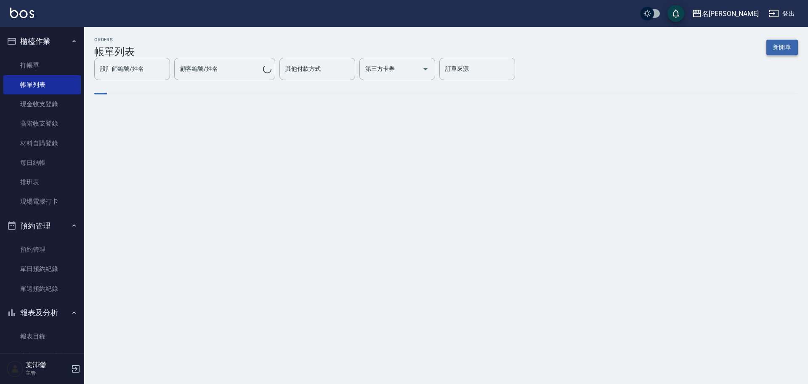
click at [770, 43] on button "新開單" at bounding box center [783, 48] width 32 height 16
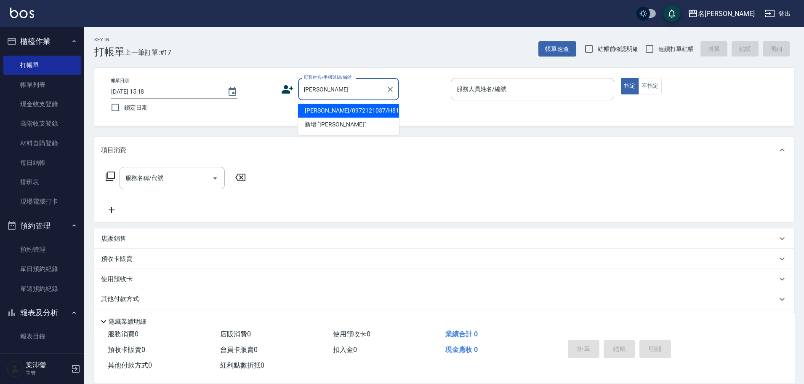
click at [311, 112] on li "[PERSON_NAME]/0972121037/H8133" at bounding box center [348, 111] width 101 height 14
type input "[PERSON_NAME]/0972121037/H8133"
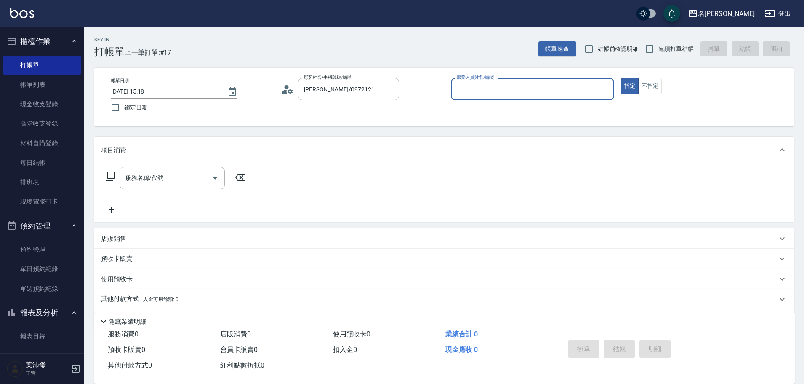
click at [290, 90] on icon at bounding box center [290, 90] width 5 height 5
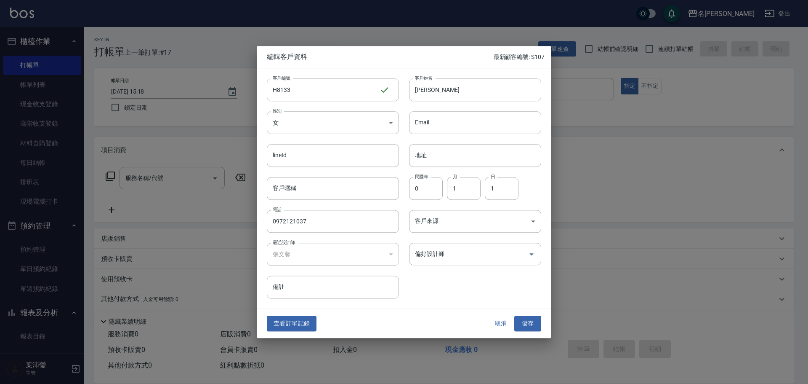
click at [287, 330] on button "查看訂單記錄" at bounding box center [292, 324] width 50 height 16
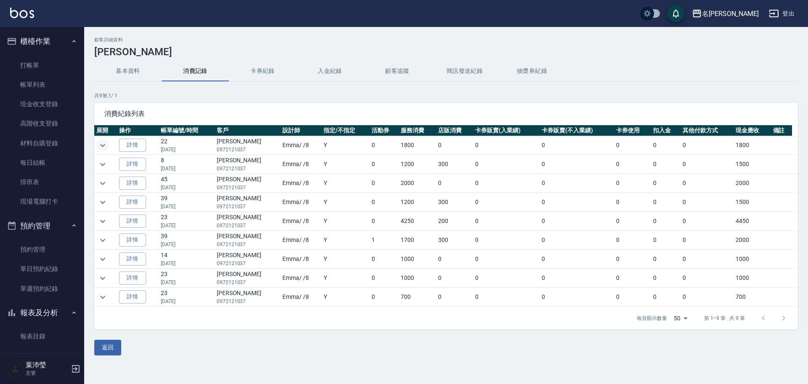
click at [103, 147] on icon "expand row" at bounding box center [102, 145] width 5 height 3
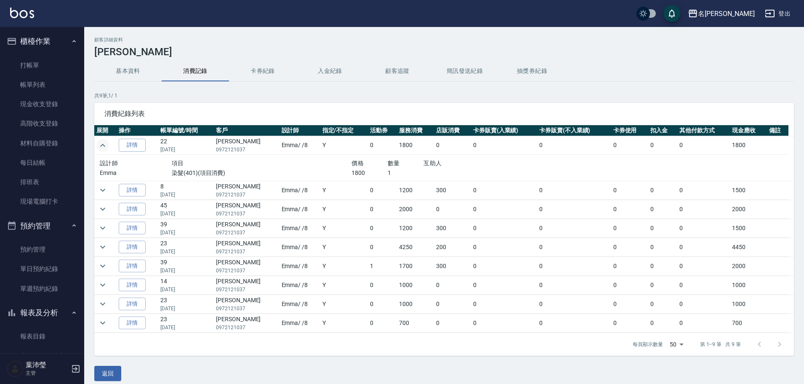
click at [103, 147] on icon "expand row" at bounding box center [103, 145] width 10 height 10
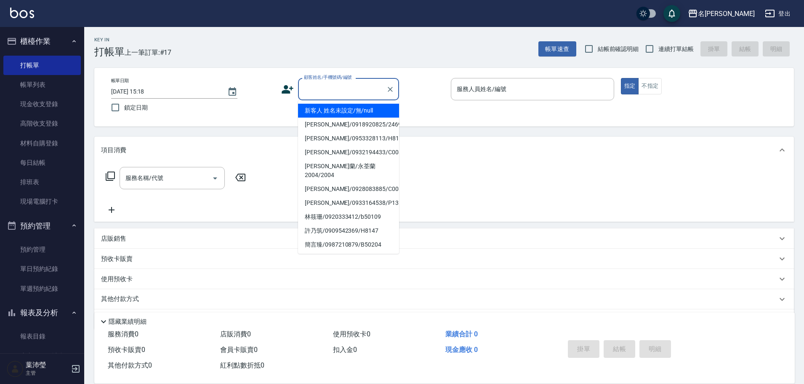
click at [325, 84] on input "顧客姓名/手機號碼/編號" at bounding box center [342, 89] width 81 height 15
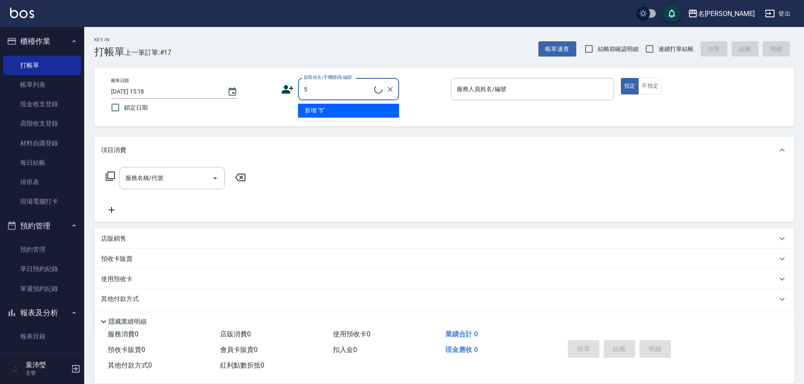
drag, startPoint x: 325, startPoint y: 84, endPoint x: 262, endPoint y: 95, distance: 64.5
click at [262, 95] on div "帳單日期 [DATE] 15:18 鎖定日期 顧客姓名/手機號碼/編號 5 顧客姓名/手機號碼/編號 服務人員姓名/編號 服務人員姓名/編號 指定 不指定" at bounding box center [444, 97] width 680 height 38
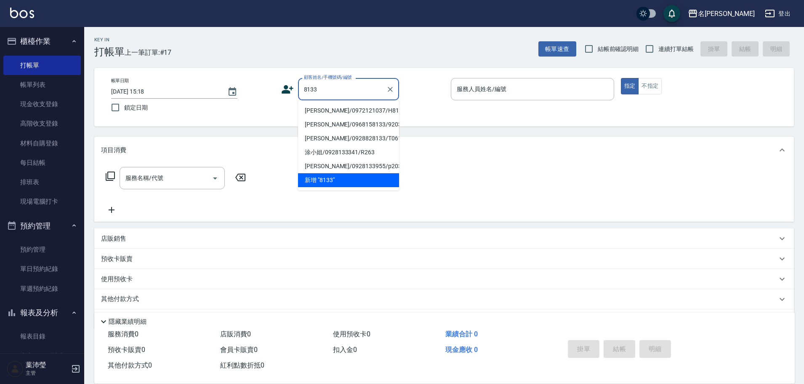
click at [343, 104] on li "[PERSON_NAME]/0972121037/H8133" at bounding box center [348, 111] width 101 height 14
type input "[PERSON_NAME]/0972121037/H8133"
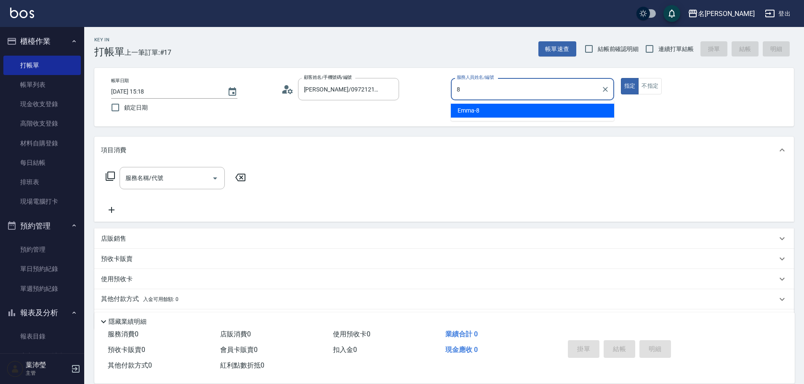
type input "Emma-8"
type button "true"
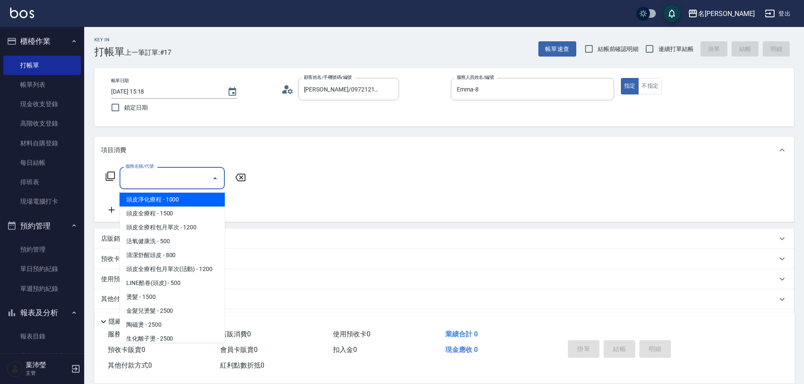
click at [181, 171] on input "服務名稱/代號" at bounding box center [165, 178] width 85 height 15
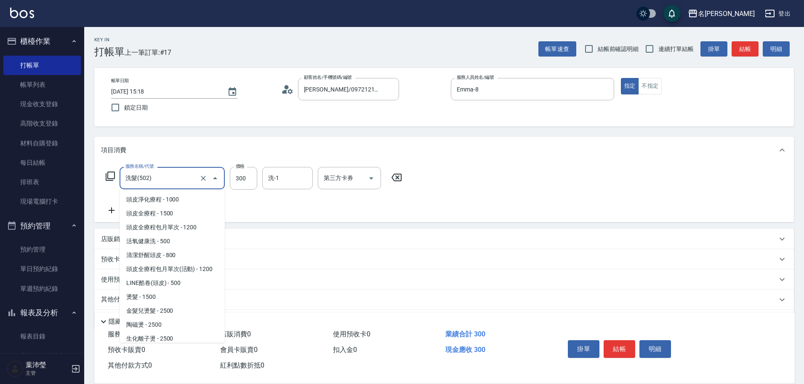
scroll to position [295, 0]
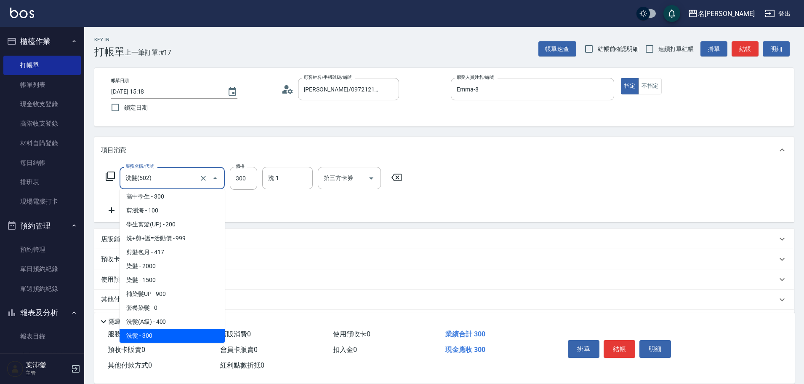
drag, startPoint x: 179, startPoint y: 178, endPoint x: 92, endPoint y: 182, distance: 87.3
click at [92, 182] on div "Key In 打帳單 上一筆訂單:#17 帳單速查 結帳前確認明細 連續打單結帳 掛單 結帳 明細 帳單日期 [DATE] 15:18 鎖定日期 顧客姓名/手…" at bounding box center [444, 219] width 720 height 384
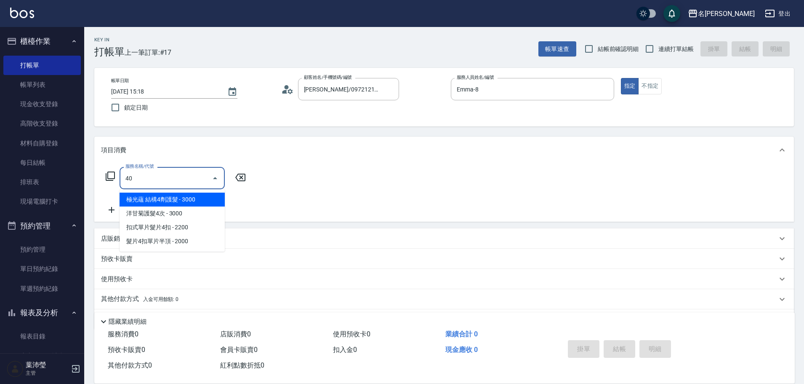
scroll to position [0, 0]
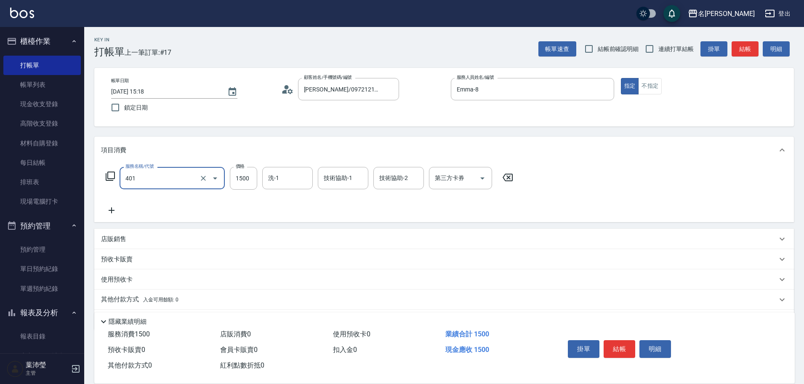
type input "染髮(401)"
type input "1700"
click at [147, 245] on div "店販銷售" at bounding box center [444, 239] width 700 height 20
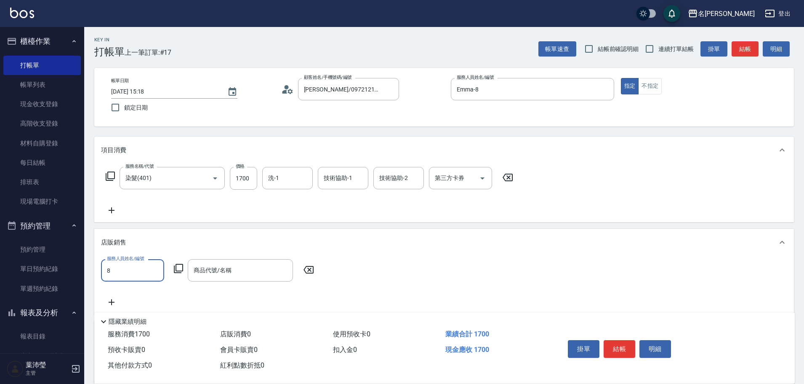
type input "Emma-8"
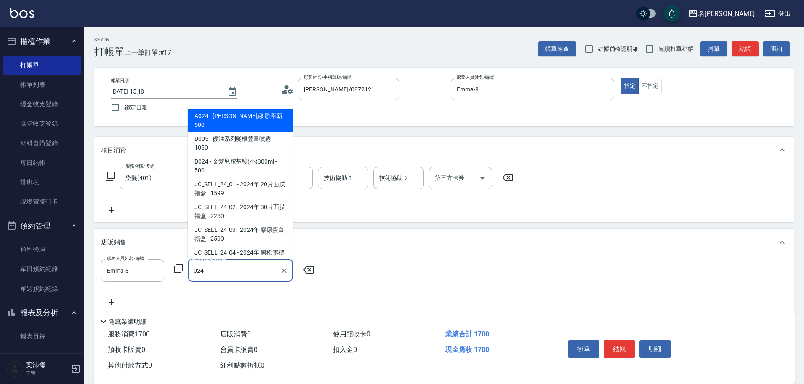
type input "威娜-歌蒂新"
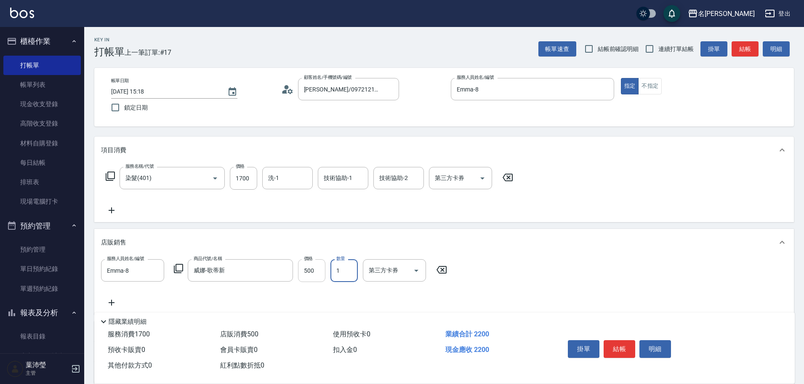
click at [310, 266] on input "500" at bounding box center [311, 270] width 27 height 23
type input "300"
click at [624, 342] on button "結帳" at bounding box center [620, 349] width 32 height 18
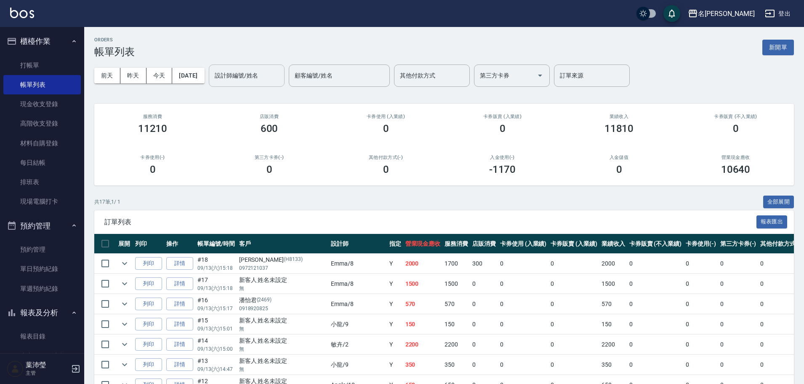
click at [259, 67] on div "設計師編號/姓名" at bounding box center [247, 75] width 76 height 22
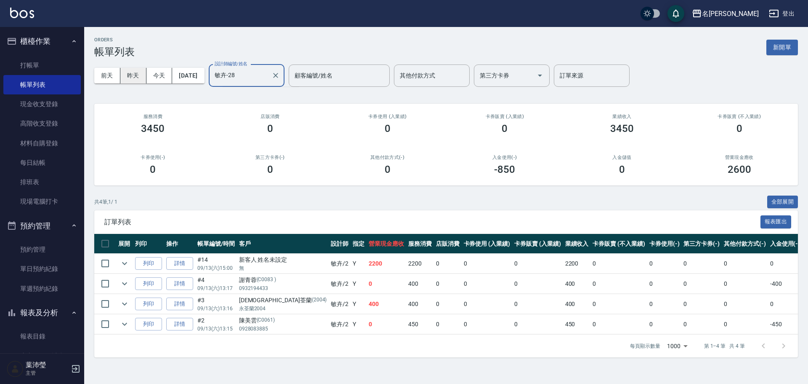
drag, startPoint x: 260, startPoint y: 77, endPoint x: 135, endPoint y: 80, distance: 125.5
click at [135, 80] on div "[DATE] [DATE] [DATE] [DATE] 設計師編號/姓名 [PERSON_NAME]-28 設計師編號/姓名 顧客編號/姓名 顧客編號/姓名 …" at bounding box center [446, 76] width 704 height 36
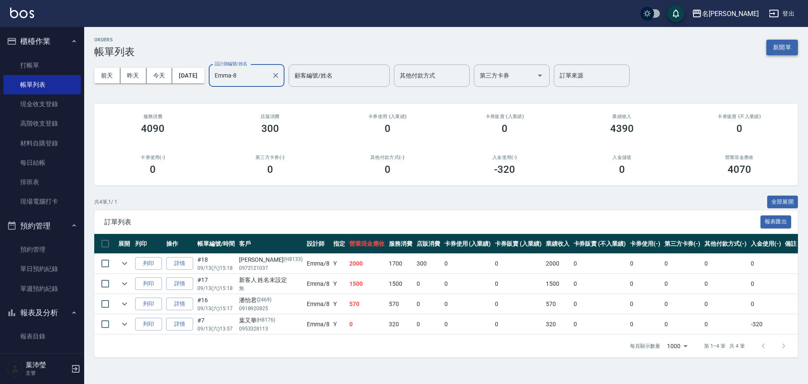
type input "Emma-8"
click at [793, 47] on button "新開單" at bounding box center [783, 48] width 32 height 16
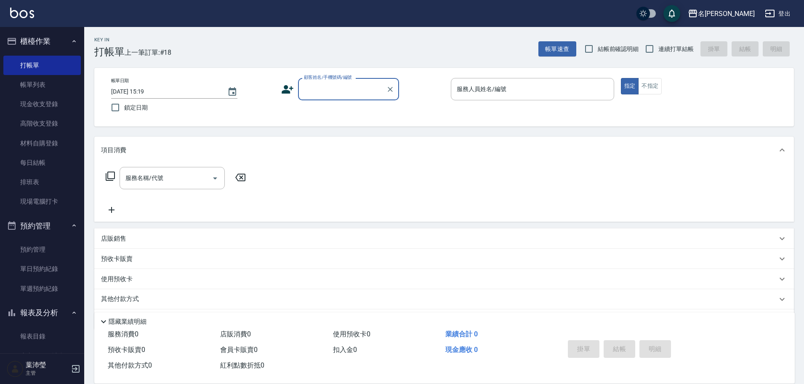
click at [331, 98] on div "顧客姓名/手機號碼/編號" at bounding box center [348, 89] width 101 height 22
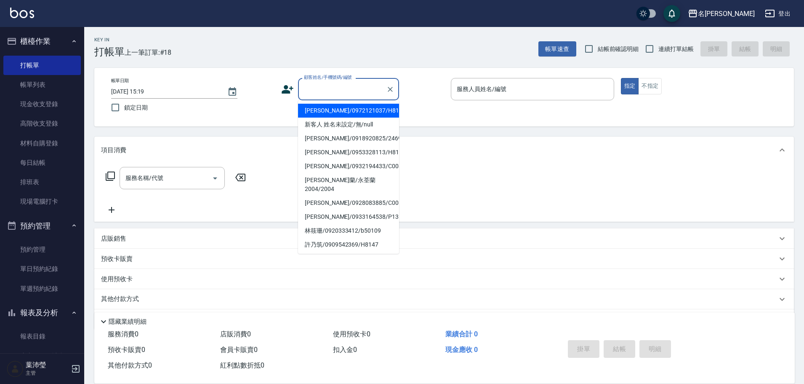
type input "ㄝ"
click at [332, 114] on li "[PERSON_NAME]/1111111111/C0403" at bounding box center [348, 111] width 101 height 14
type input "[PERSON_NAME]/1111111111/C0403"
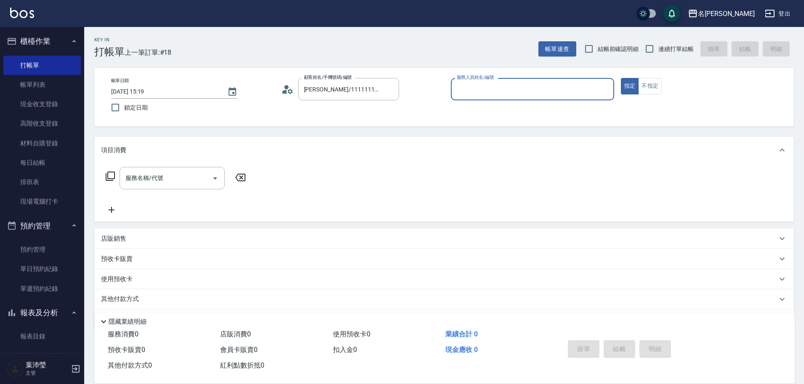
type input "Emma-8"
click at [472, 97] on div "Emma-8 服務人員姓名/編號" at bounding box center [532, 89] width 163 height 22
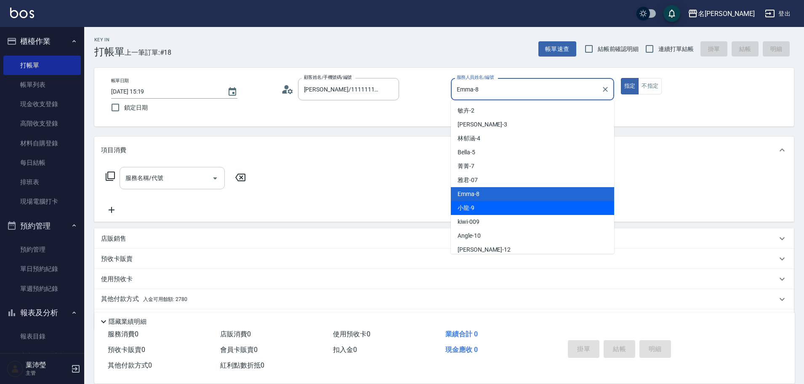
click at [176, 168] on div "服務名稱/代號" at bounding box center [172, 178] width 105 height 22
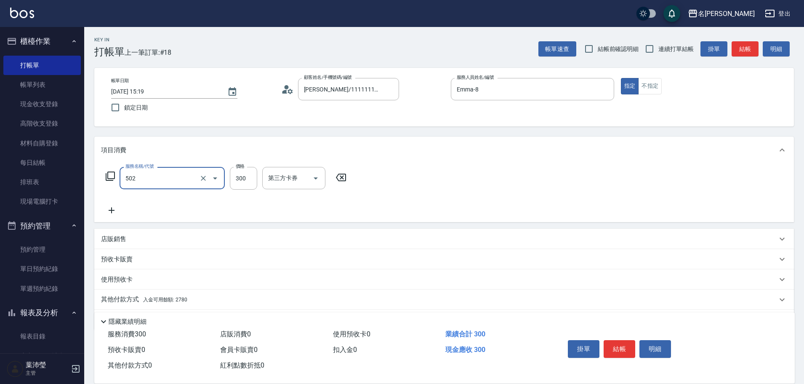
type input "洗髮(502)"
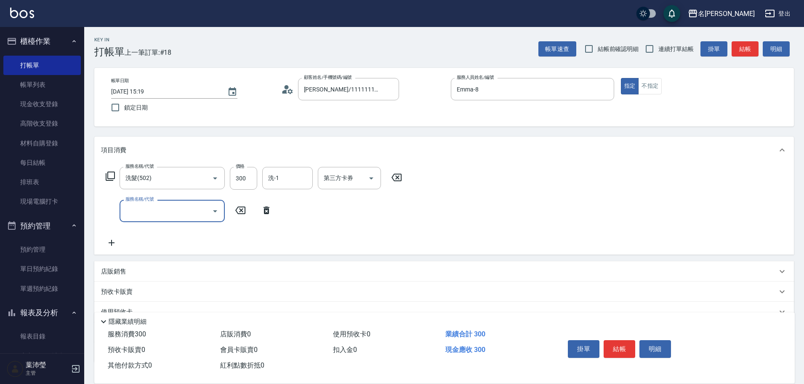
click at [173, 213] on input "服務名稱/代號" at bounding box center [165, 210] width 85 height 15
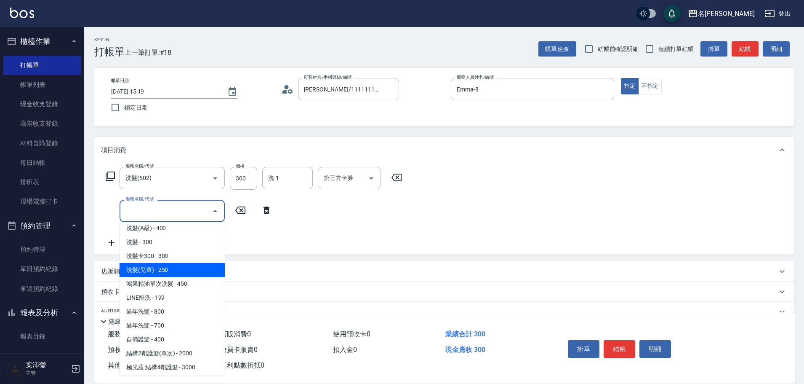
scroll to position [463, 0]
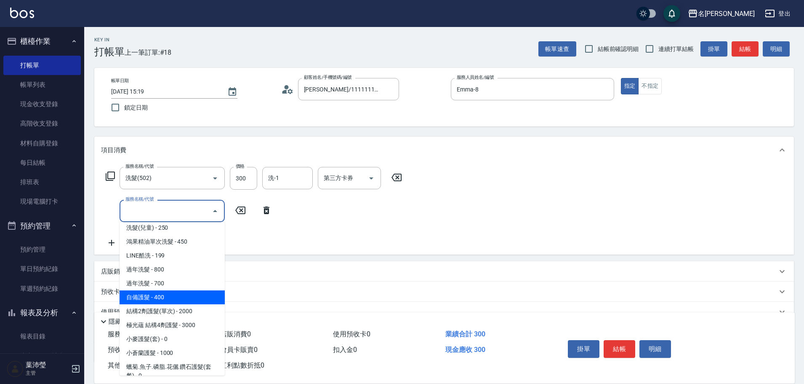
click at [183, 298] on span "自備護髮 - 400" at bounding box center [172, 297] width 105 height 14
type input "自備護髮(601)"
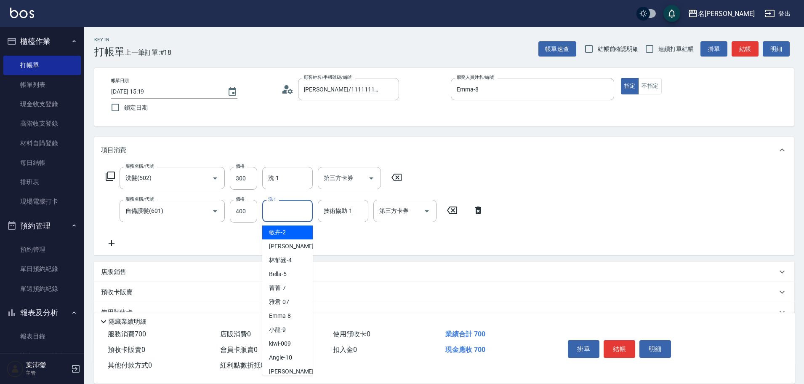
click at [280, 206] on input "洗-1" at bounding box center [287, 210] width 43 height 15
type input "Emma-8"
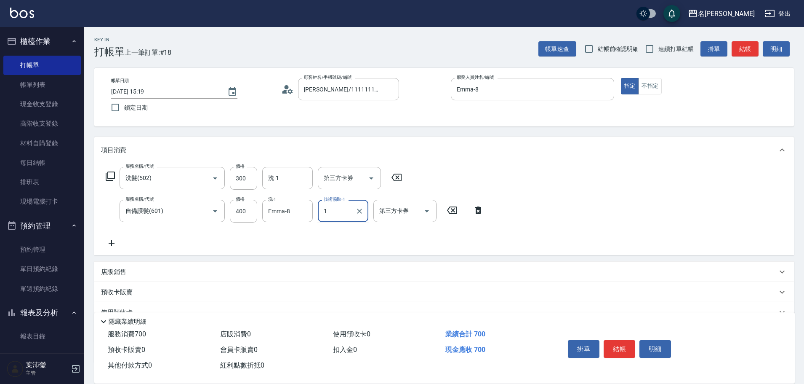
drag, startPoint x: 328, startPoint y: 210, endPoint x: 318, endPoint y: 211, distance: 9.3
click at [318, 211] on div "1 技術協助-1" at bounding box center [343, 211] width 51 height 22
type input "語爭-20"
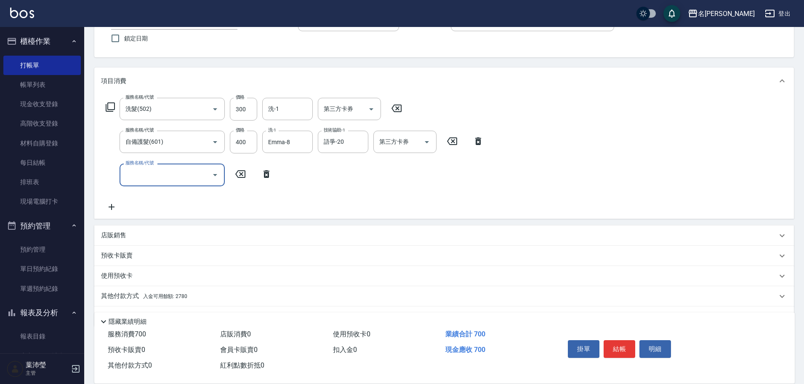
scroll to position [93, 0]
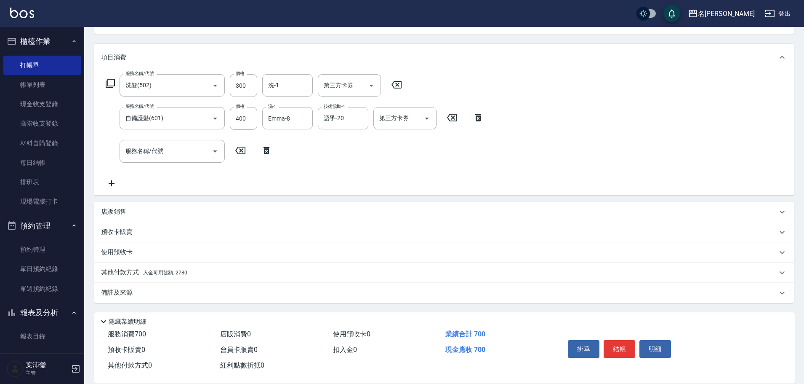
click at [156, 266] on div "其他付款方式 入金可用餘額: 2780" at bounding box center [444, 272] width 700 height 20
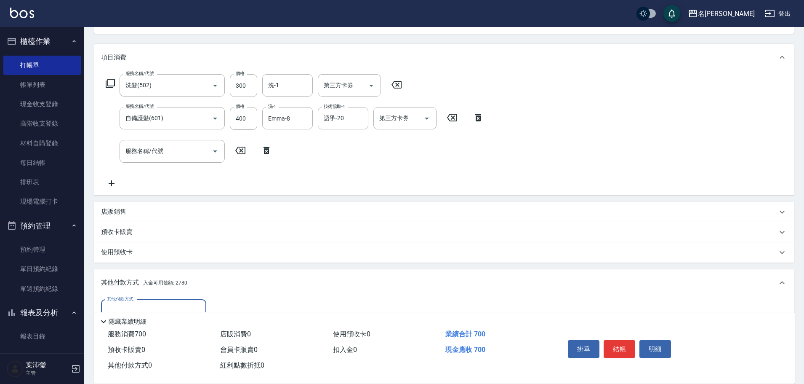
scroll to position [0, 0]
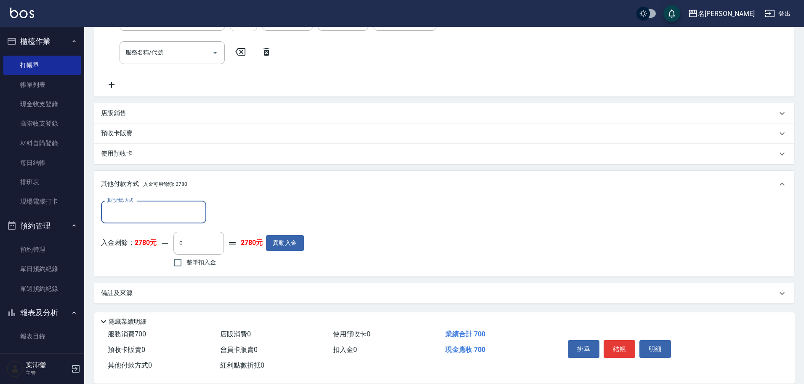
click at [208, 264] on span "整筆扣入金" at bounding box center [201, 262] width 29 height 9
click at [187, 264] on input "整筆扣入金" at bounding box center [178, 262] width 18 height 18
checkbox input "true"
type input "700"
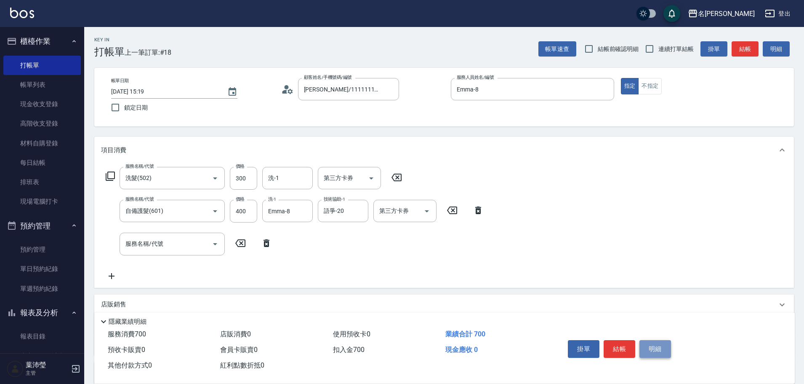
click at [647, 348] on button "明細" at bounding box center [656, 349] width 32 height 18
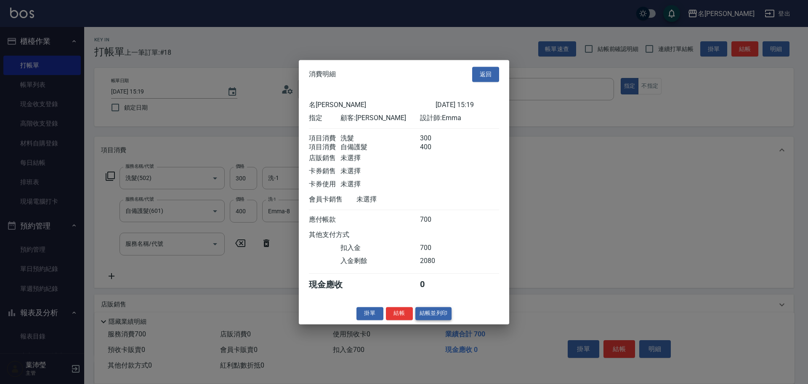
click at [425, 320] on button "結帳並列印" at bounding box center [434, 313] width 37 height 13
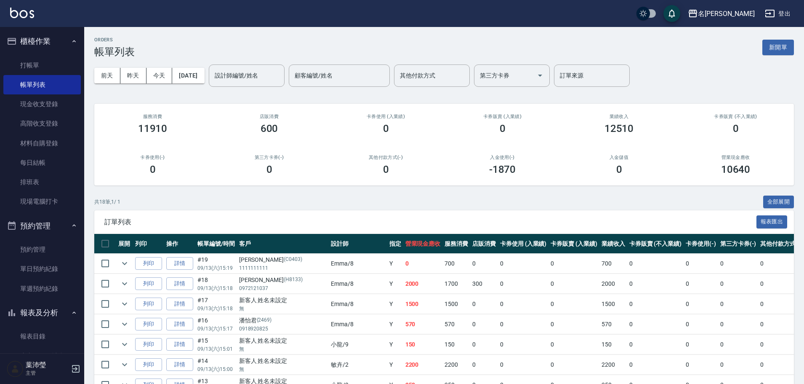
click at [780, 37] on div "ORDERS 帳單列表 新開單" at bounding box center [444, 47] width 700 height 21
click at [779, 49] on button "新開單" at bounding box center [779, 48] width 32 height 16
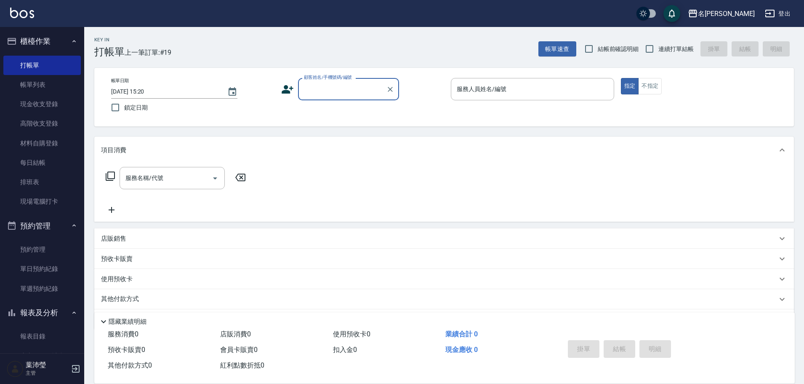
type input "ㄨ"
drag, startPoint x: 355, startPoint y: 86, endPoint x: 211, endPoint y: 81, distance: 144.1
click at [211, 85] on div "帳單日期 [DATE] 15:20 鎖定日期 顧客姓名/手機號碼/編號 顧客姓名/手機號碼/編號 服務人員姓名/編號 服務人員姓名/編號 指定 不指定" at bounding box center [444, 97] width 680 height 38
click at [341, 92] on input "顧客姓名/手機號碼/編號" at bounding box center [342, 89] width 81 height 15
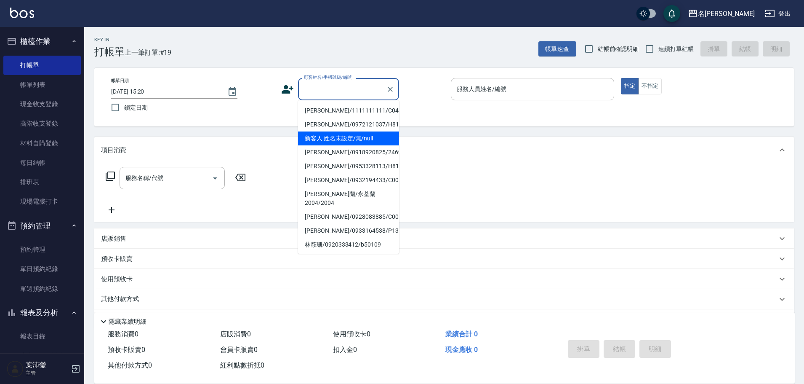
click at [363, 138] on li "新客人 姓名未設定/無/null" at bounding box center [348, 138] width 101 height 14
type input "新客人 姓名未設定/無/null"
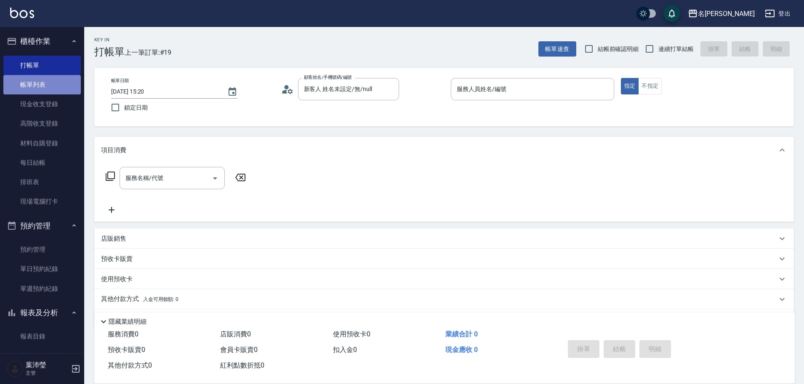
click at [67, 83] on link "帳單列表" at bounding box center [41, 84] width 77 height 19
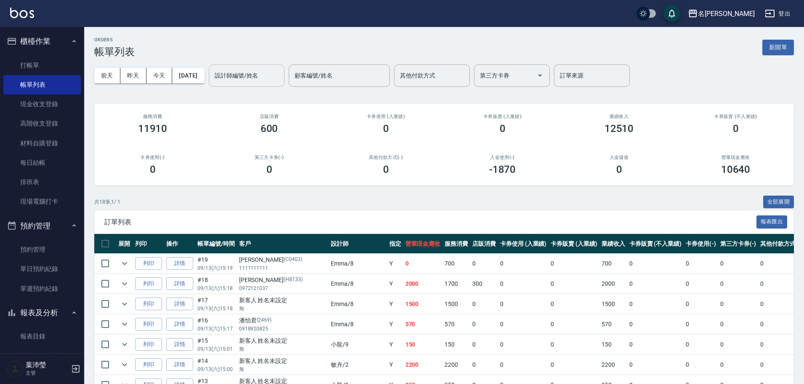
click at [245, 77] on input "設計師編號/姓名" at bounding box center [247, 75] width 68 height 15
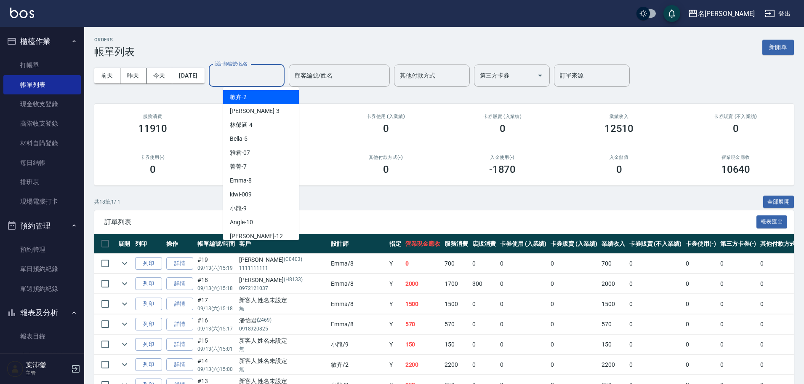
click at [242, 99] on span "敏卉 -2" at bounding box center [238, 97] width 17 height 9
type input "敏卉-2"
